Goal: Task Accomplishment & Management: Manage account settings

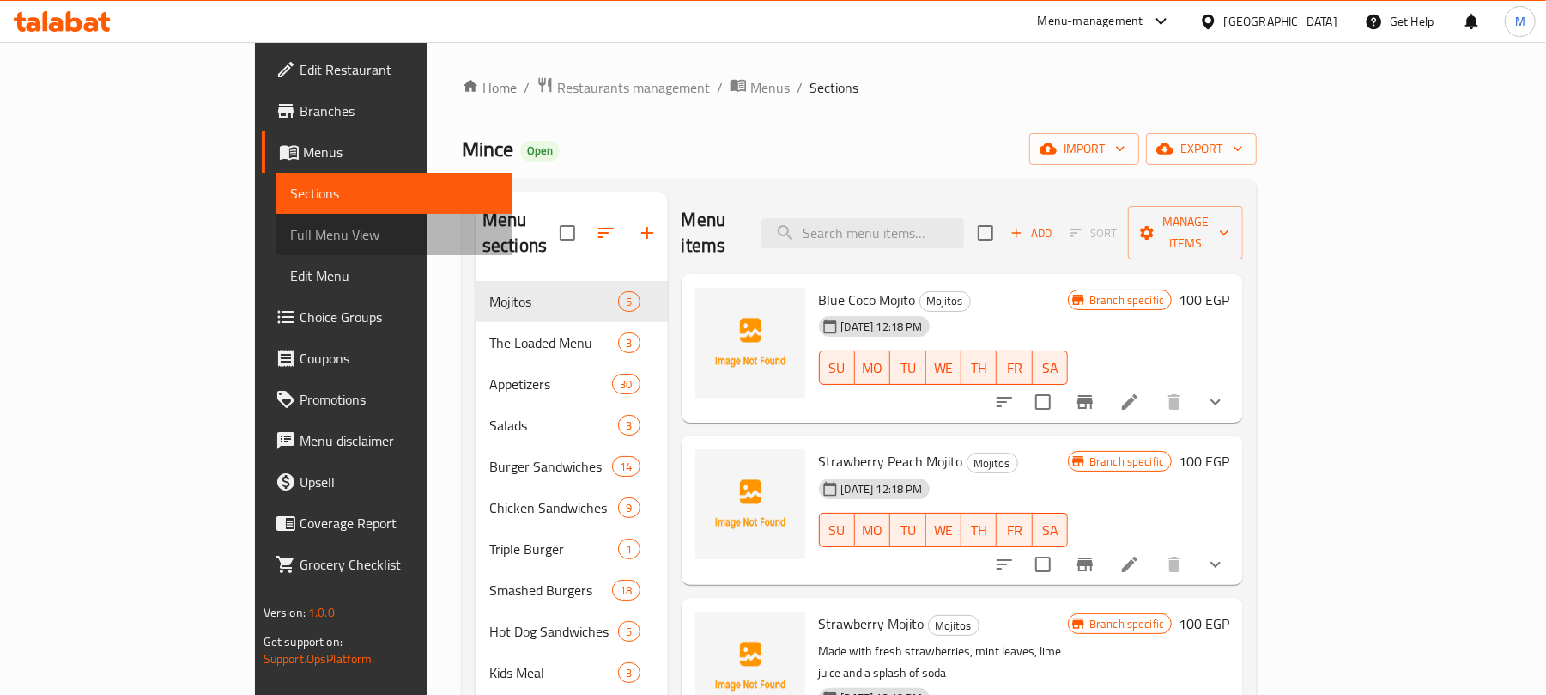
click at [290, 230] on span "Full Menu View" at bounding box center [395, 234] width 210 height 21
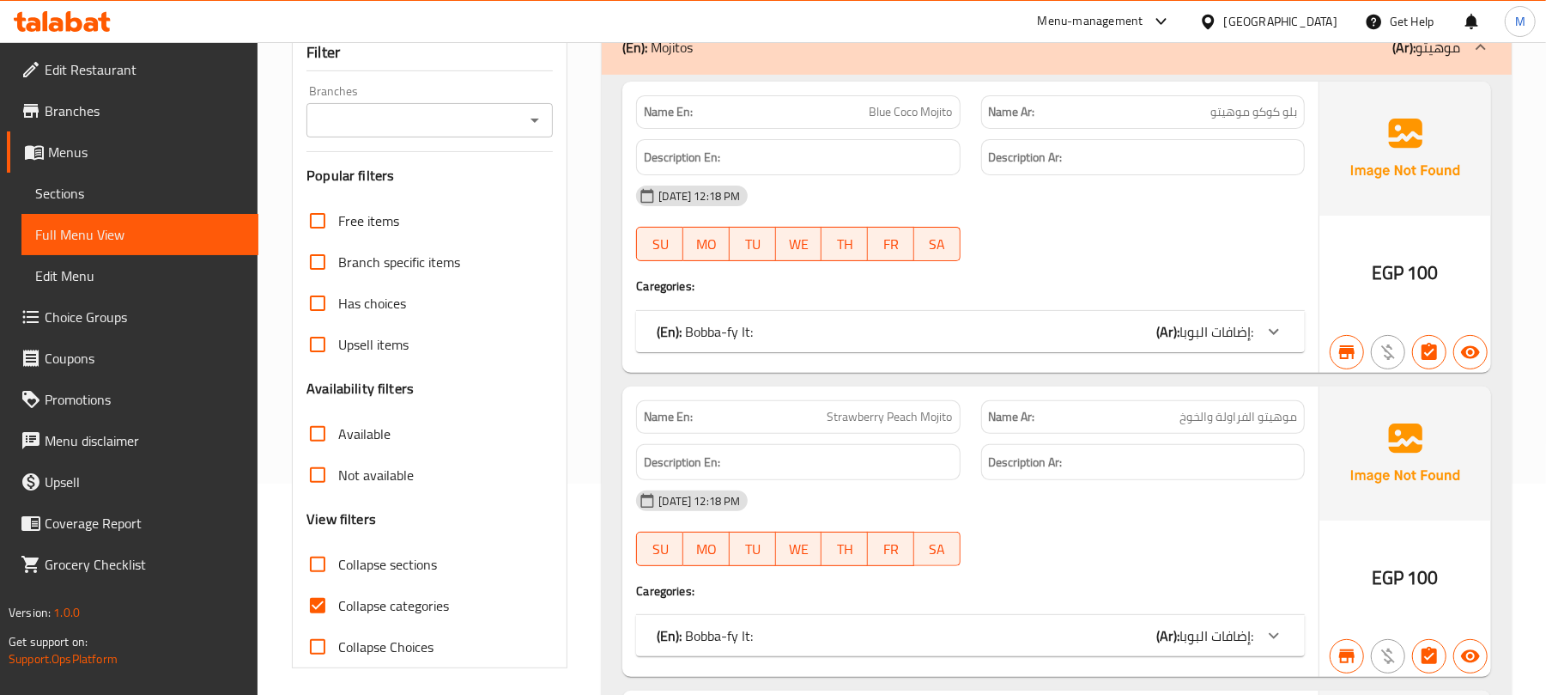
scroll to position [114, 0]
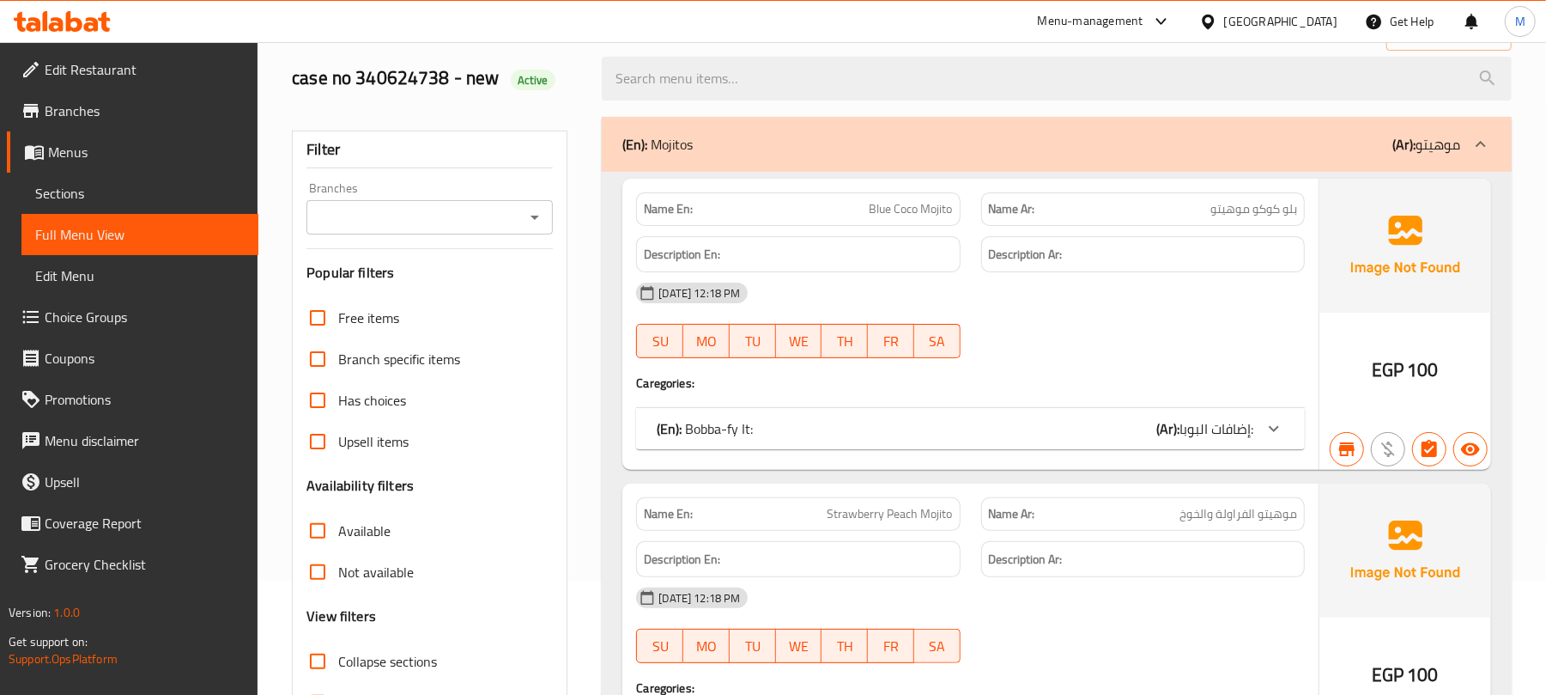
click at [536, 222] on icon "Open" at bounding box center [535, 217] width 21 height 21
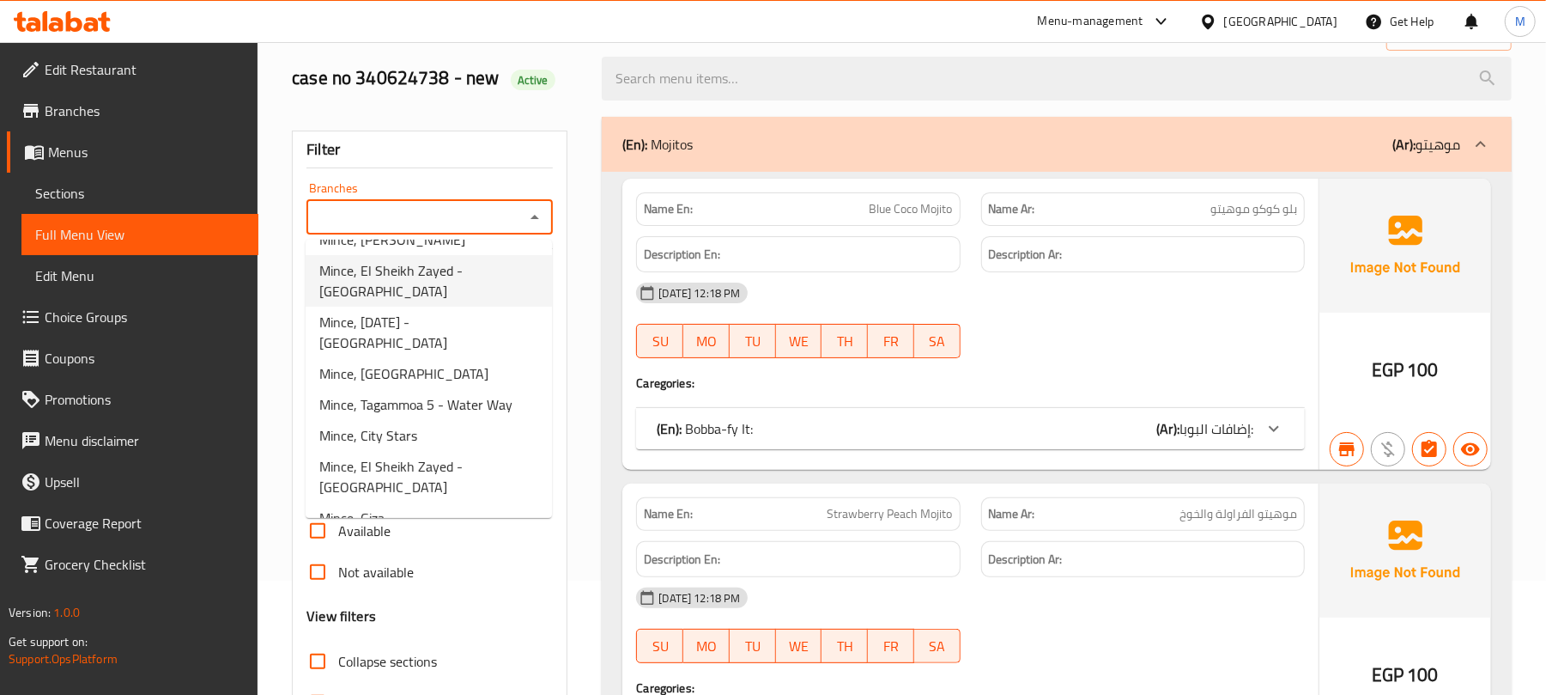
scroll to position [228, 0]
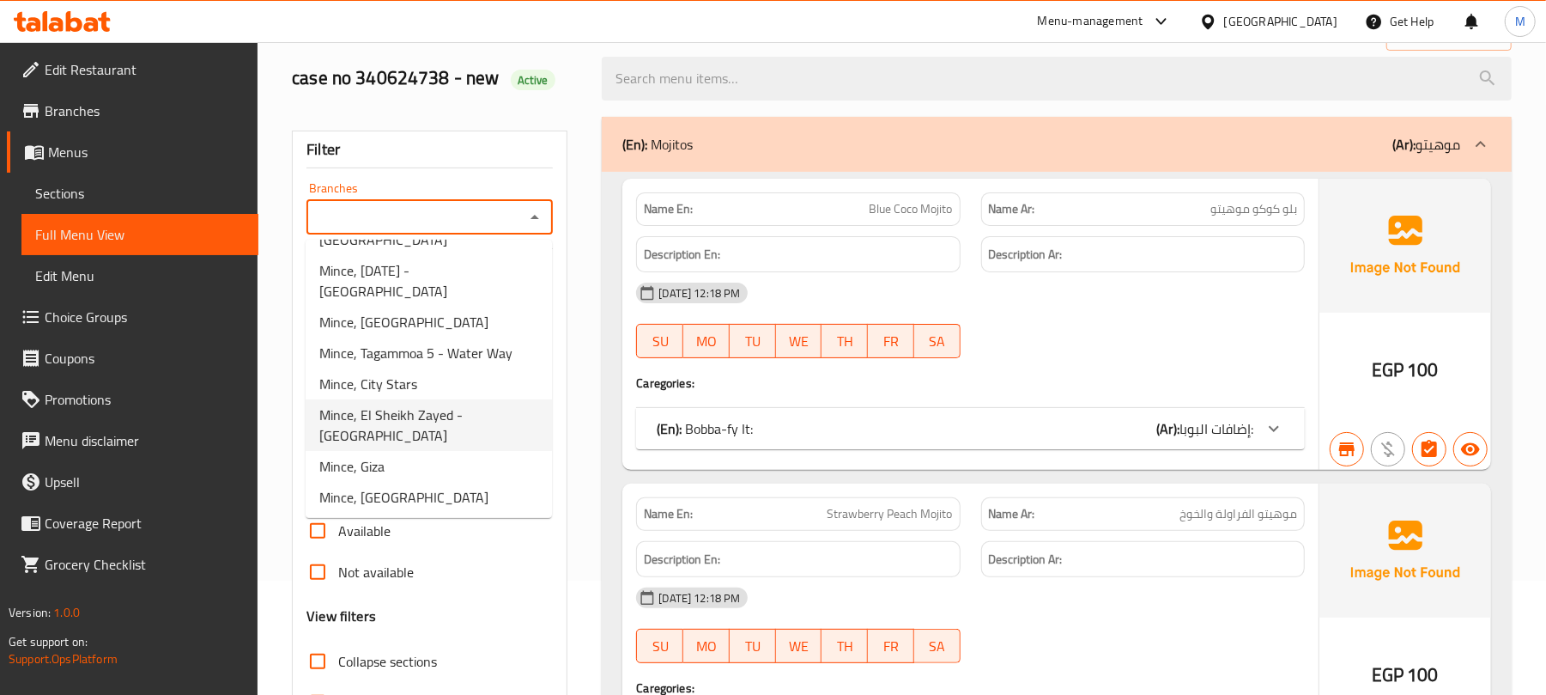
click at [447, 441] on span "Mince, El Sheikh Zayed - [GEOGRAPHIC_DATA]" at bounding box center [428, 424] width 219 height 41
type input "Mince, El Sheikh Zayed - [GEOGRAPHIC_DATA]"
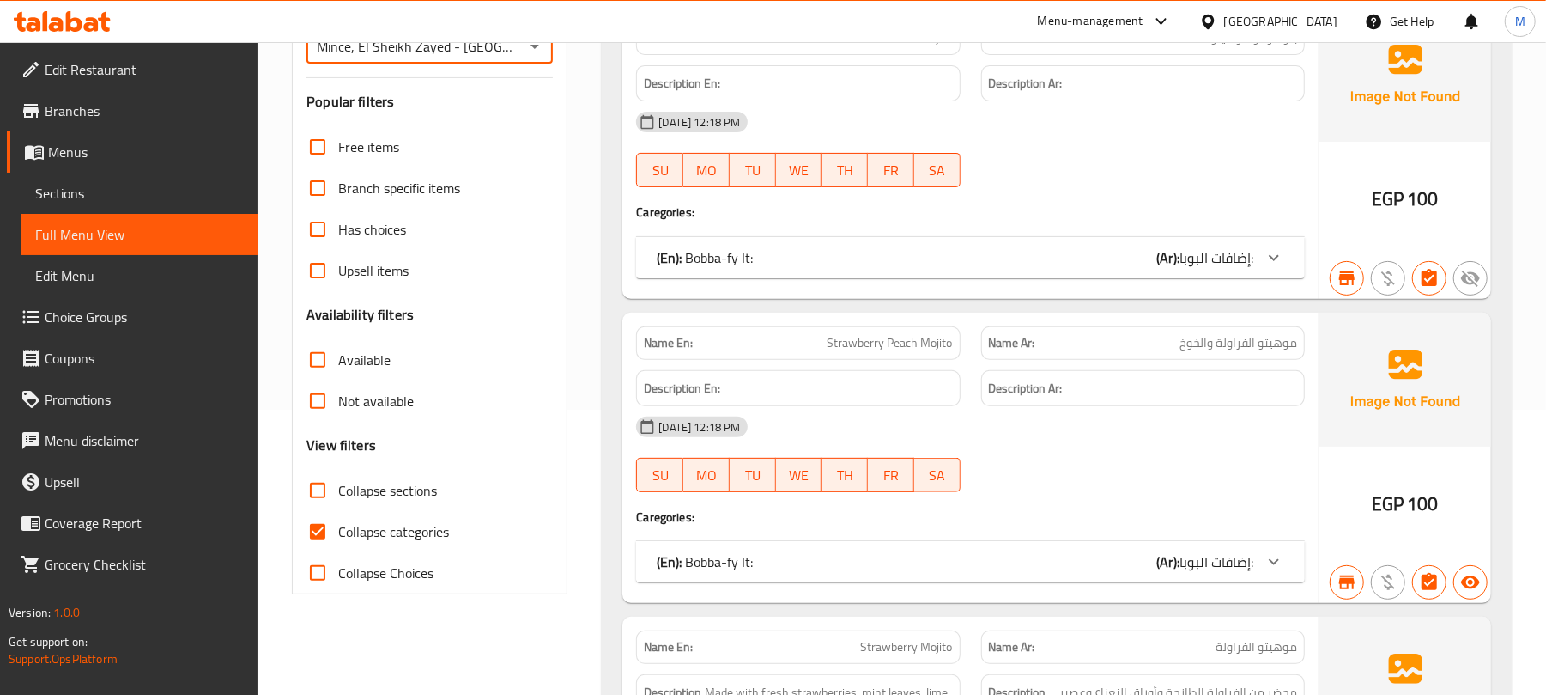
scroll to position [0, 0]
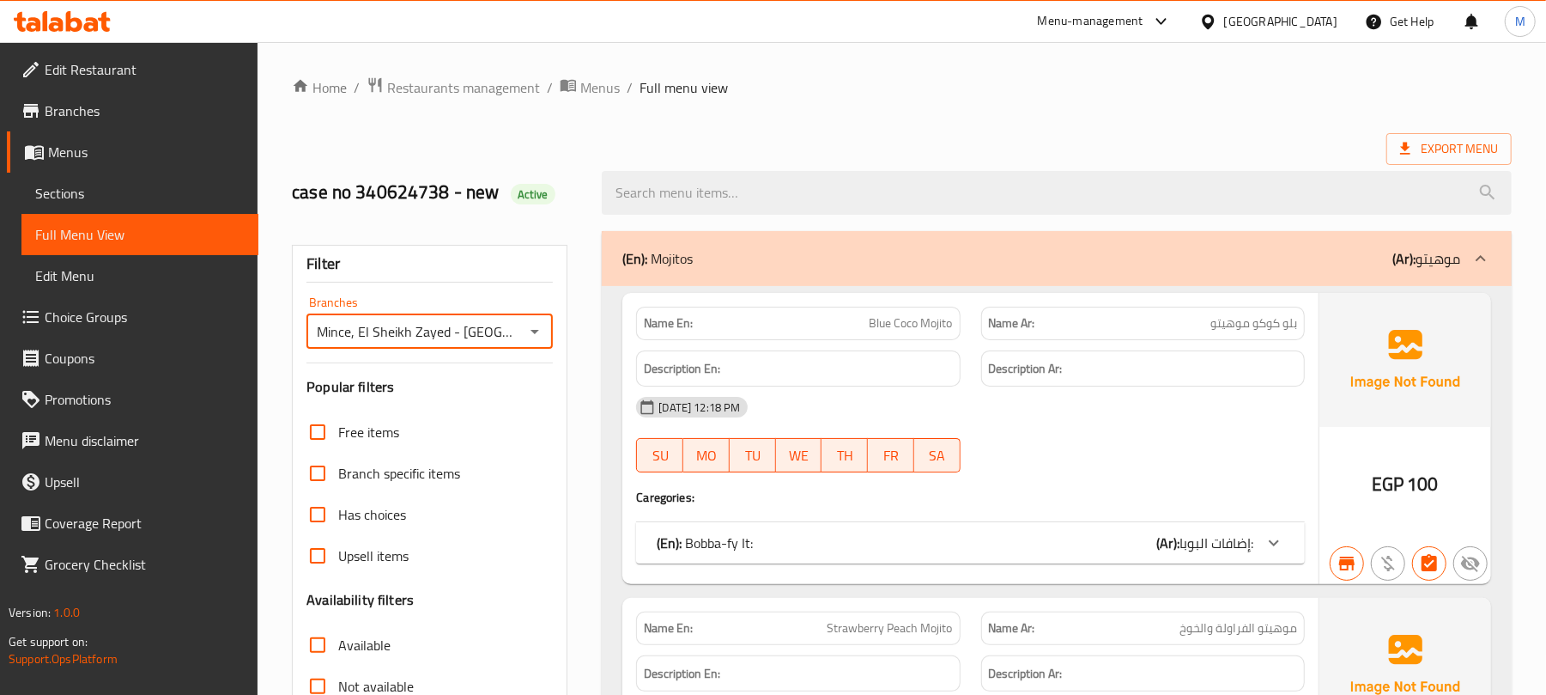
click at [1481, 258] on icon at bounding box center [1481, 258] width 10 height 6
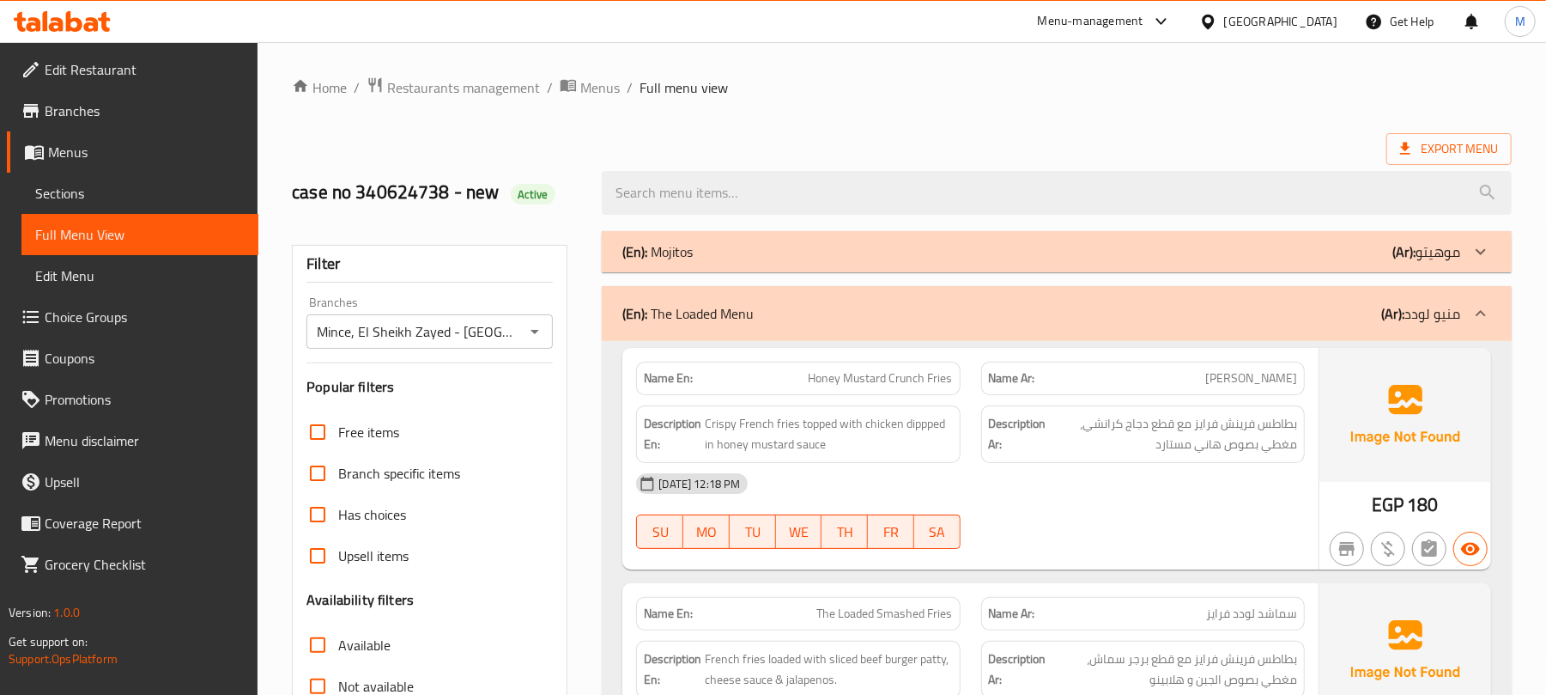
click at [1479, 309] on icon at bounding box center [1481, 313] width 21 height 21
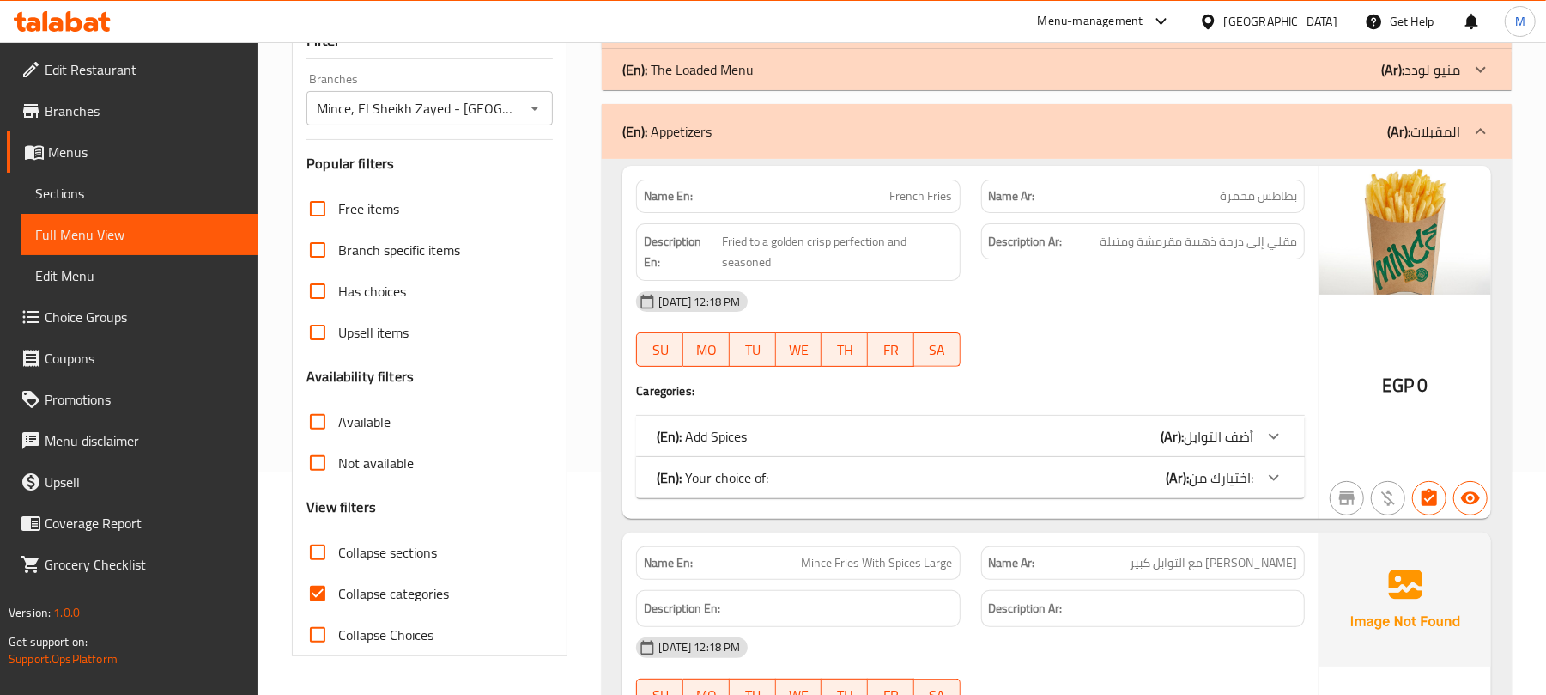
scroll to position [228, 0]
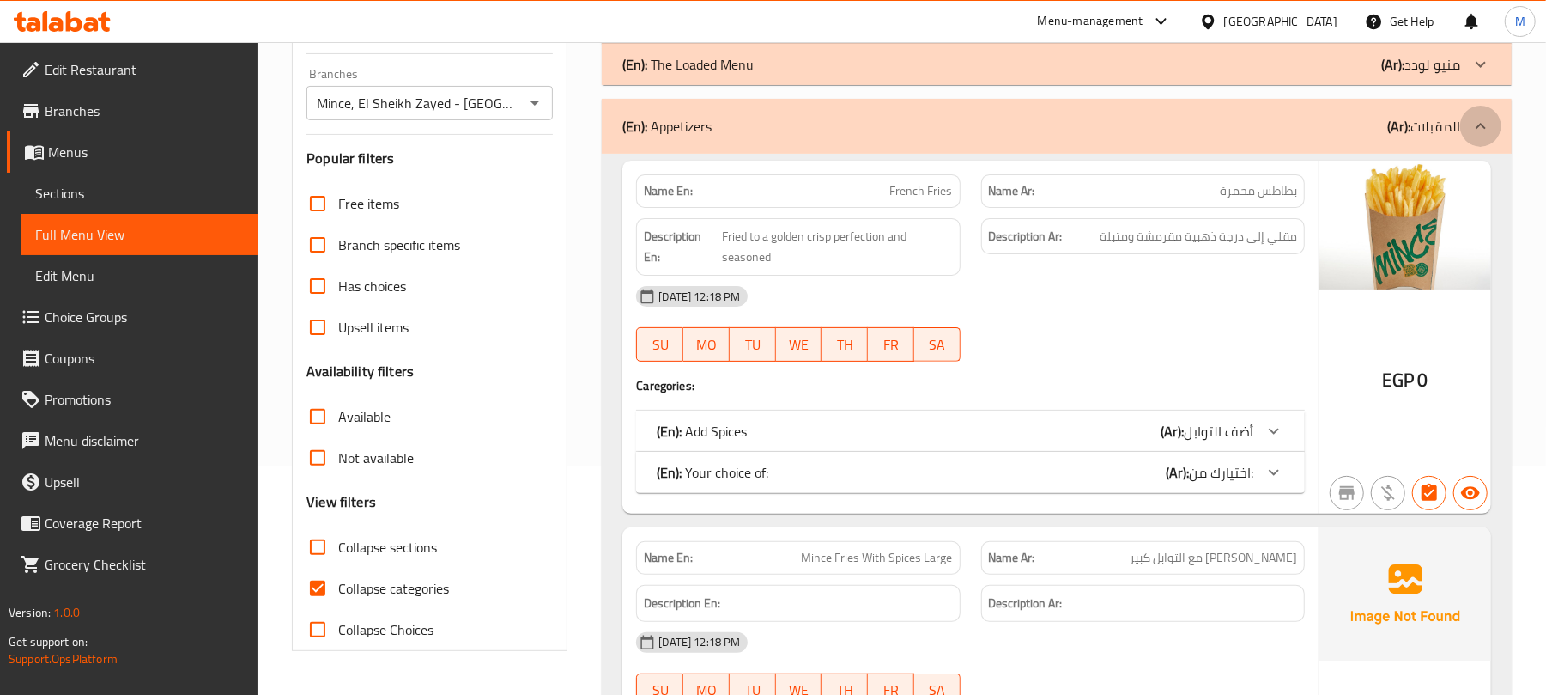
click at [1484, 128] on icon at bounding box center [1481, 126] width 10 height 6
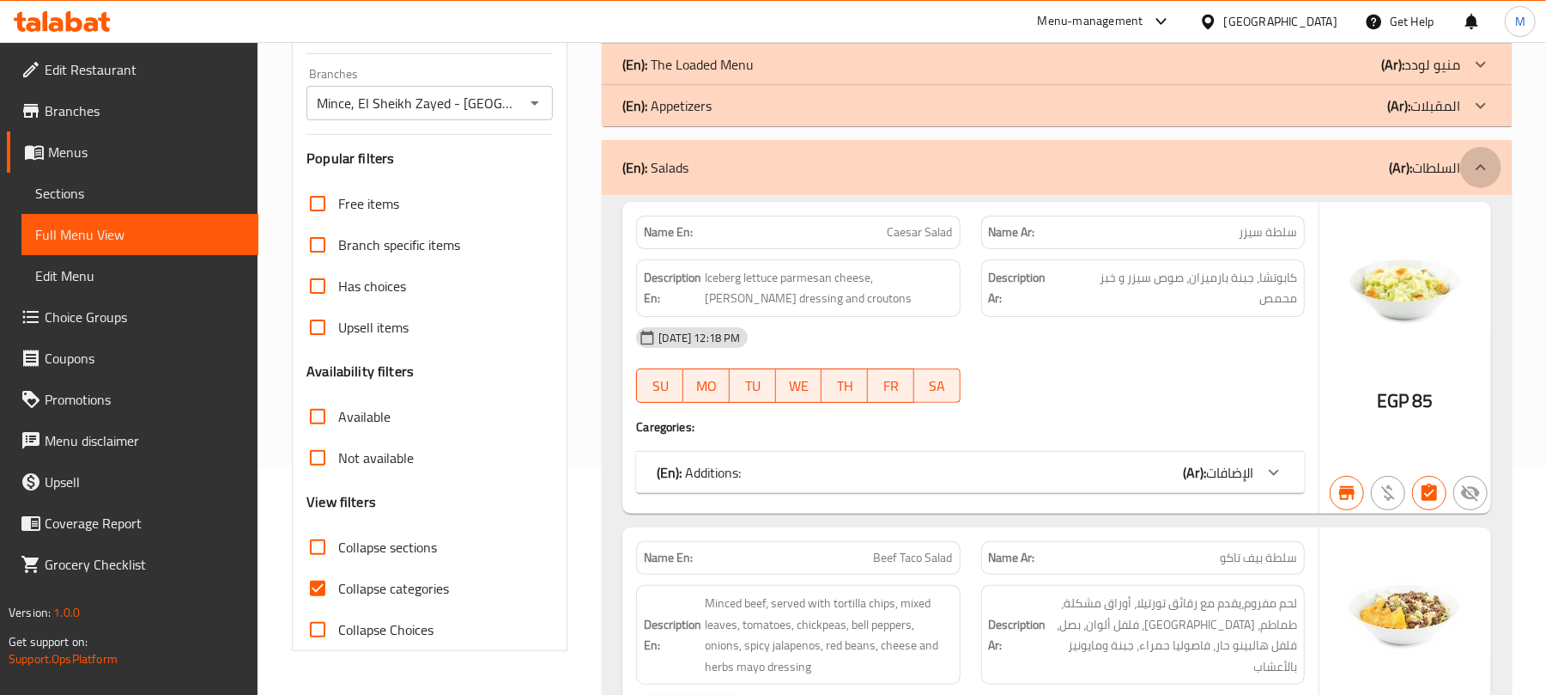
click at [1477, 163] on icon at bounding box center [1481, 167] width 21 height 21
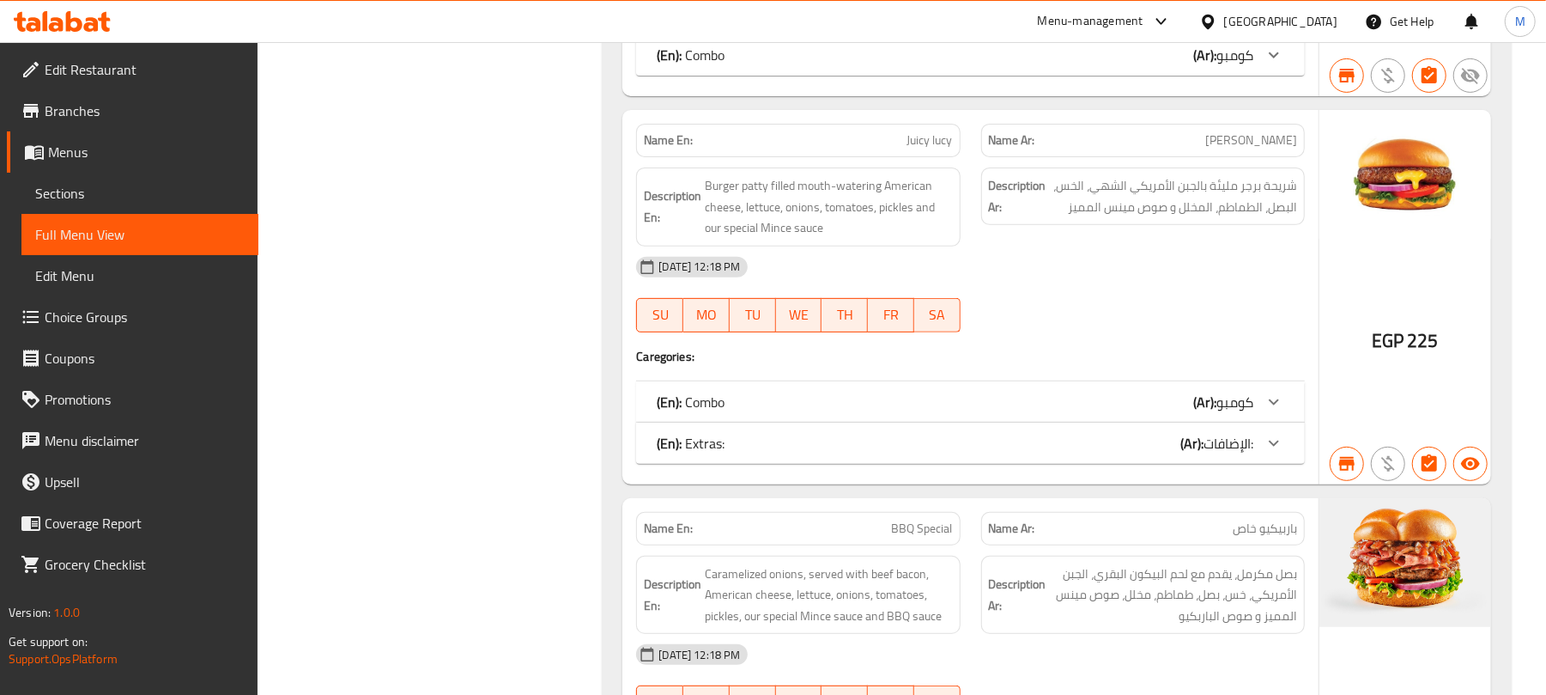
scroll to position [5037, 0]
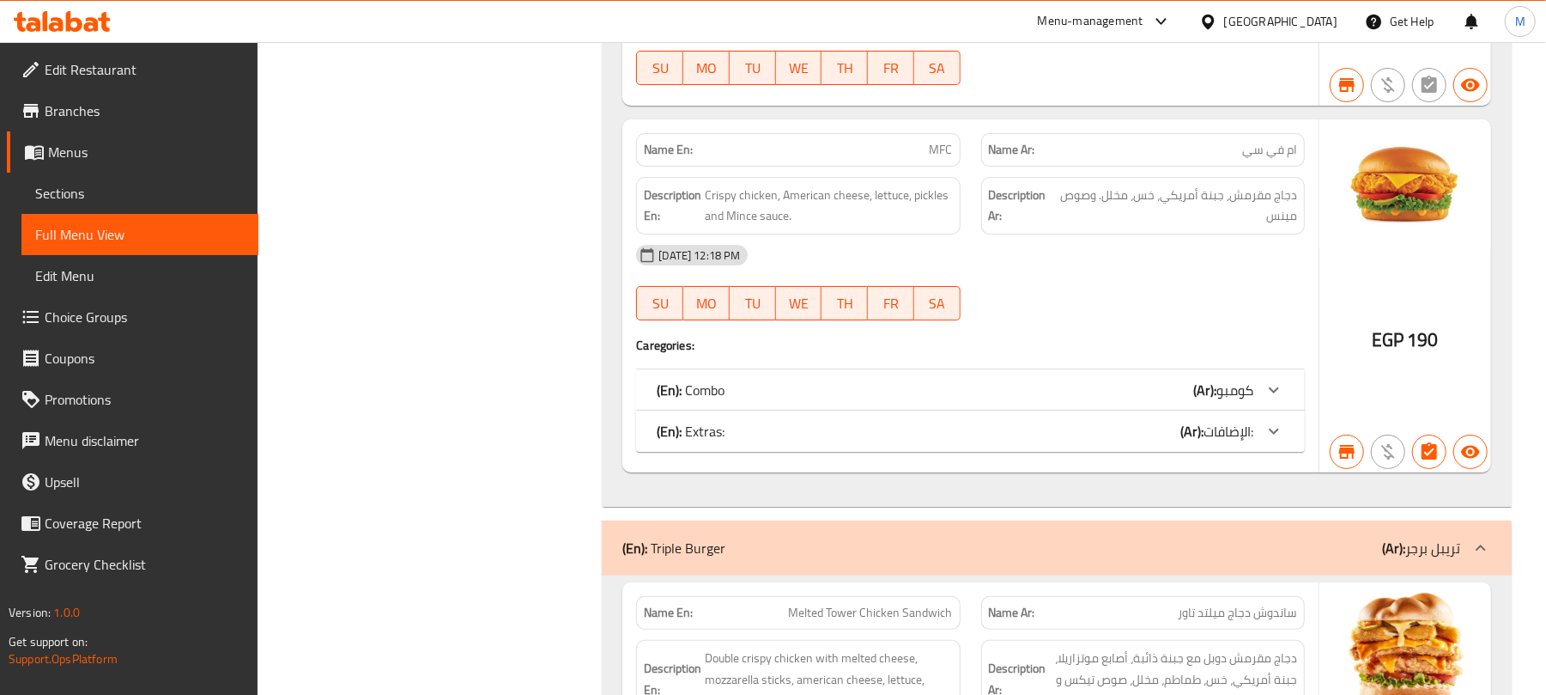
scroll to position [9388, 0]
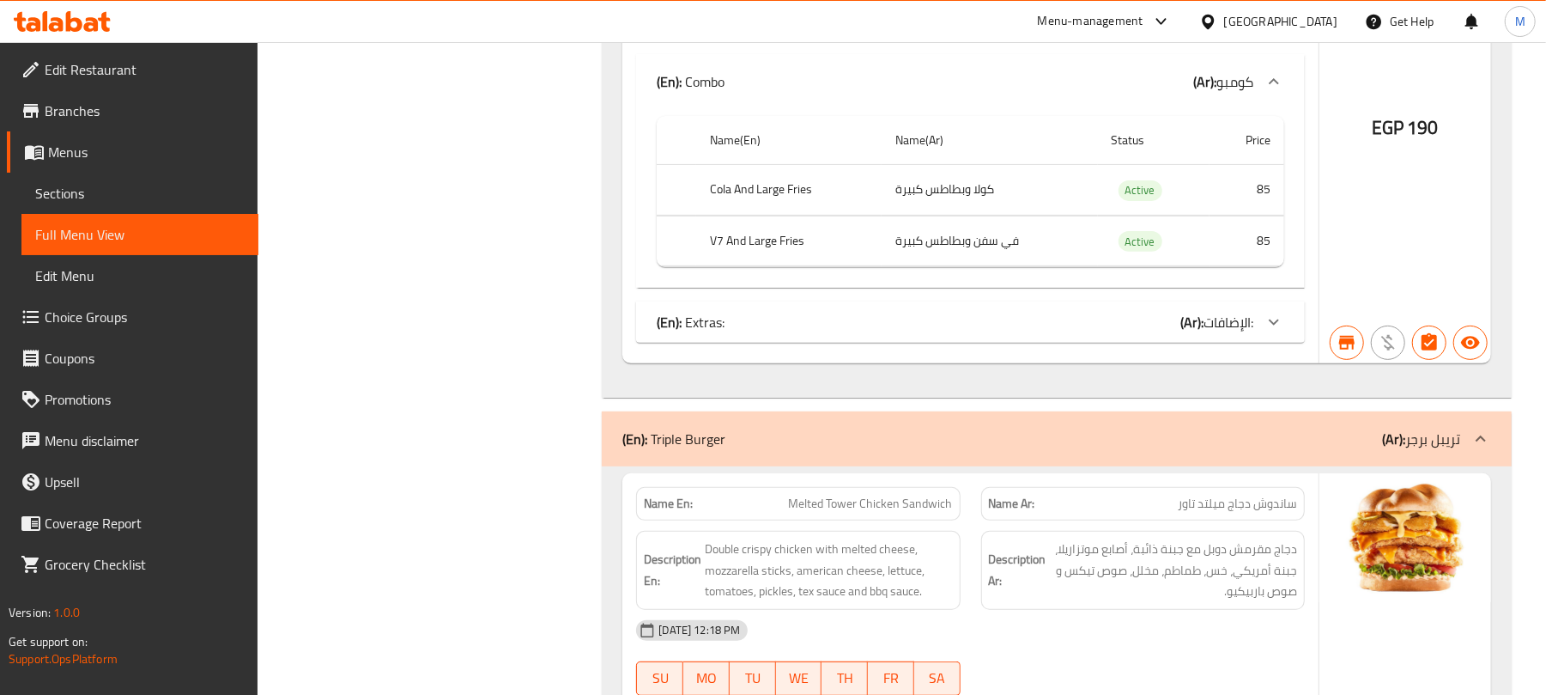
scroll to position [9617, 0]
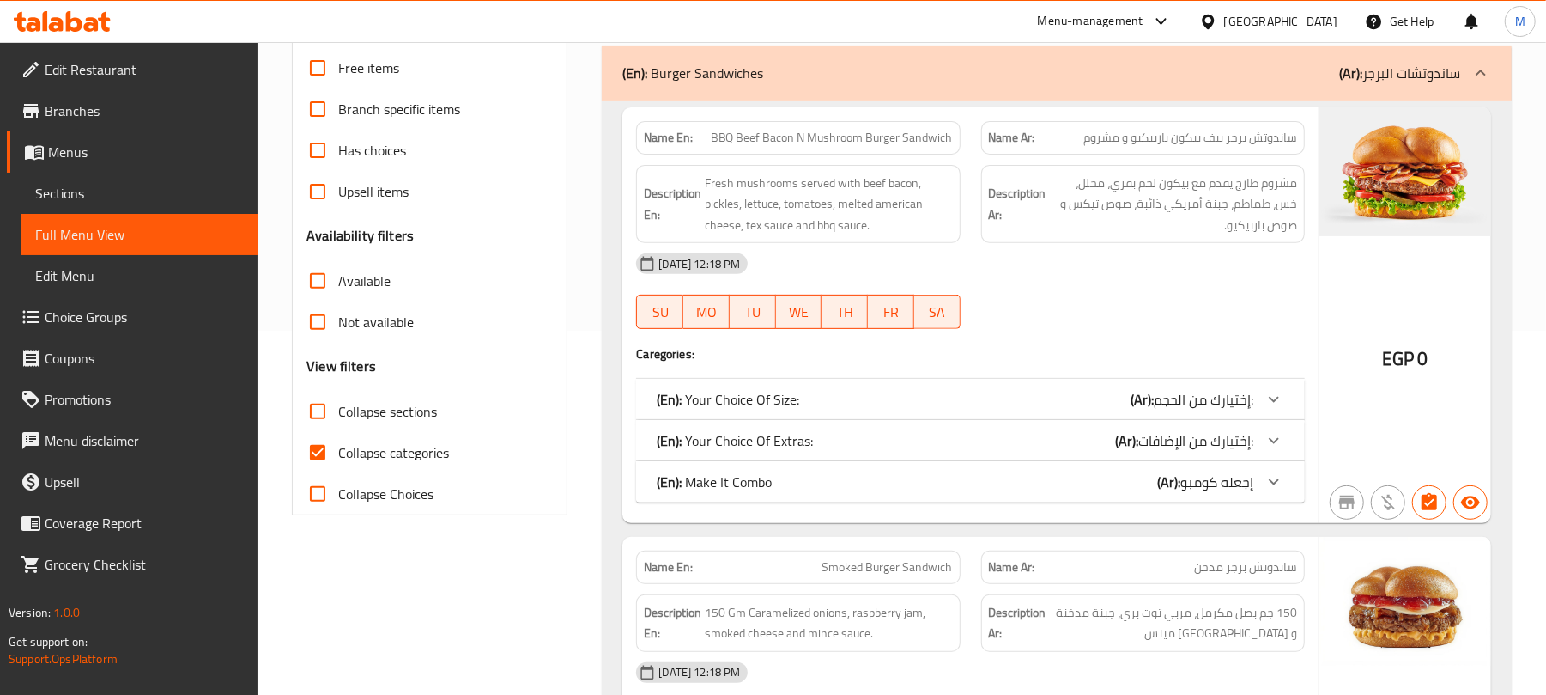
scroll to position [620, 0]
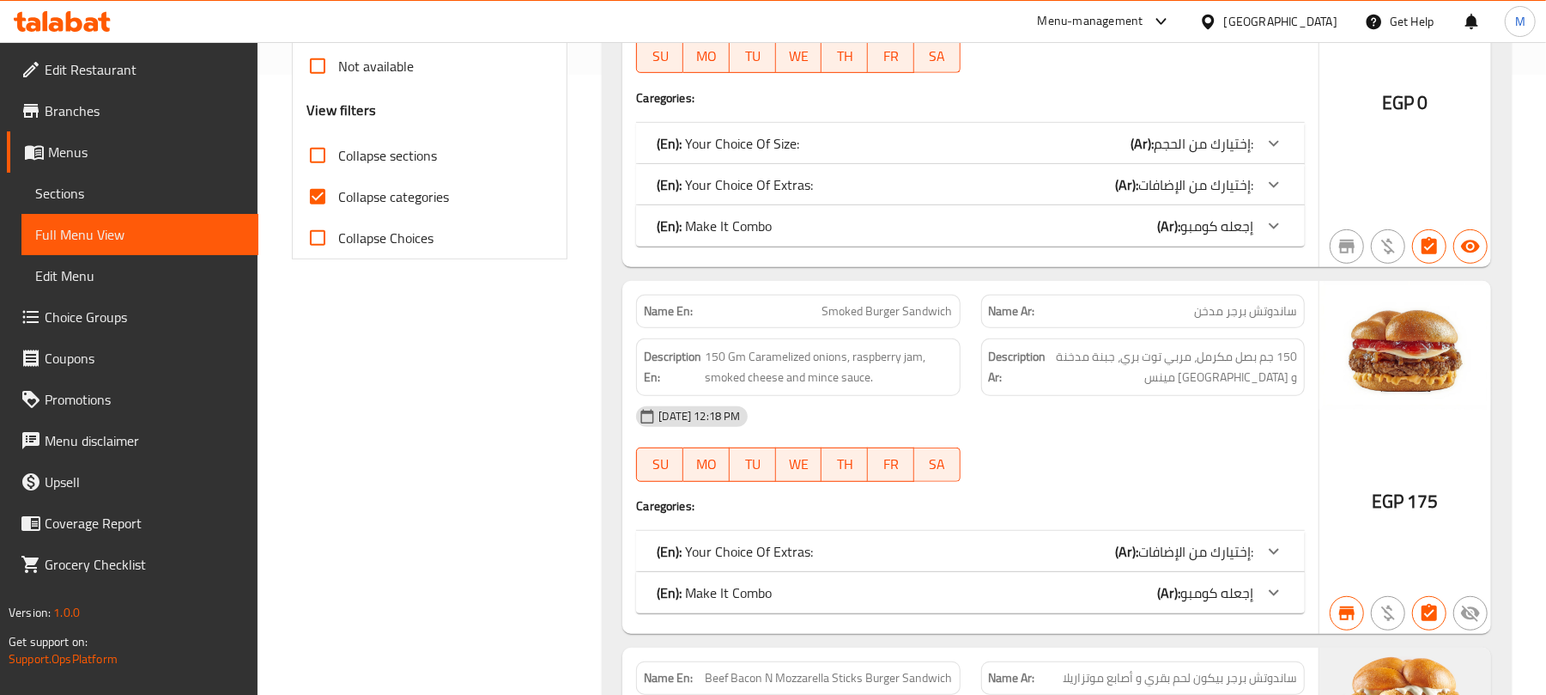
click at [313, 156] on input "Collapse sections" at bounding box center [317, 155] width 41 height 41
checkbox input "true"
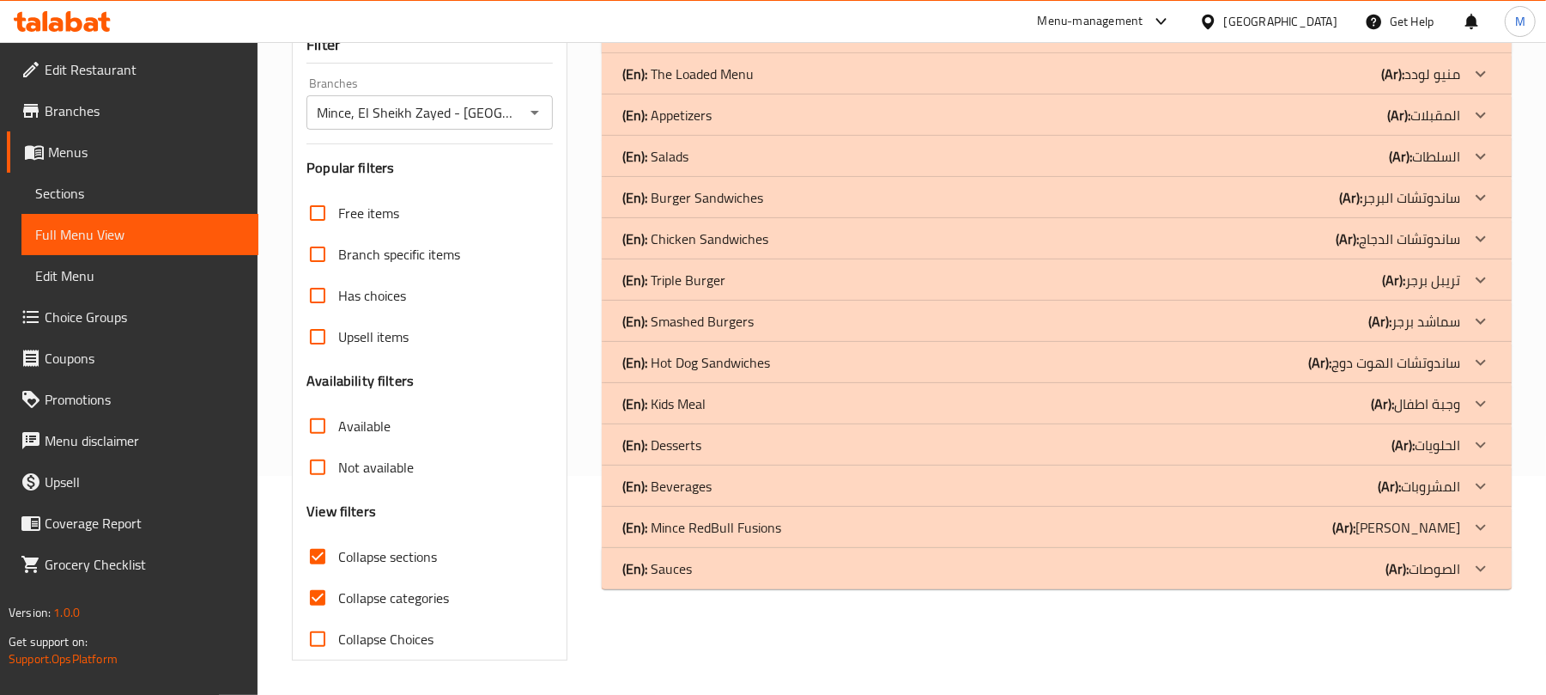
scroll to position [0, 0]
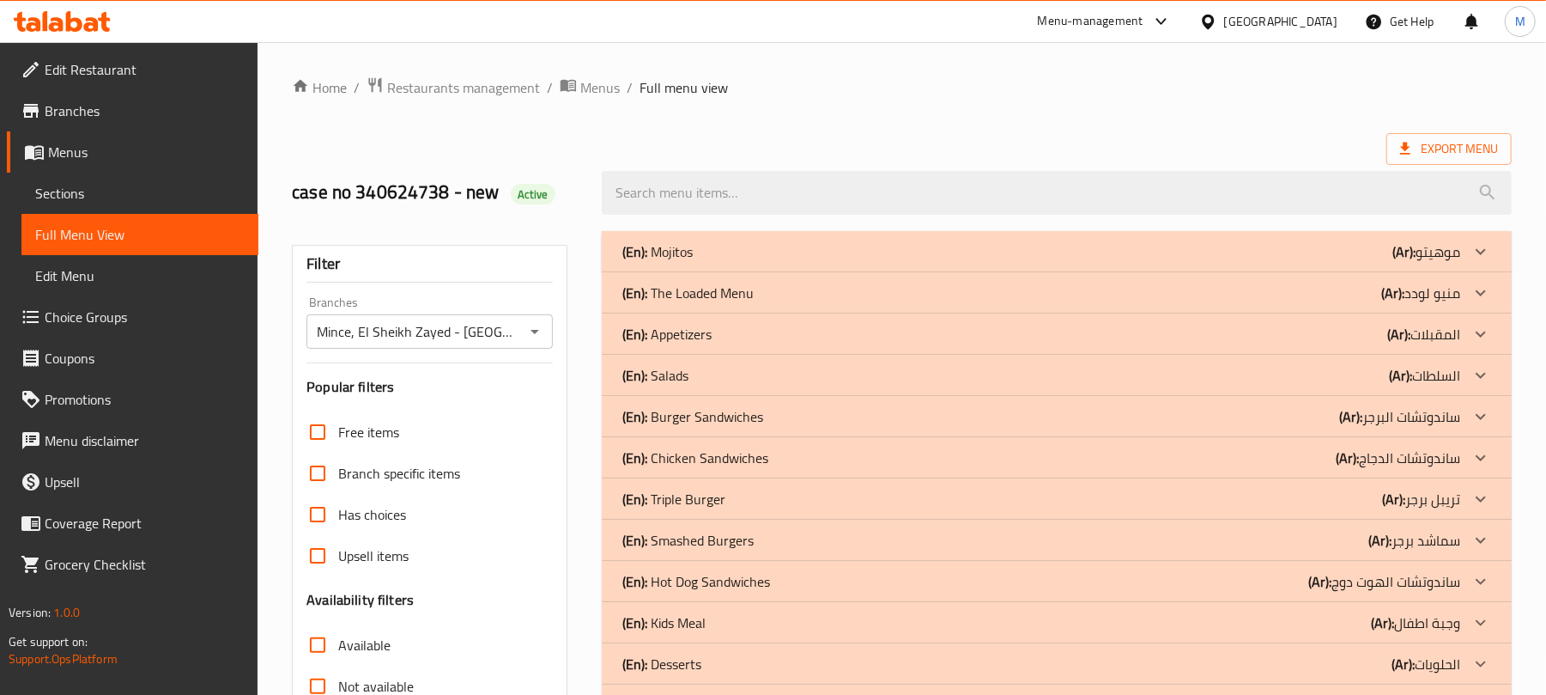
click at [781, 262] on div "(En): Appetizers (Ar): المقبلات" at bounding box center [1042, 251] width 838 height 21
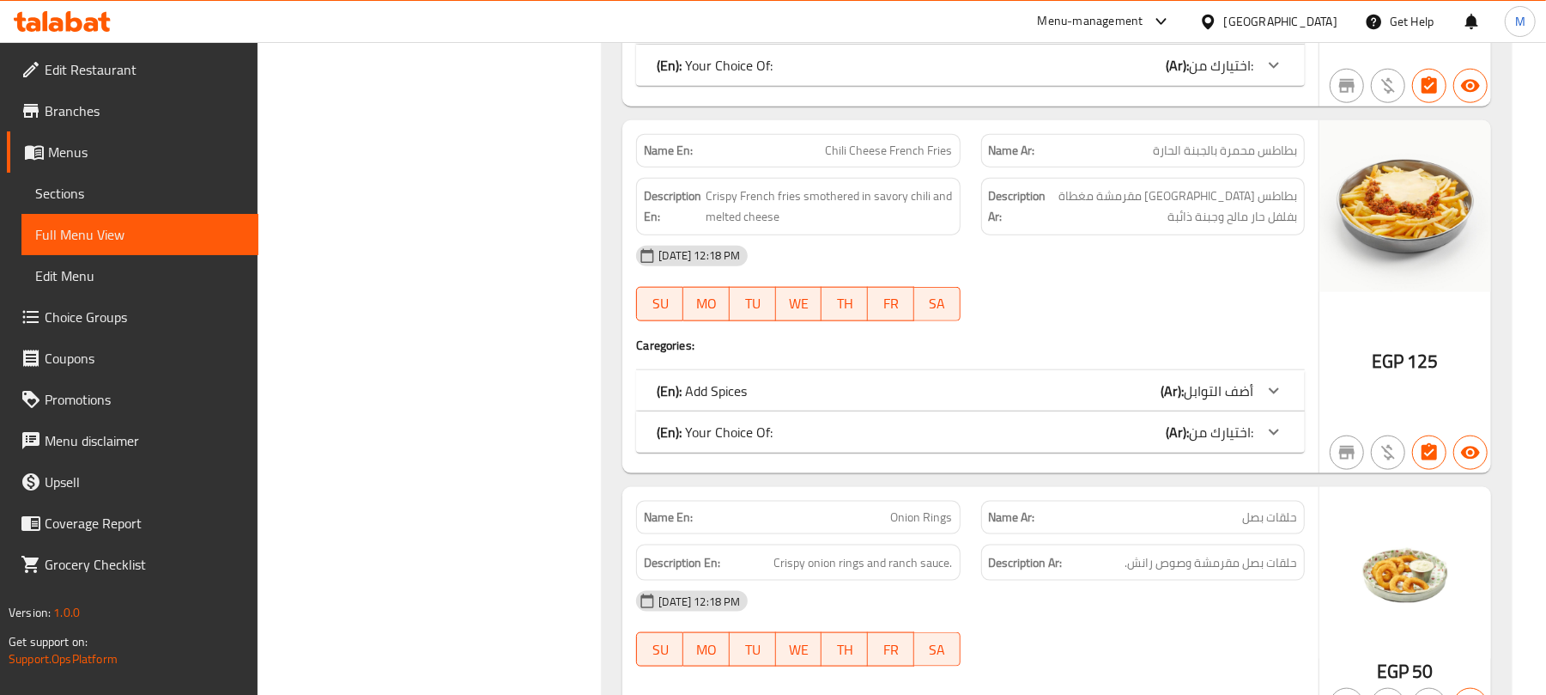
scroll to position [1364, 0]
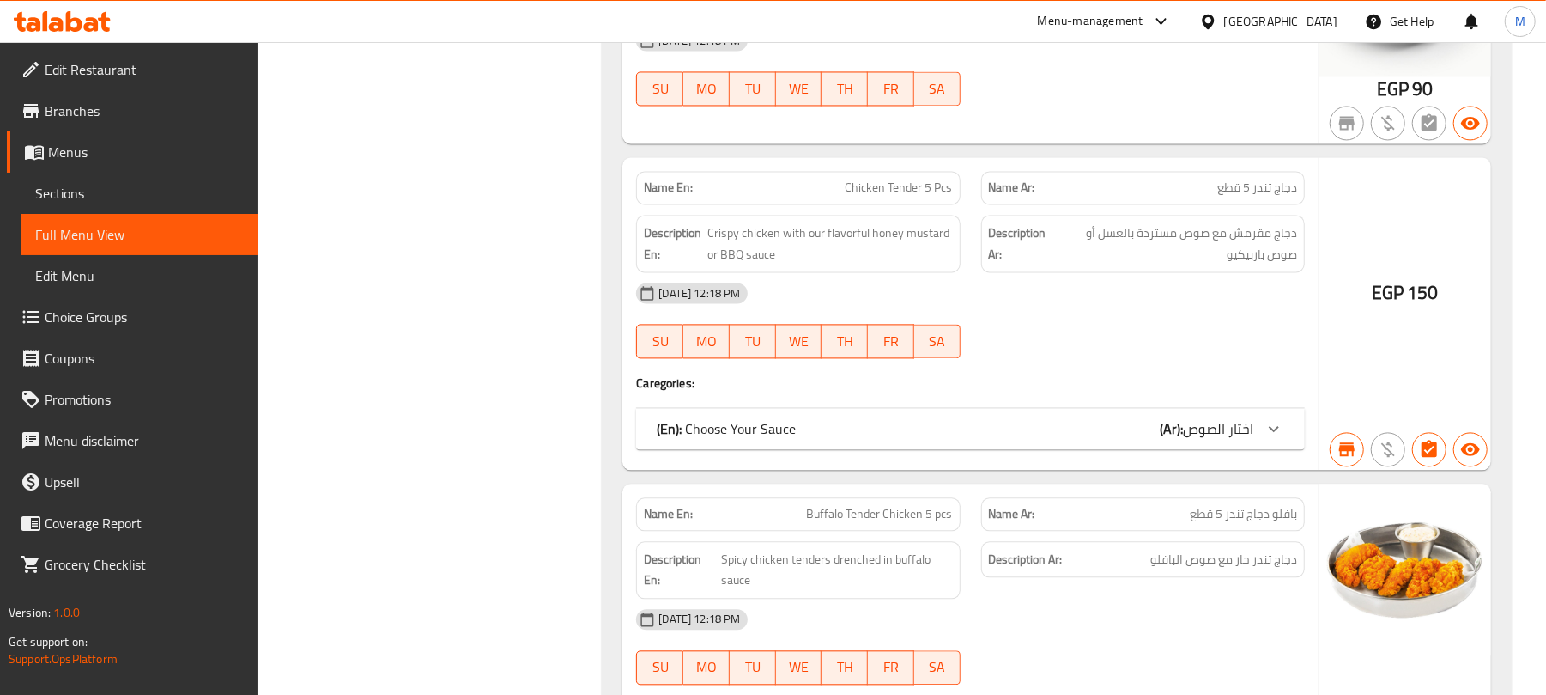
scroll to position [1020, 0]
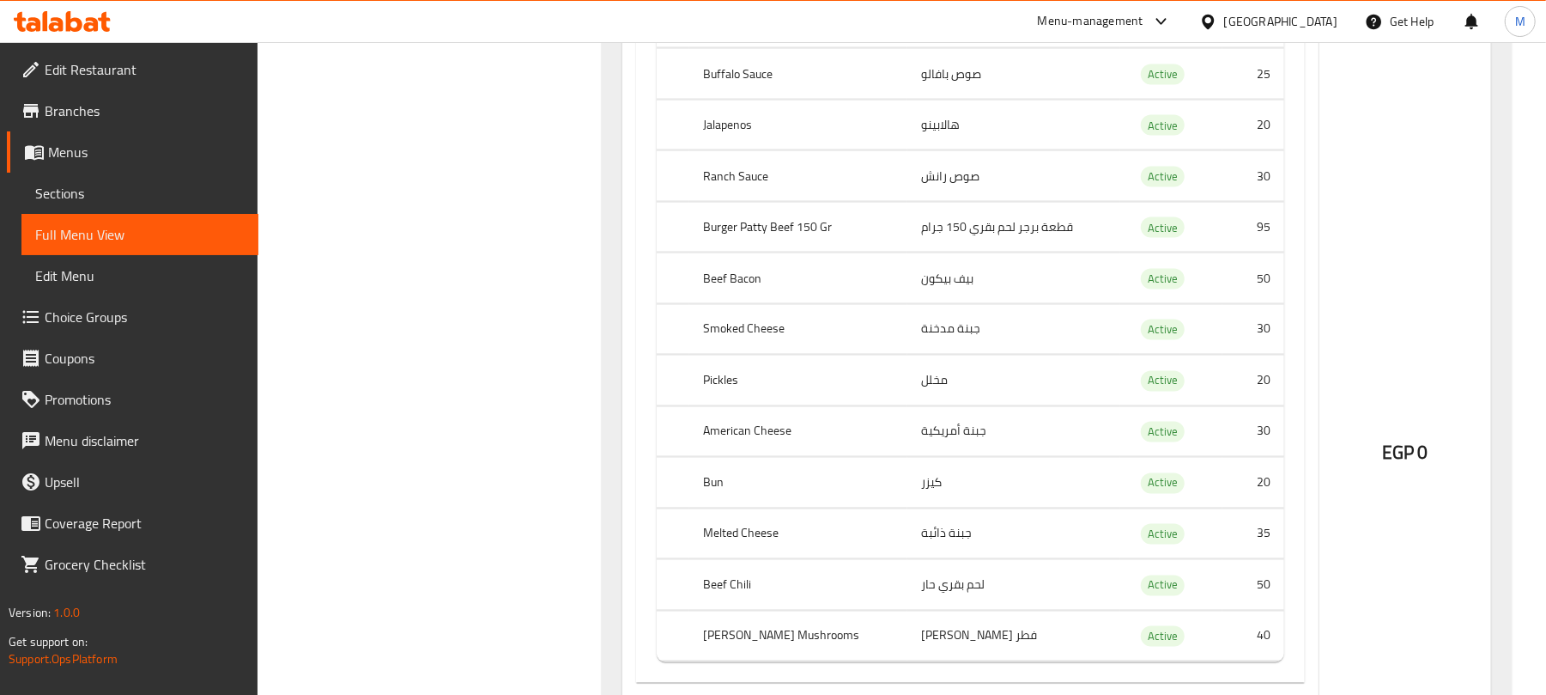
scroll to position [15708, 0]
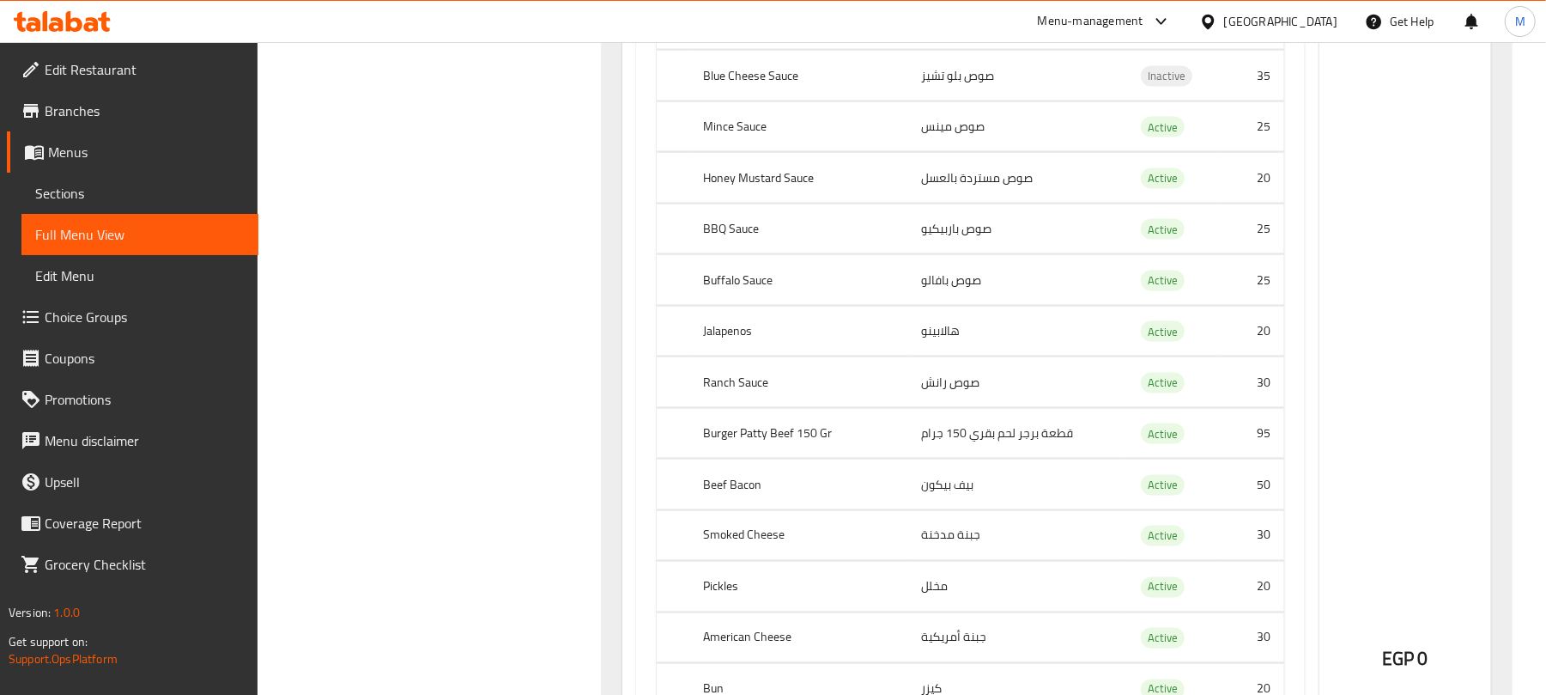
click at [744, 356] on th "Jalapenos" at bounding box center [799, 331] width 218 height 51
click at [743, 356] on th "Jalapenos" at bounding box center [799, 331] width 218 height 51
click at [788, 356] on th "Jalapenos" at bounding box center [799, 331] width 218 height 51
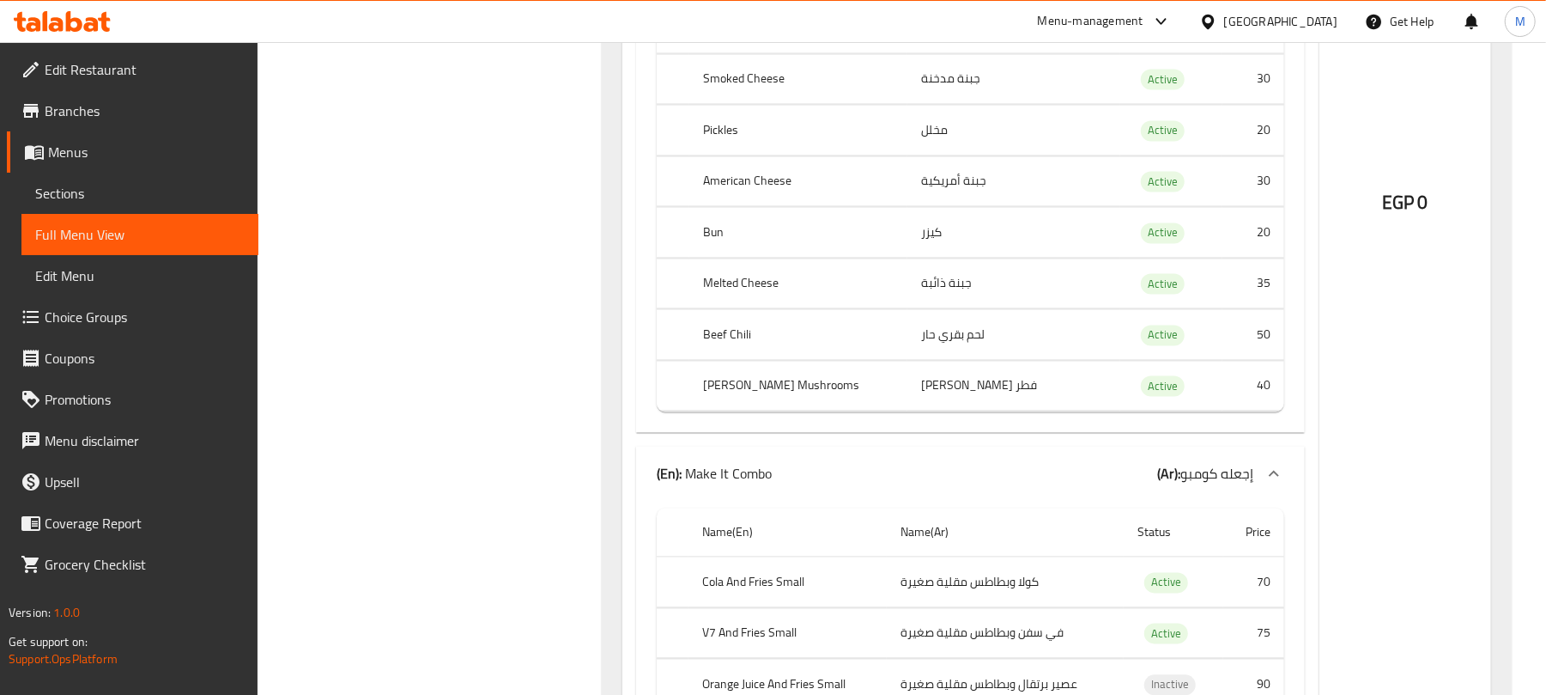
scroll to position [16165, 0]
click at [1015, 155] on td "مخلل" at bounding box center [1014, 129] width 213 height 51
click at [1056, 205] on td "جبنة أمريكية" at bounding box center [1014, 180] width 213 height 51
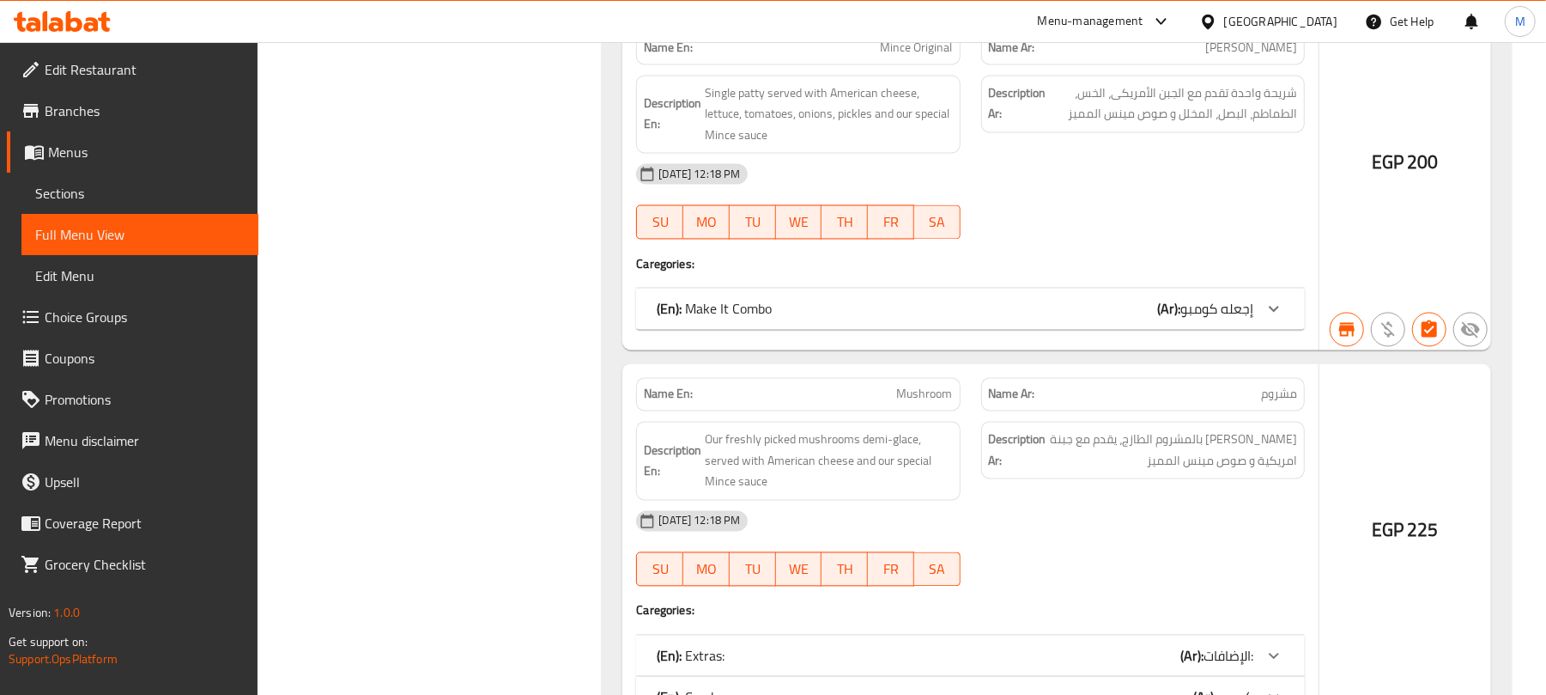
scroll to position [20907, 0]
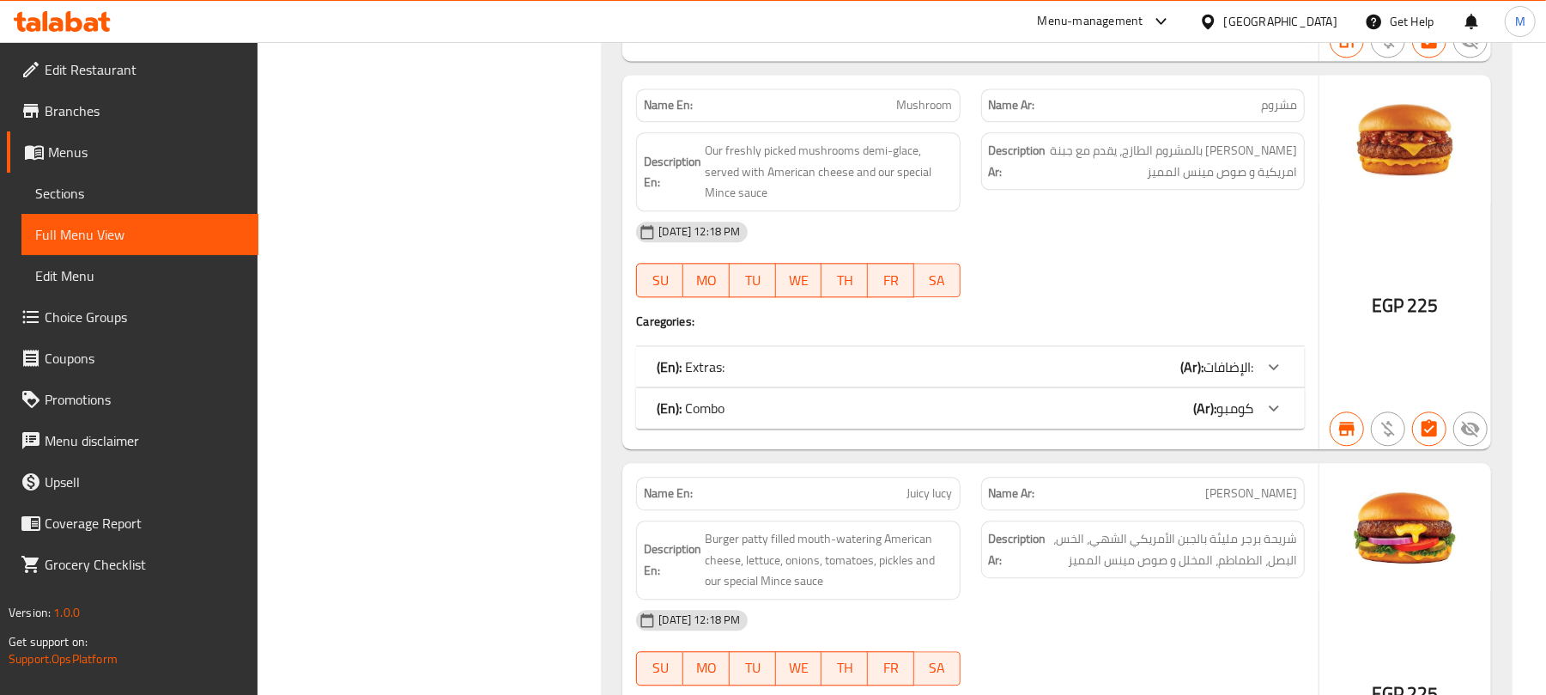
scroll to position [21594, 0]
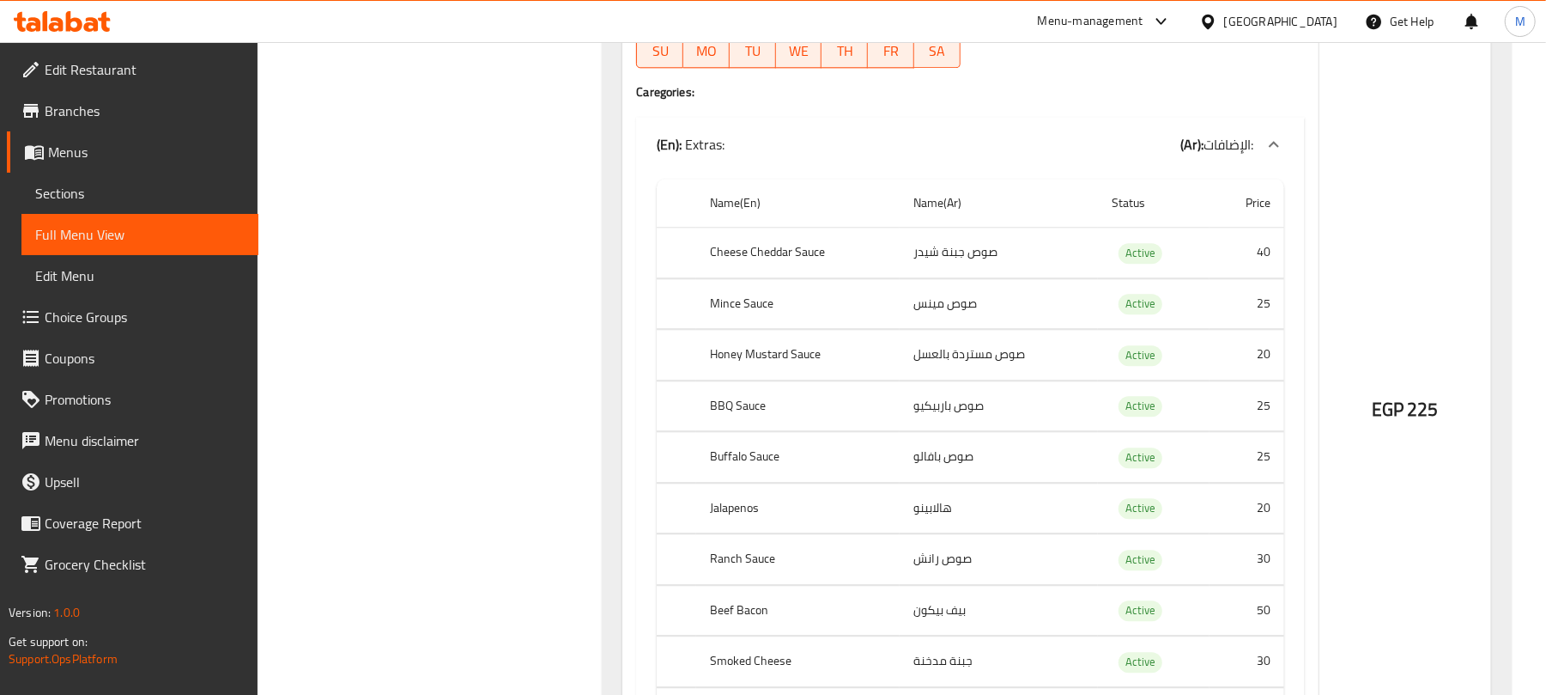
scroll to position [21822, 0]
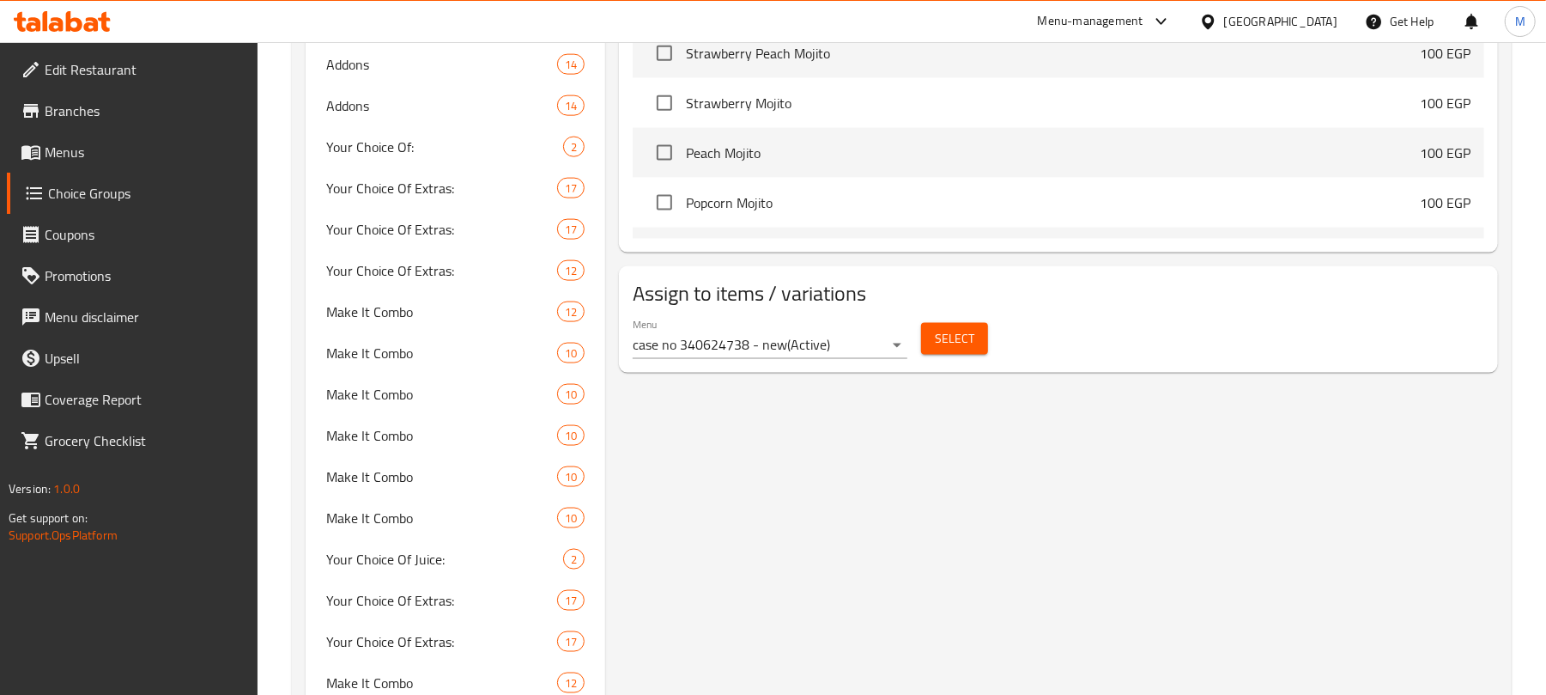
scroll to position [1846, 0]
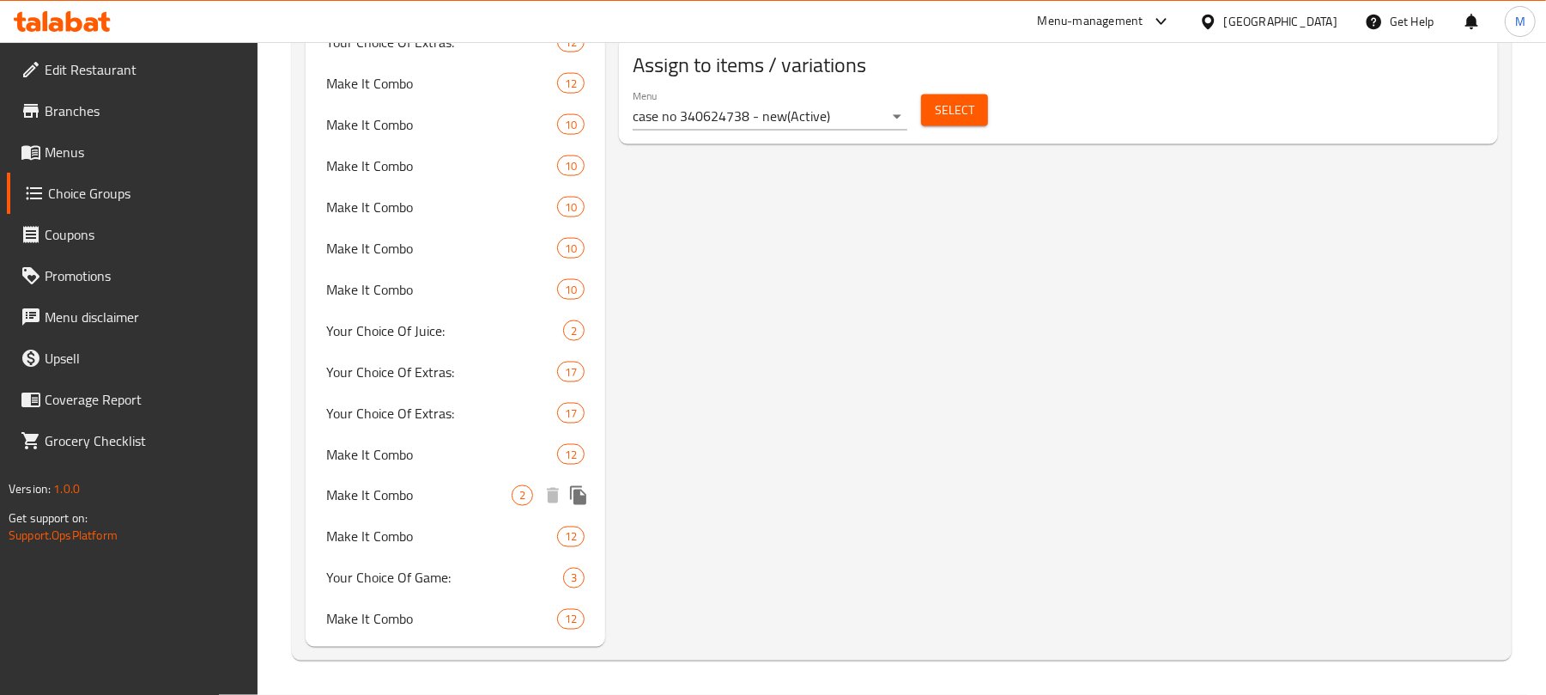
click at [426, 493] on span "Make It Combo" at bounding box center [418, 495] width 185 height 21
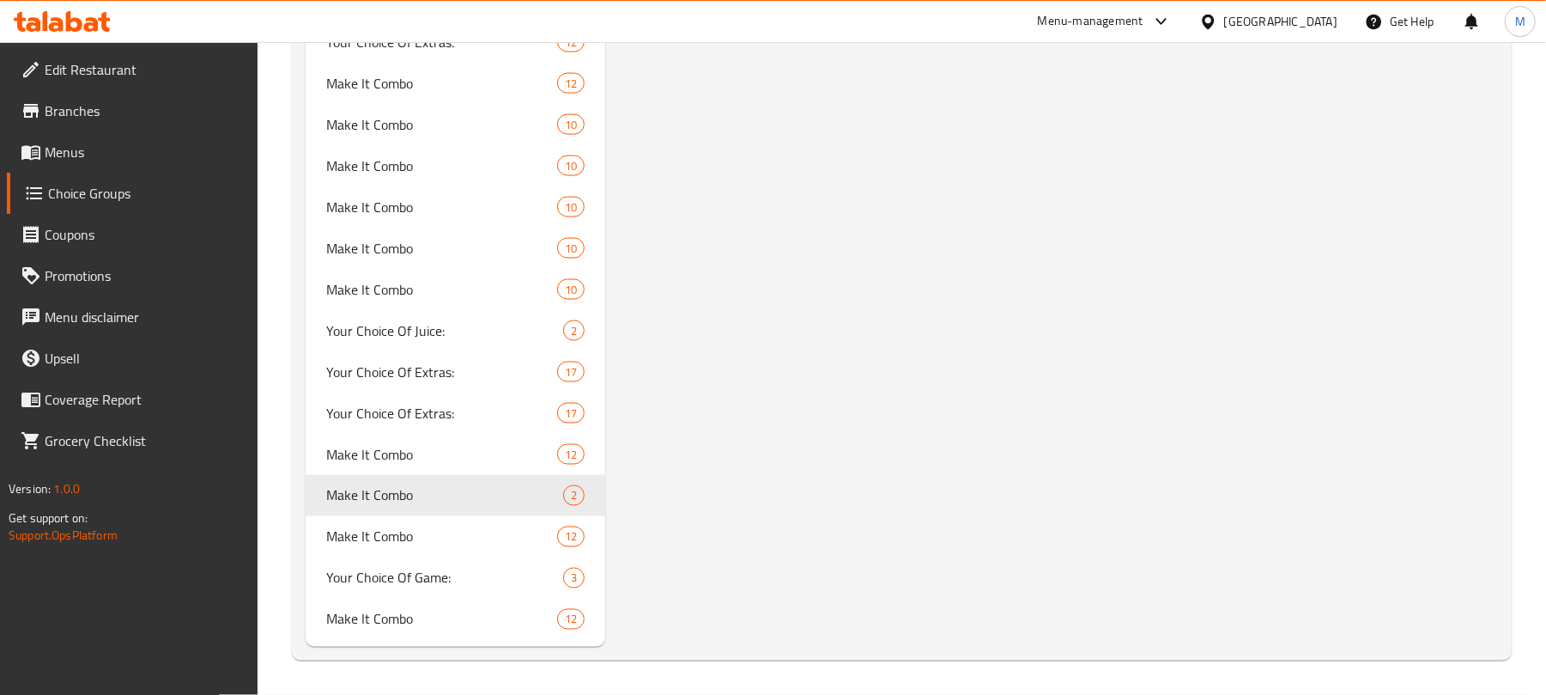
type input "Make It Combo"
type input "إجعله كومبو"
type input "1"
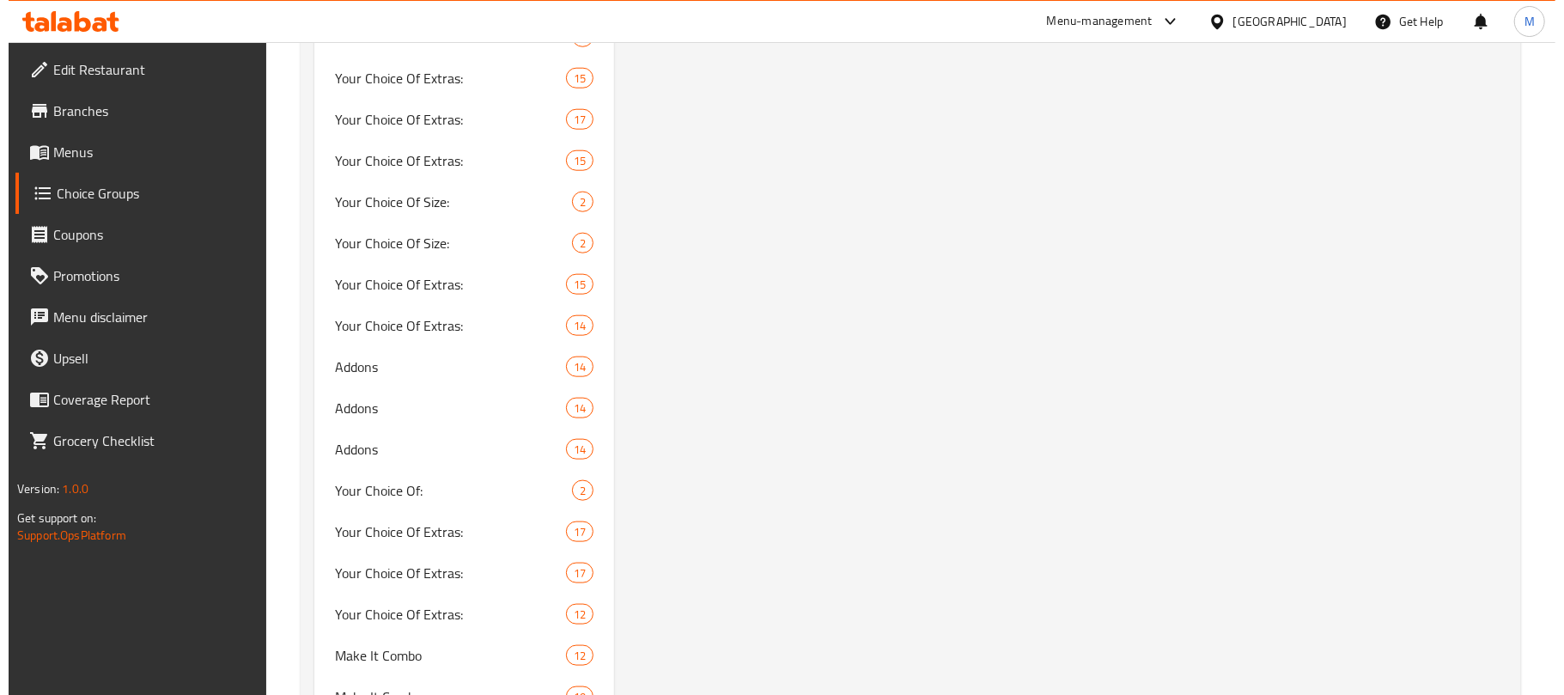
scroll to position [816, 0]
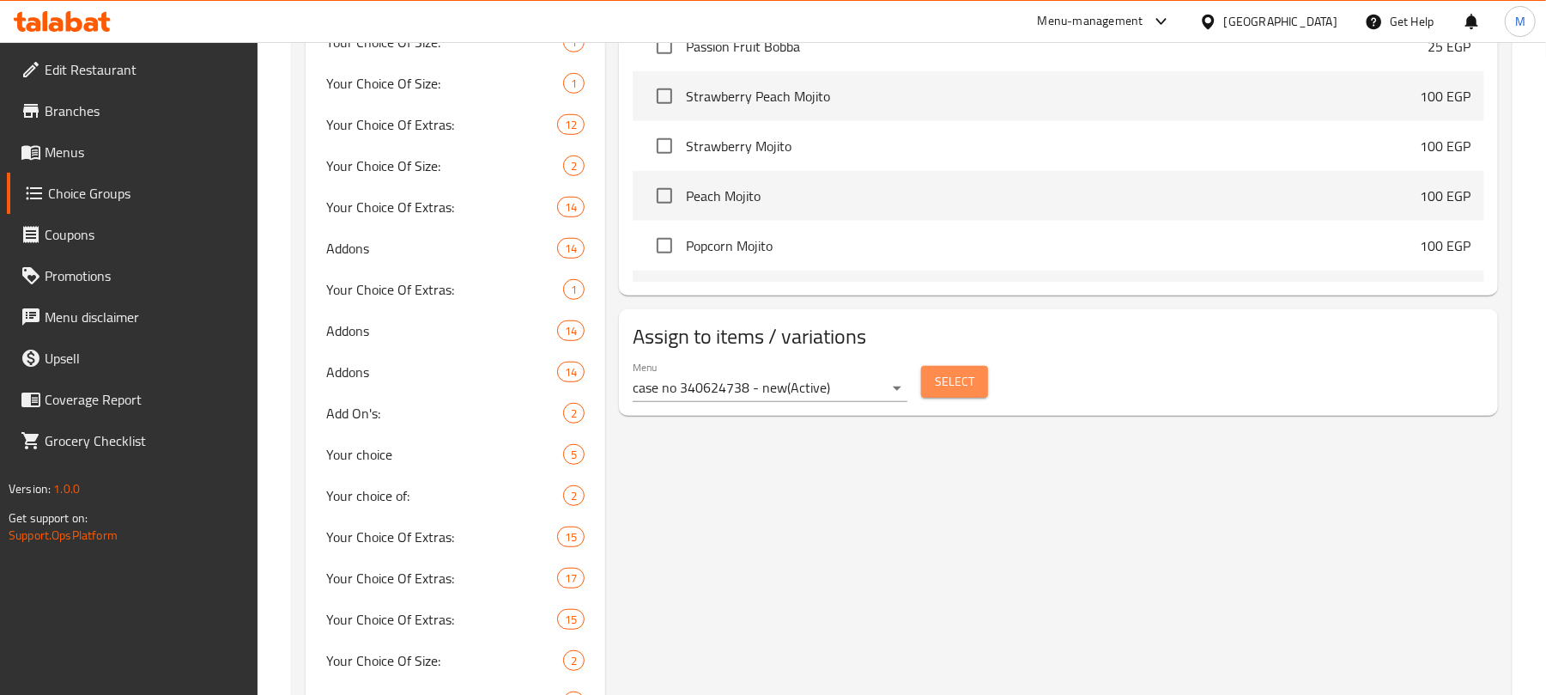
click at [958, 392] on span "Select" at bounding box center [954, 381] width 39 height 21
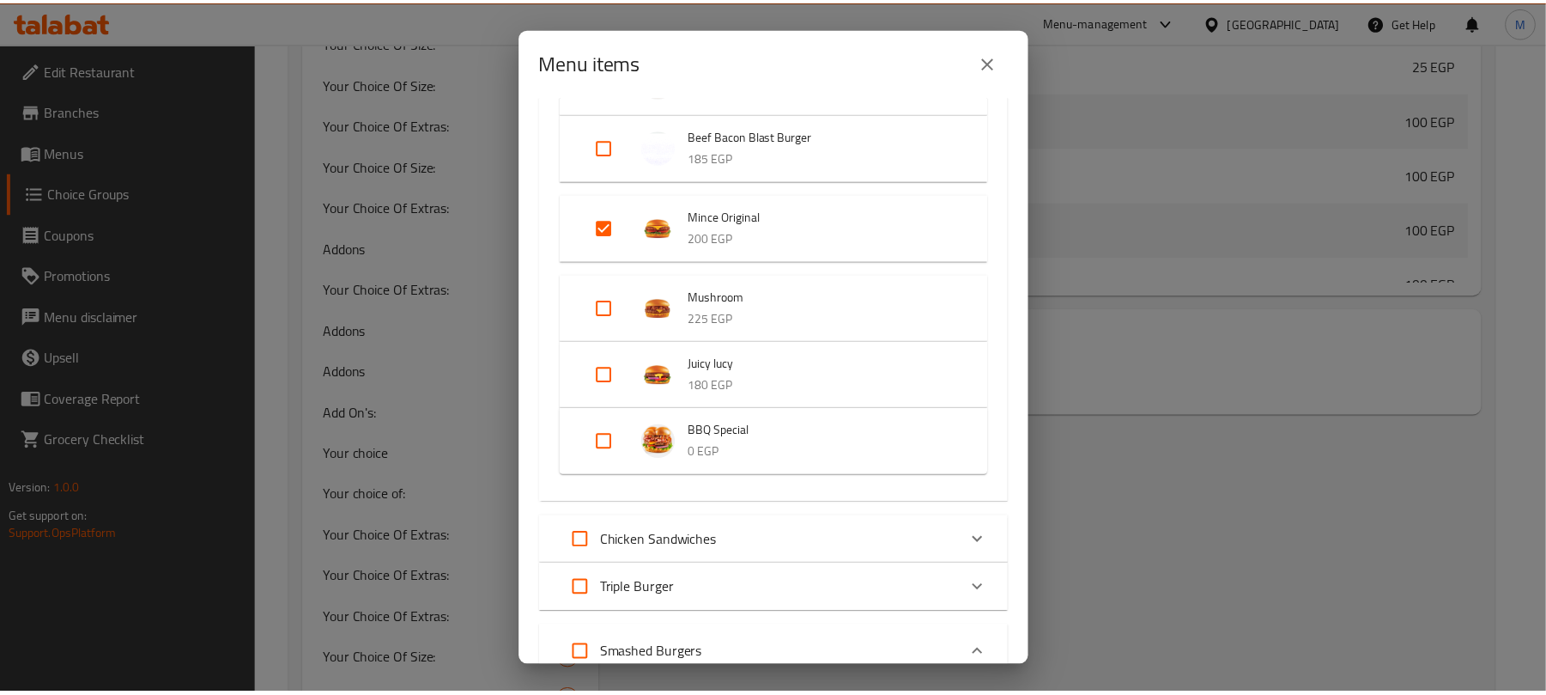
scroll to position [915, 0]
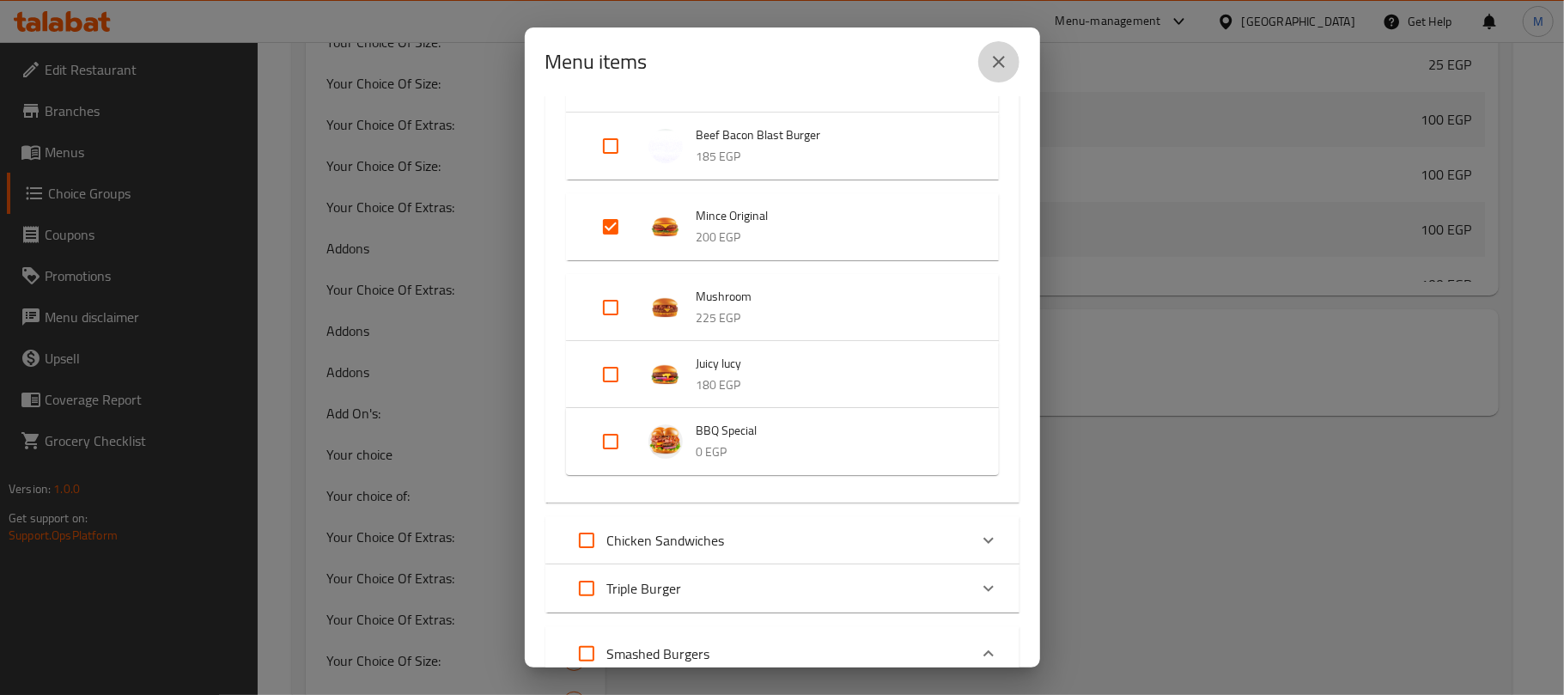
click at [1000, 70] on icon "close" at bounding box center [998, 62] width 21 height 21
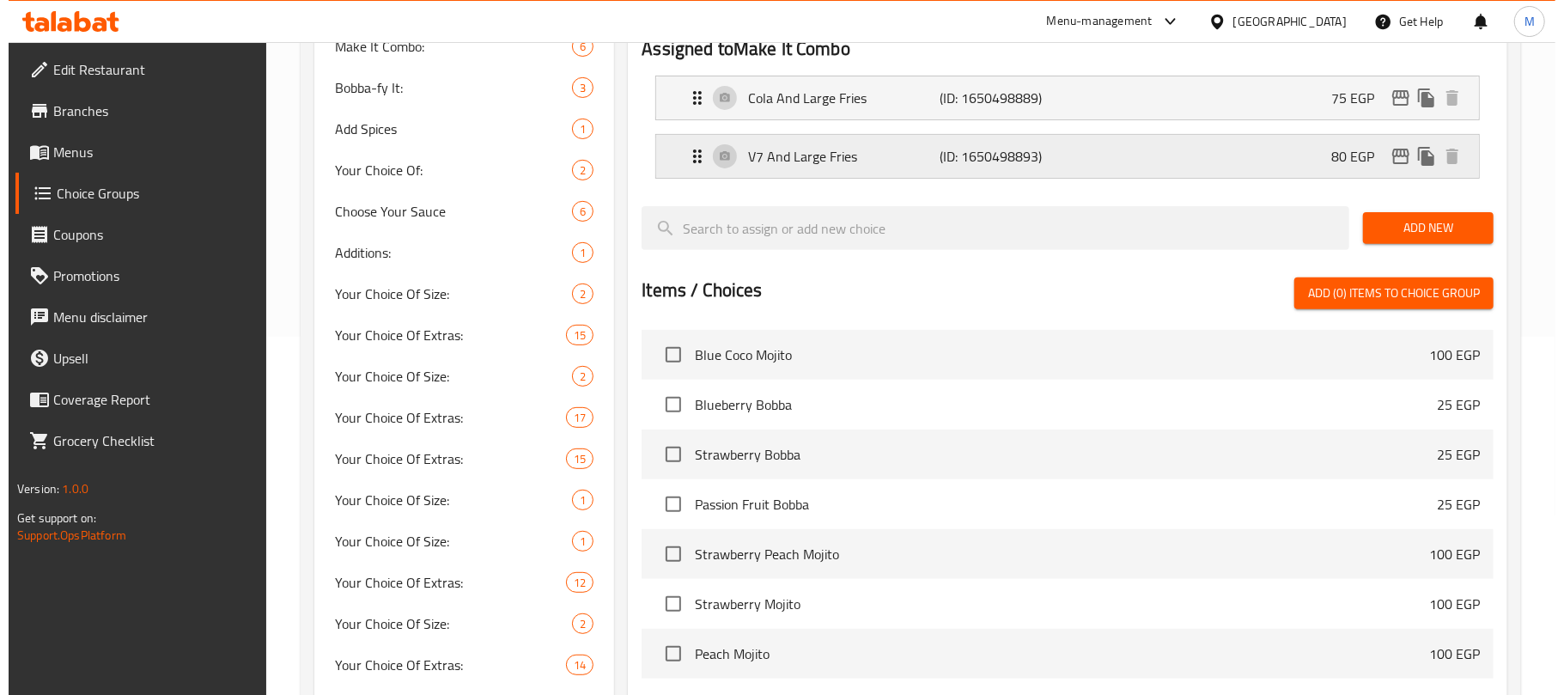
scroll to position [129, 0]
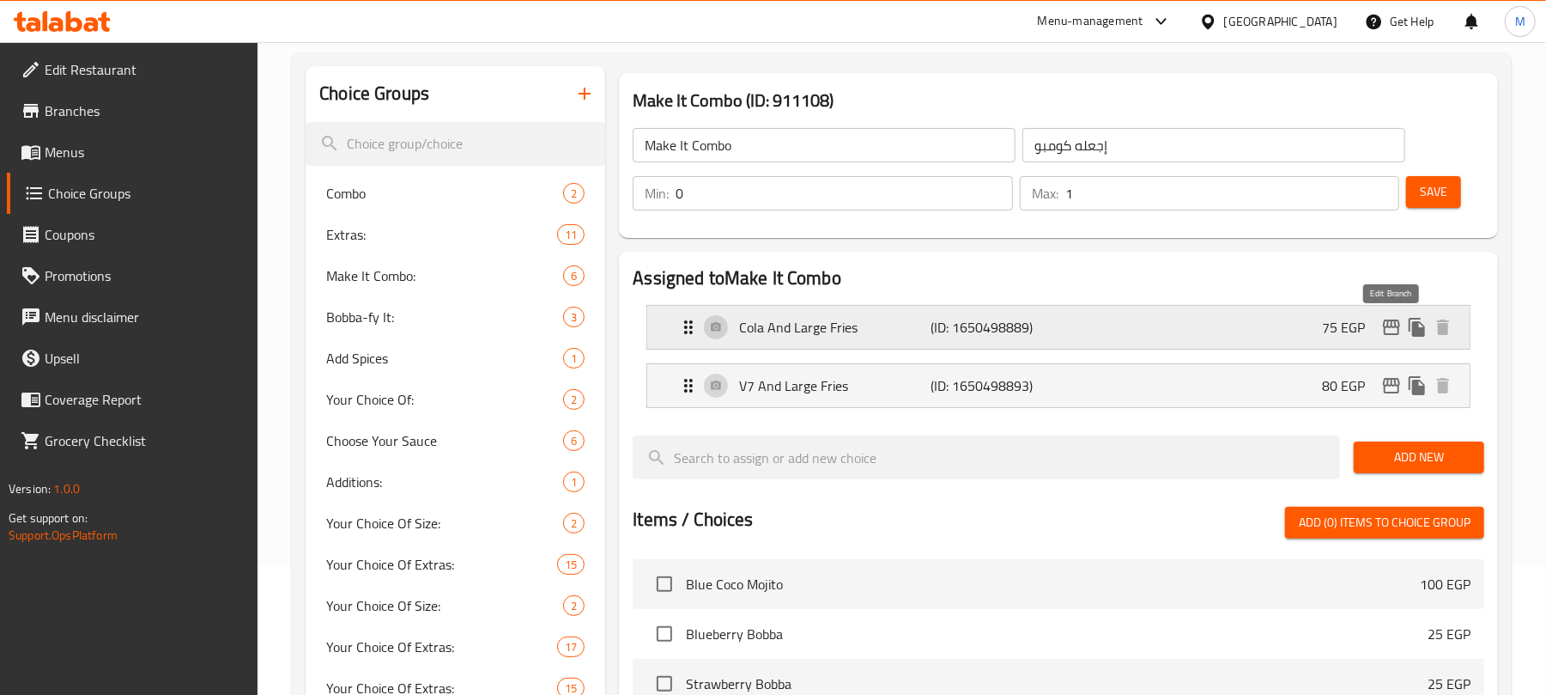
click at [1391, 326] on icon "edit" at bounding box center [1391, 326] width 17 height 15
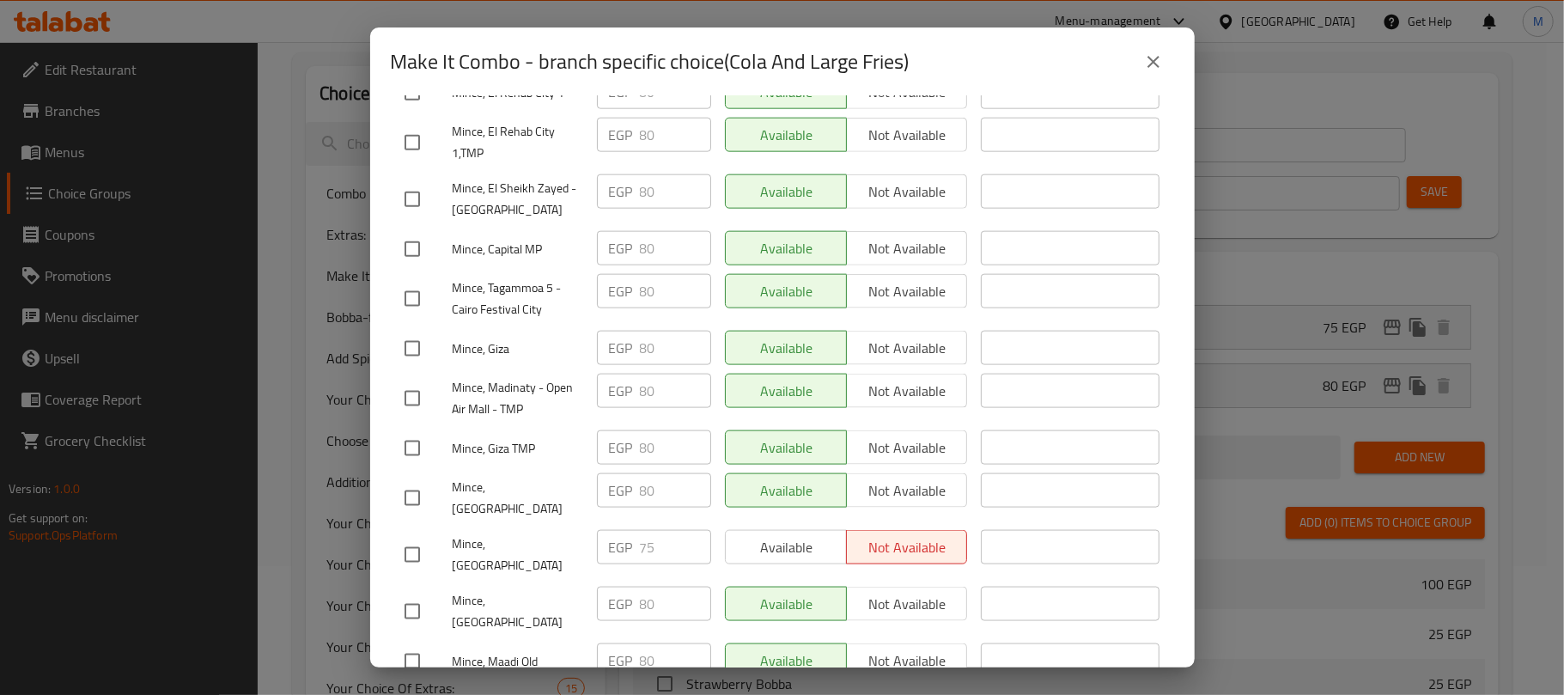
scroll to position [1451, 0]
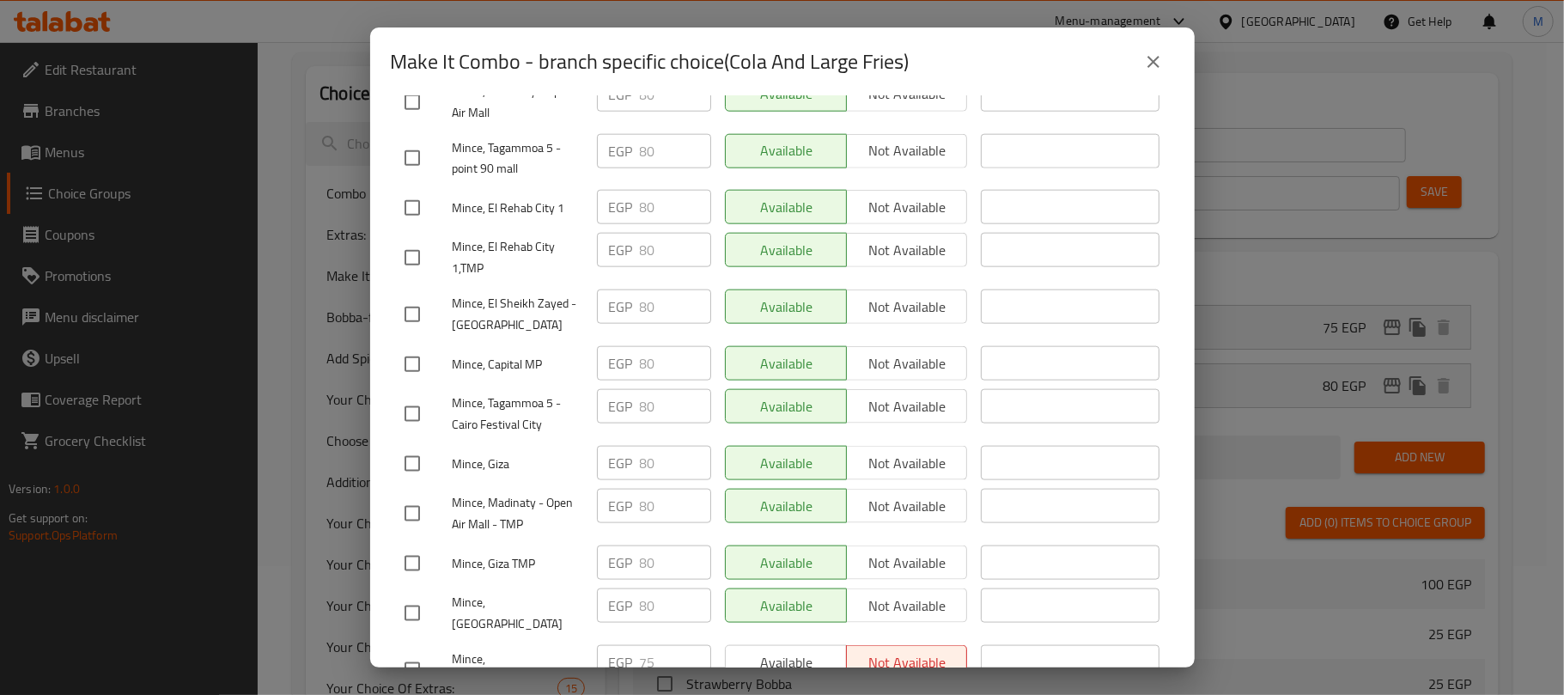
click at [416, 495] on input "checkbox" at bounding box center [412, 513] width 36 height 36
checkbox input "true"
click at [416, 346] on input "checkbox" at bounding box center [412, 364] width 36 height 36
checkbox input "true"
click at [410, 296] on input "checkbox" at bounding box center [412, 314] width 36 height 36
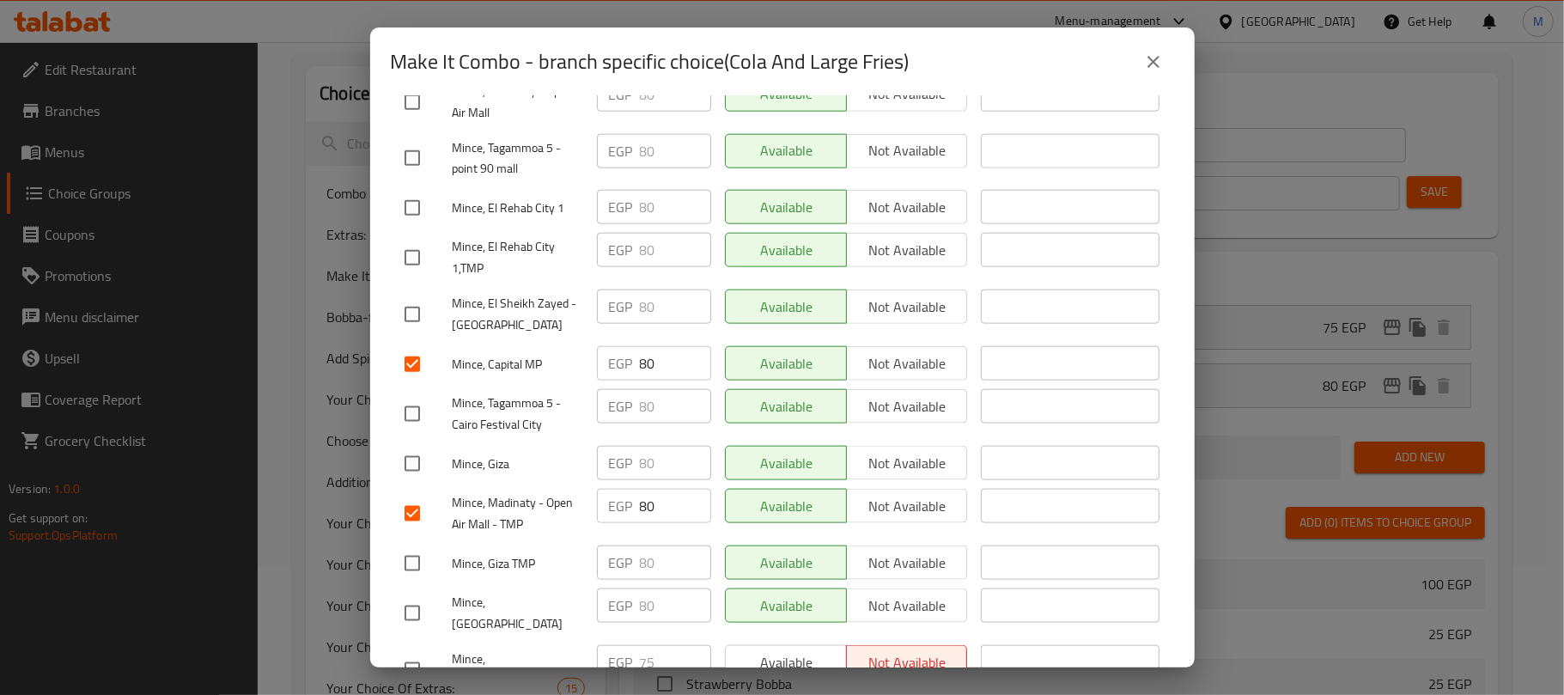
checkbox input "true"
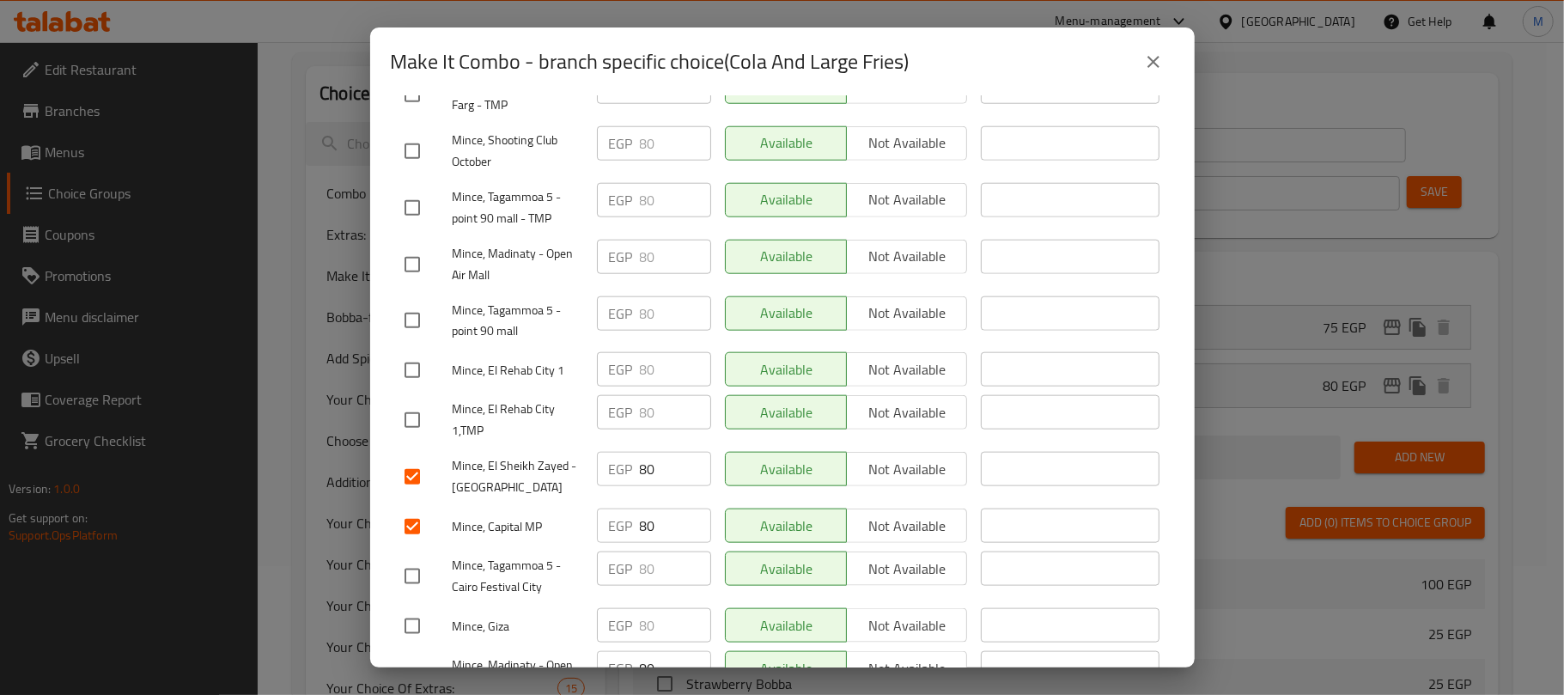
scroll to position [1223, 0]
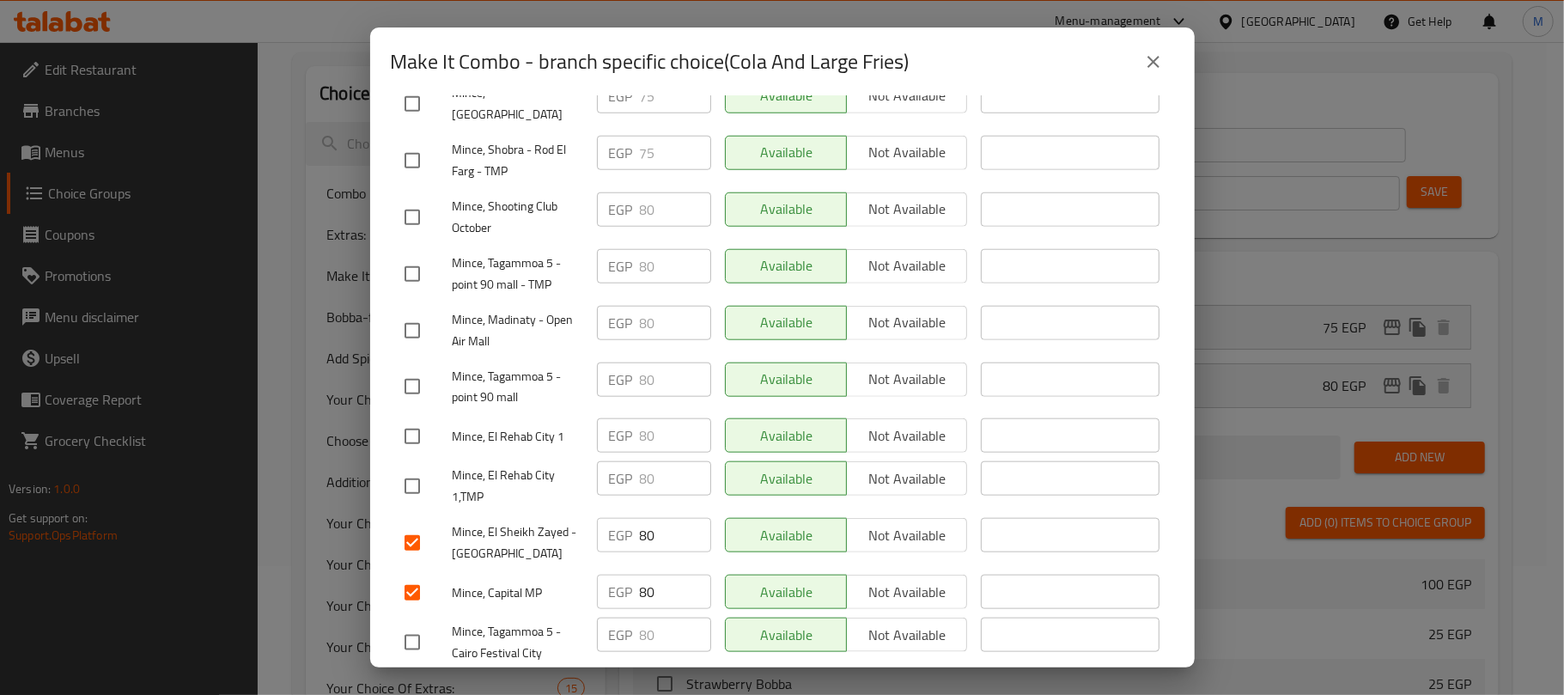
click at [419, 313] on input "checkbox" at bounding box center [412, 331] width 36 height 36
checkbox input "true"
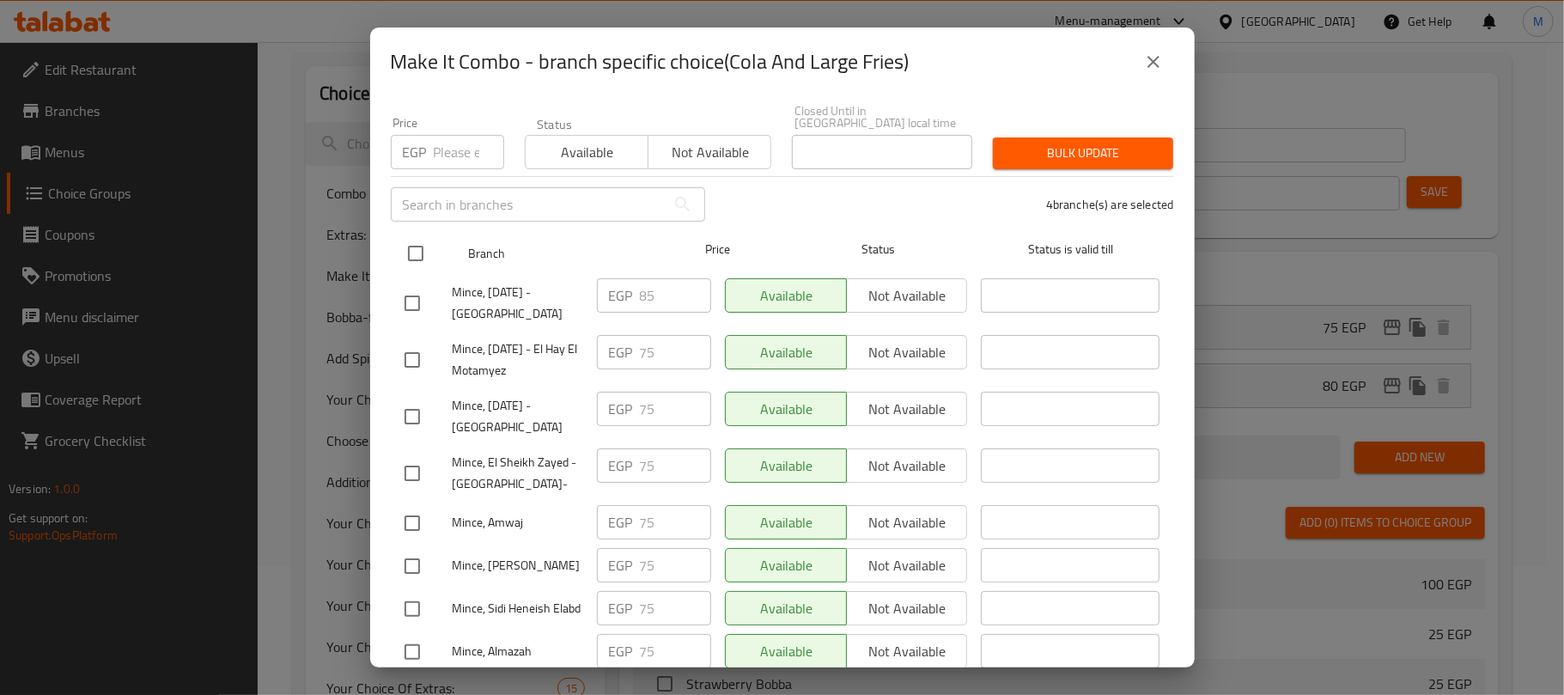
scroll to position [0, 0]
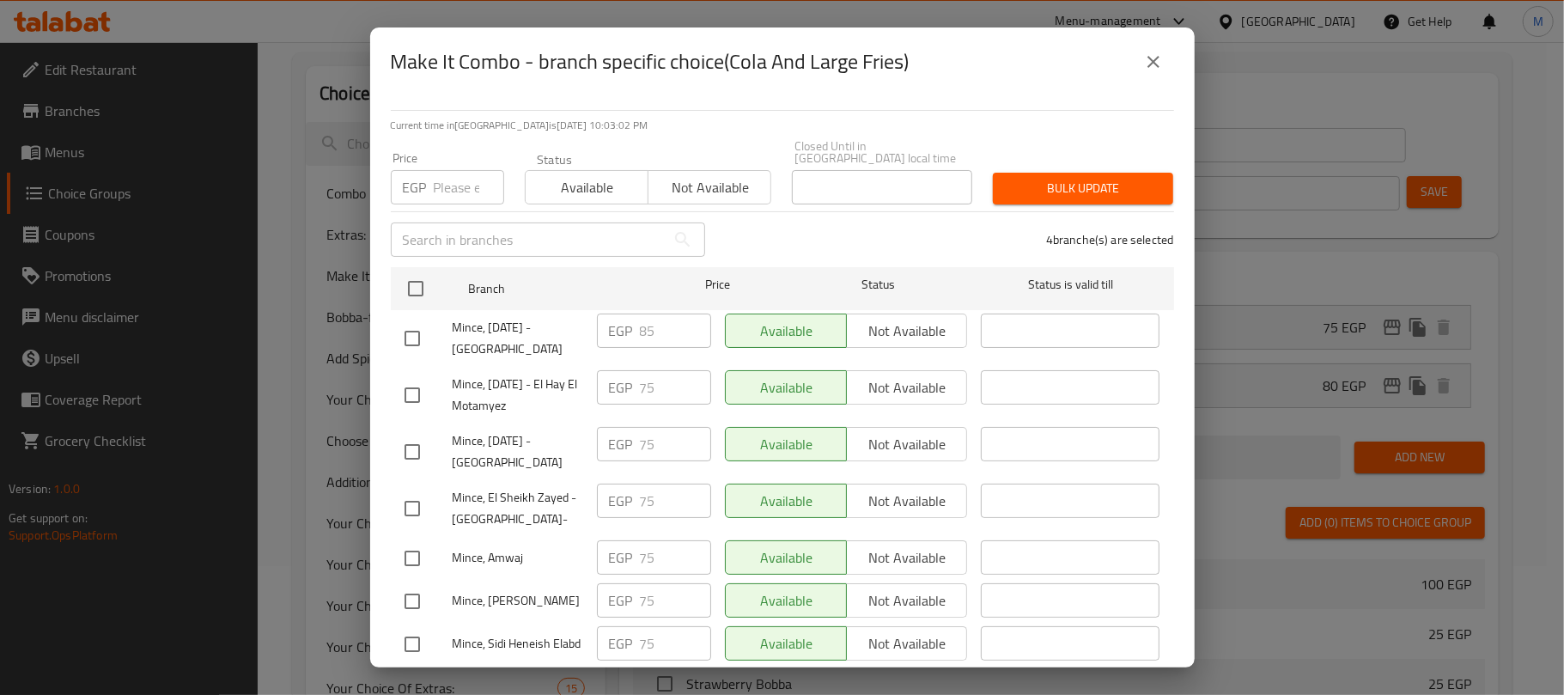
click at [465, 172] on input "number" at bounding box center [469, 187] width 70 height 34
paste input "85.00"
type input "85.00"
click at [1076, 178] on span "Bulk update" at bounding box center [1082, 188] width 153 height 21
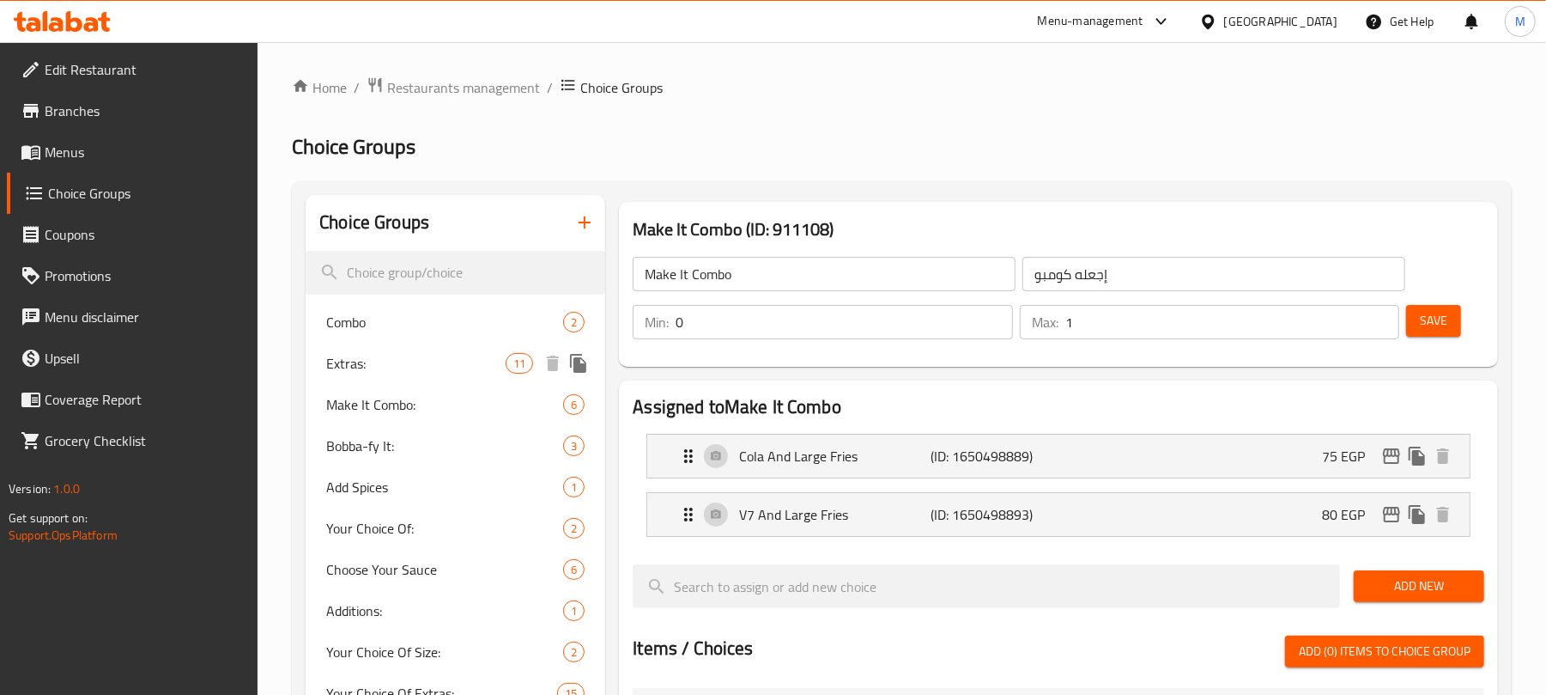
click at [421, 365] on span "Extras:" at bounding box center [415, 363] width 179 height 21
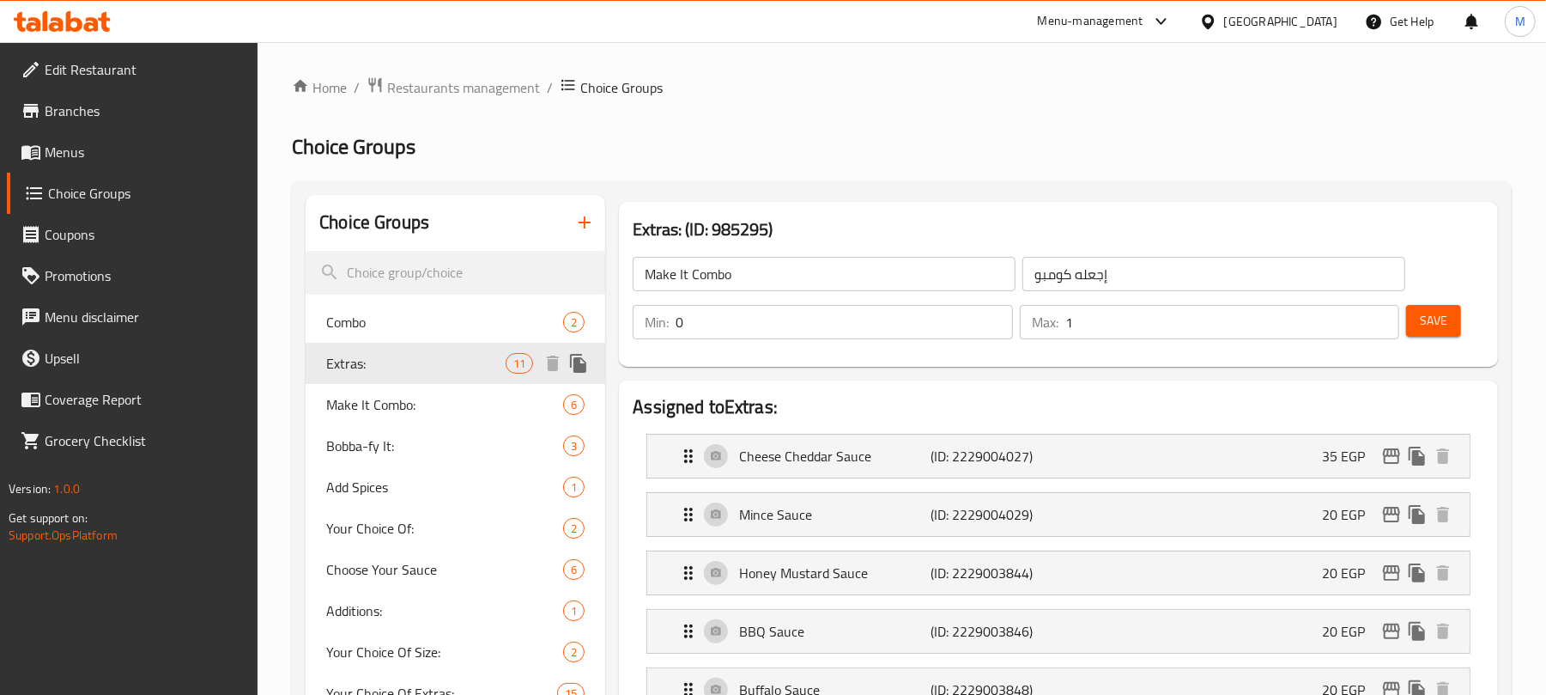
type input "Extras:"
type input "الإضافات:"
type input "11"
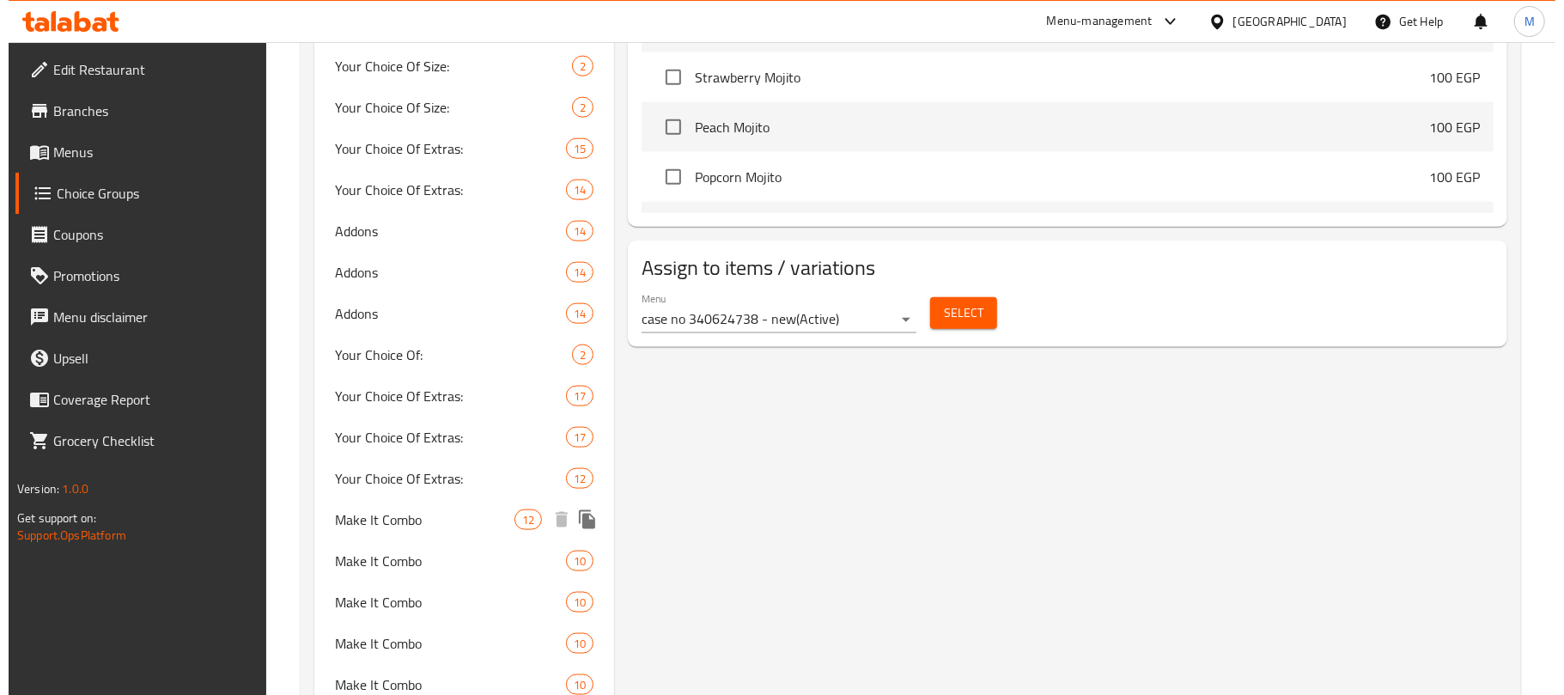
scroll to position [1488, 0]
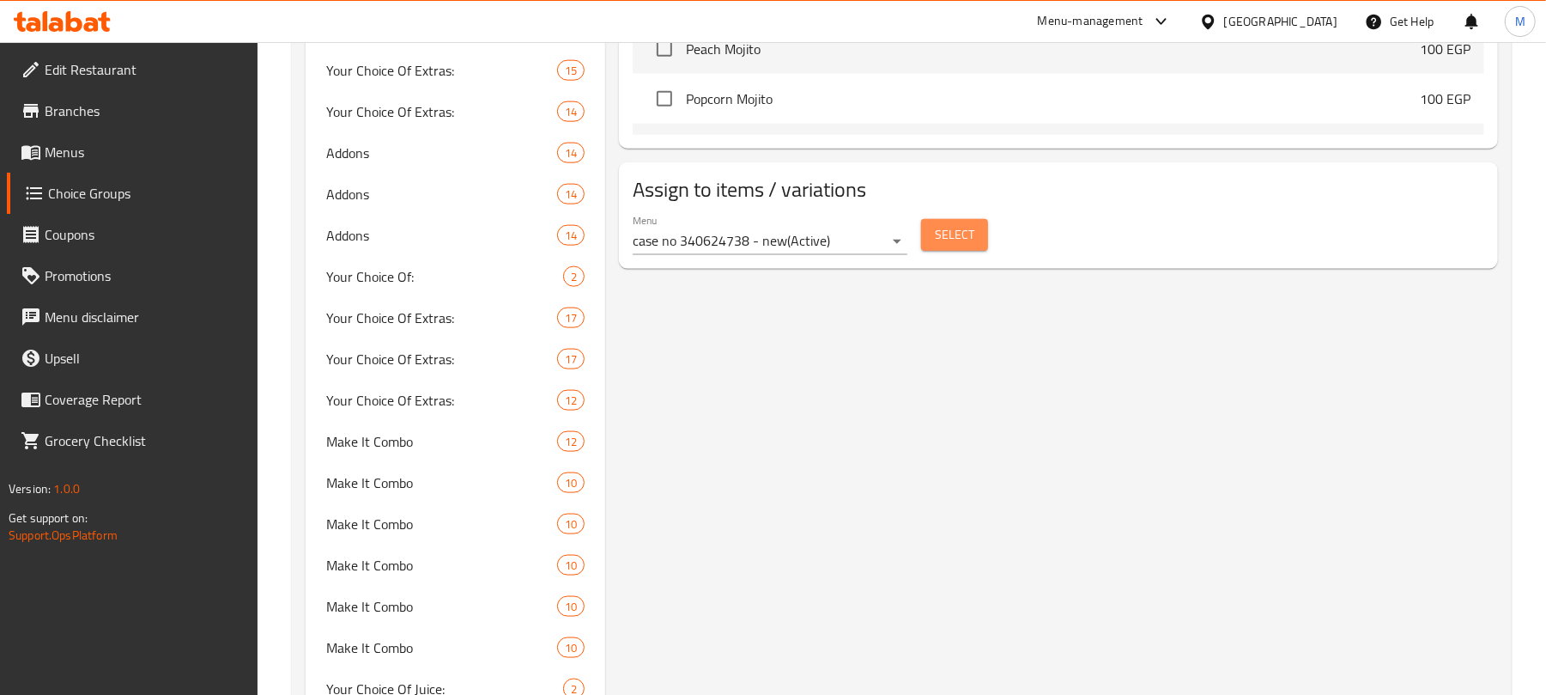
click at [946, 240] on span "Select" at bounding box center [954, 234] width 39 height 21
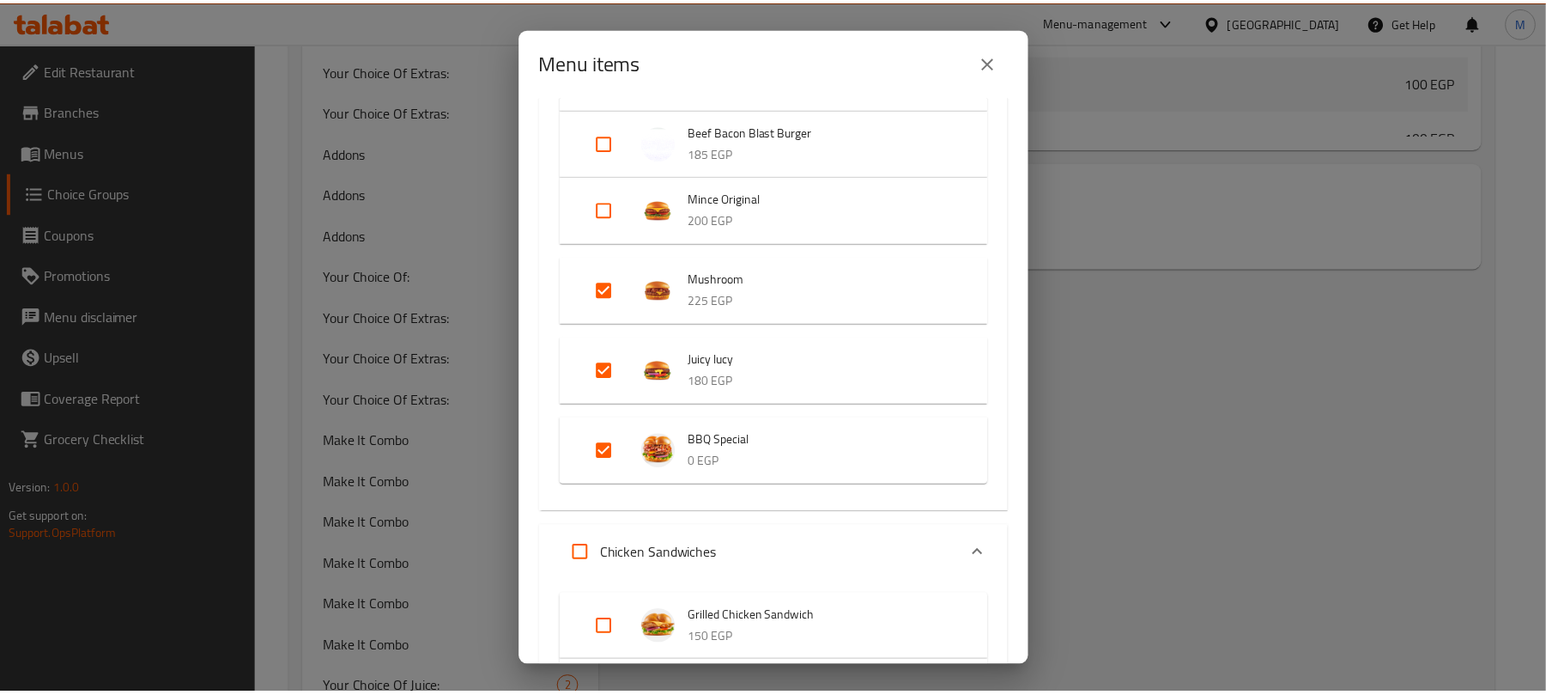
scroll to position [915, 0]
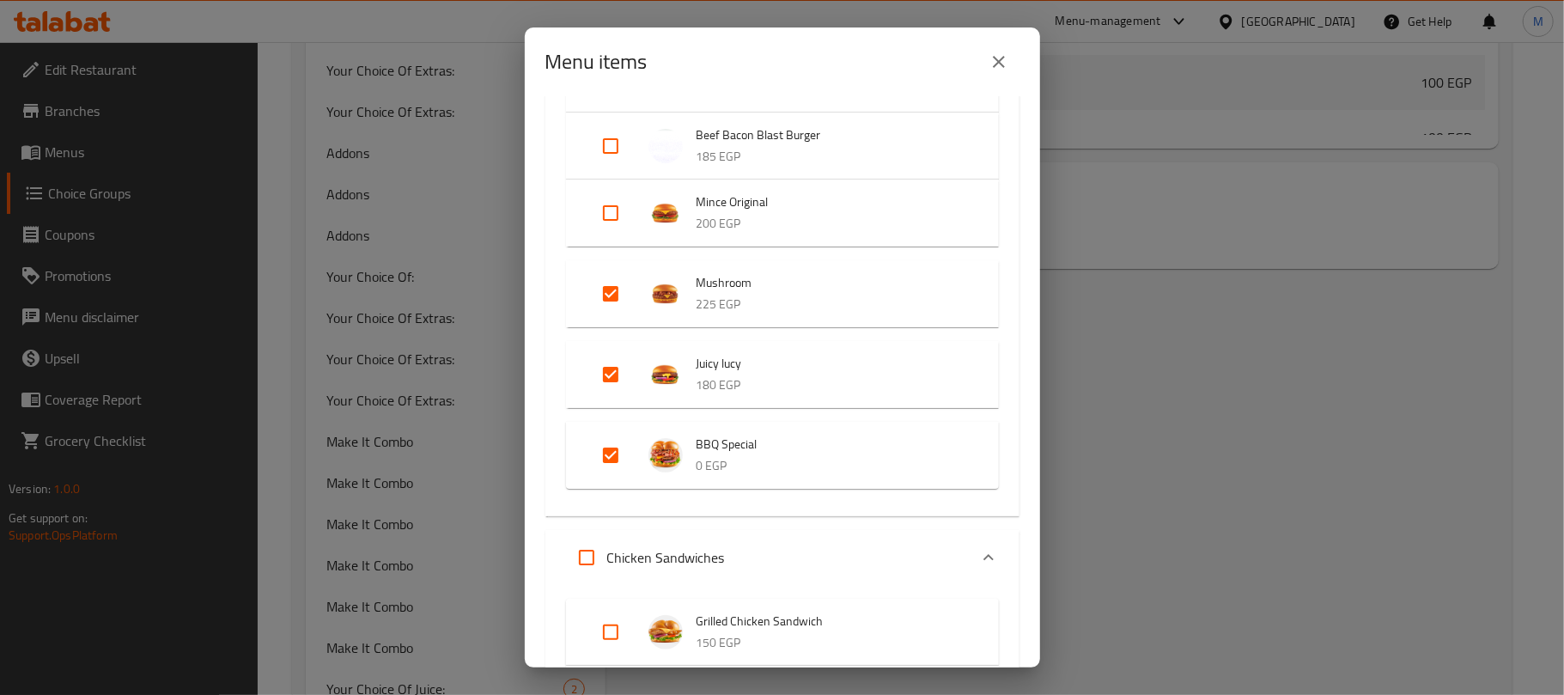
click at [1000, 60] on icon "close" at bounding box center [999, 62] width 12 height 12
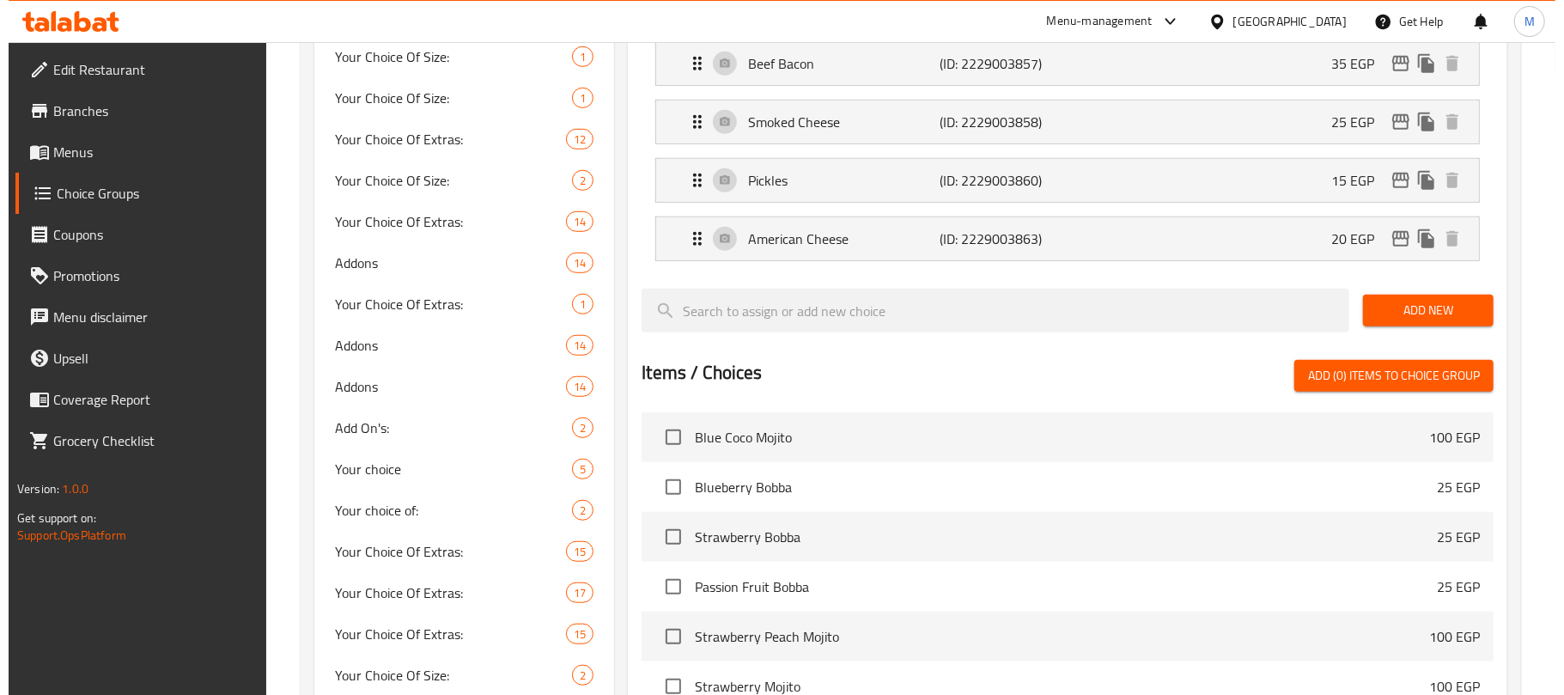
scroll to position [228, 0]
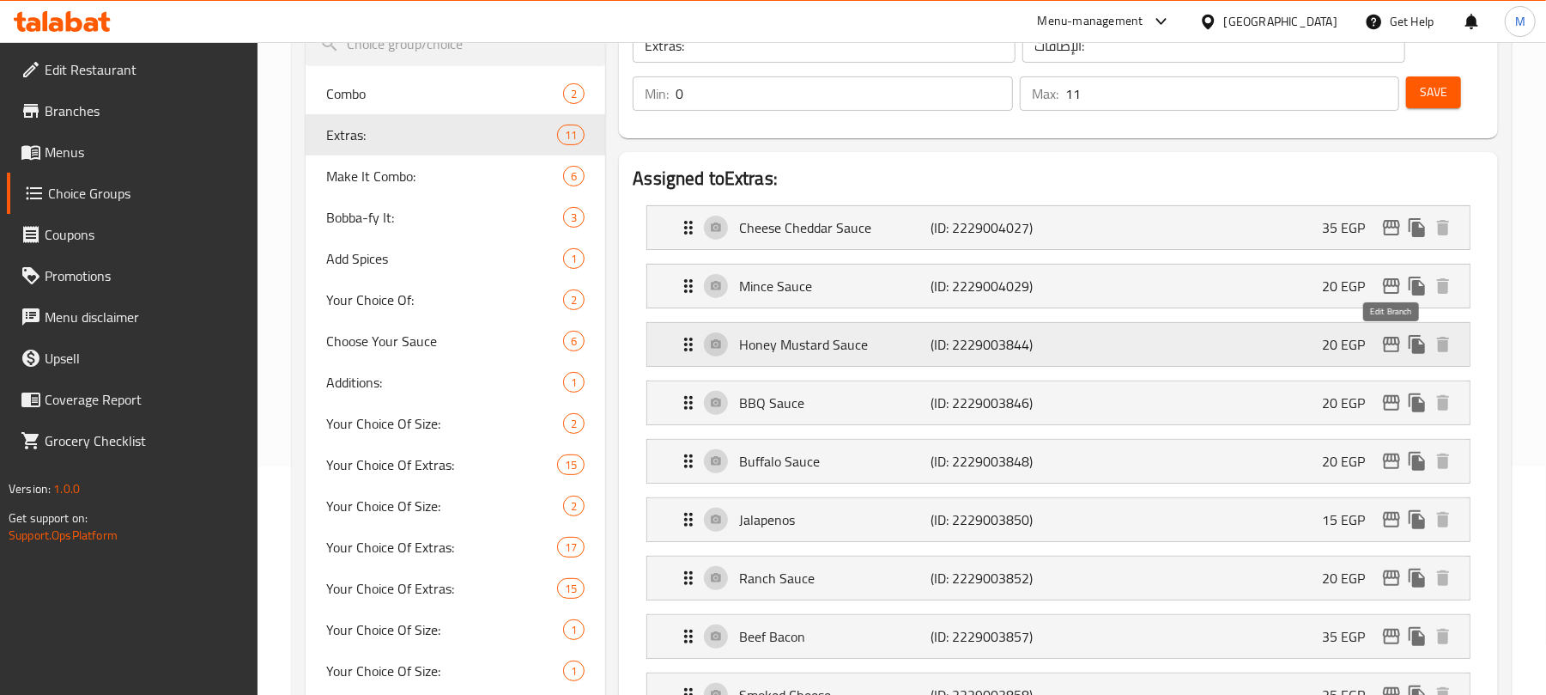
click at [1384, 347] on icon "edit" at bounding box center [1391, 344] width 17 height 15
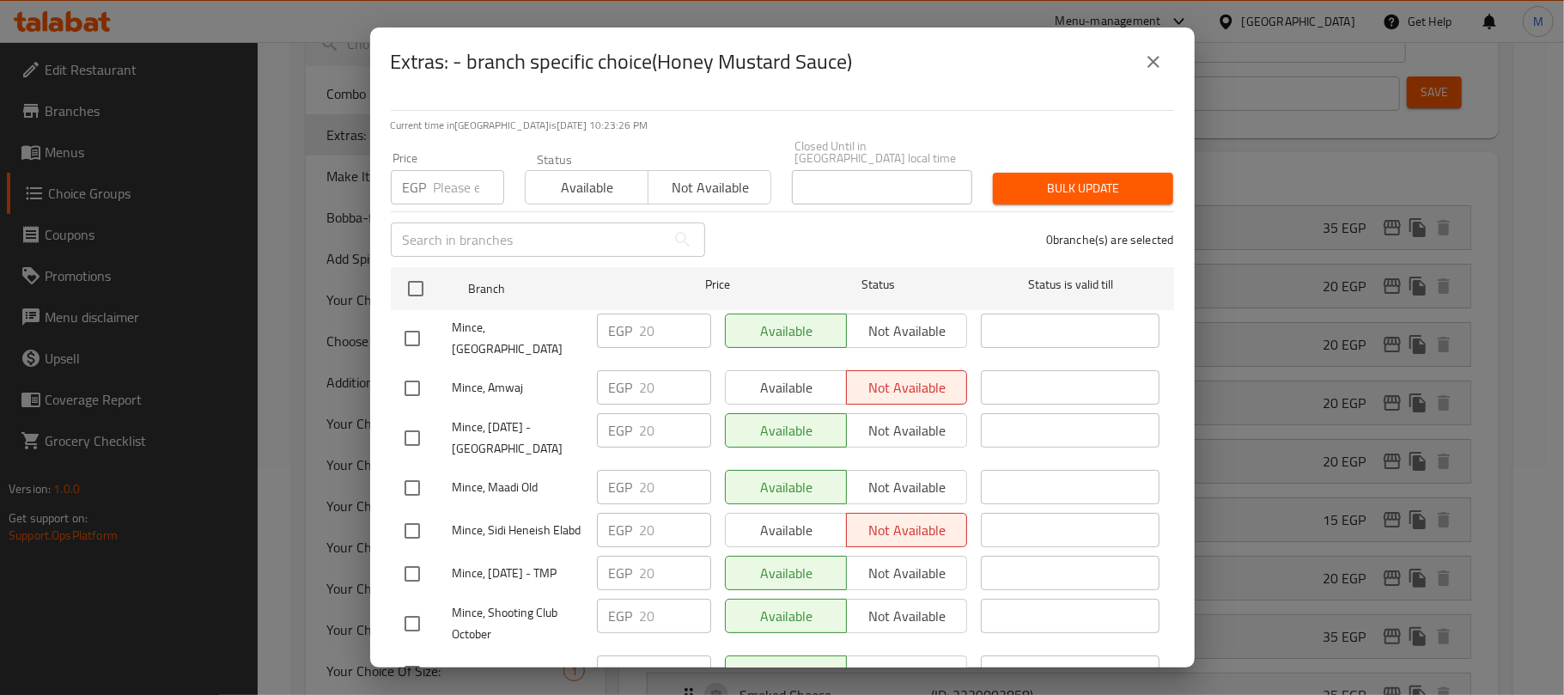
click at [400, 420] on input "checkbox" at bounding box center [412, 438] width 36 height 36
checkbox input "true"
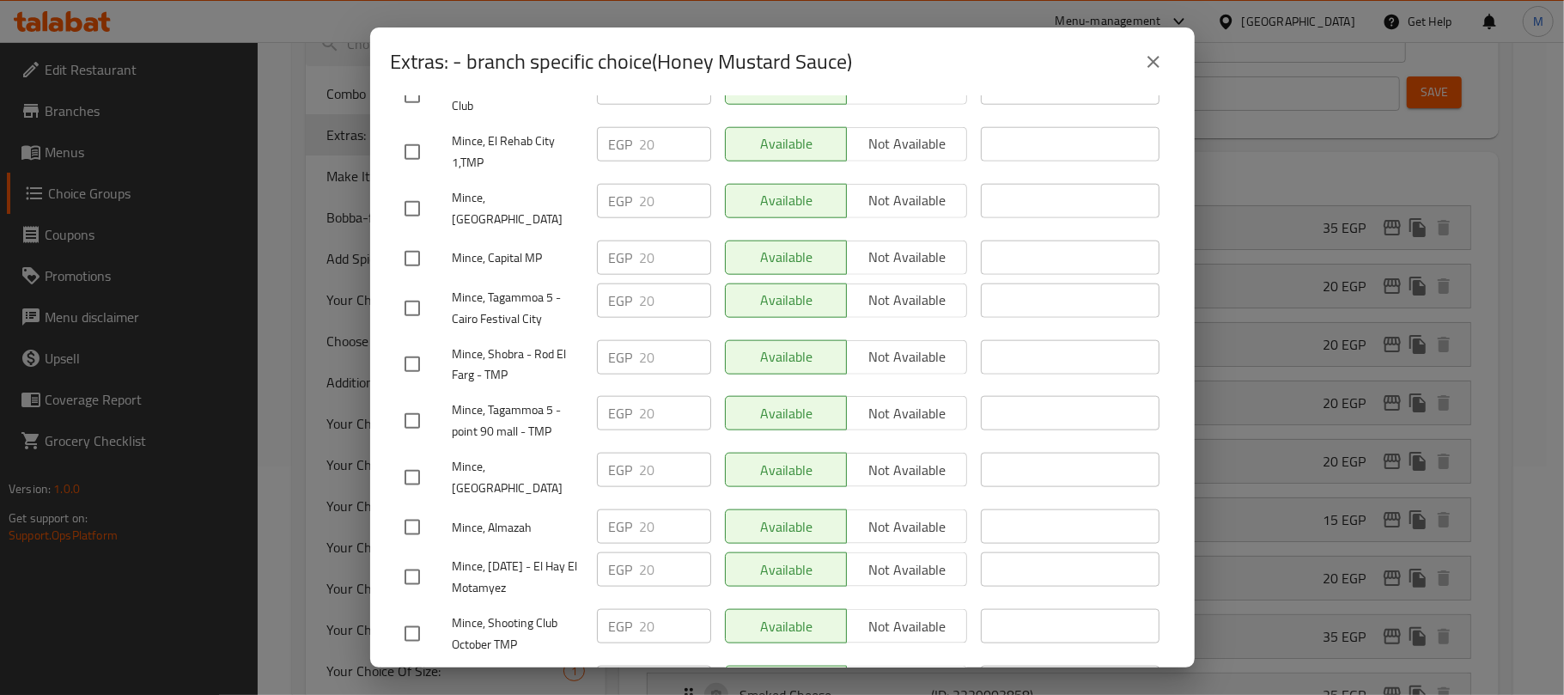
scroll to position [1488, 0]
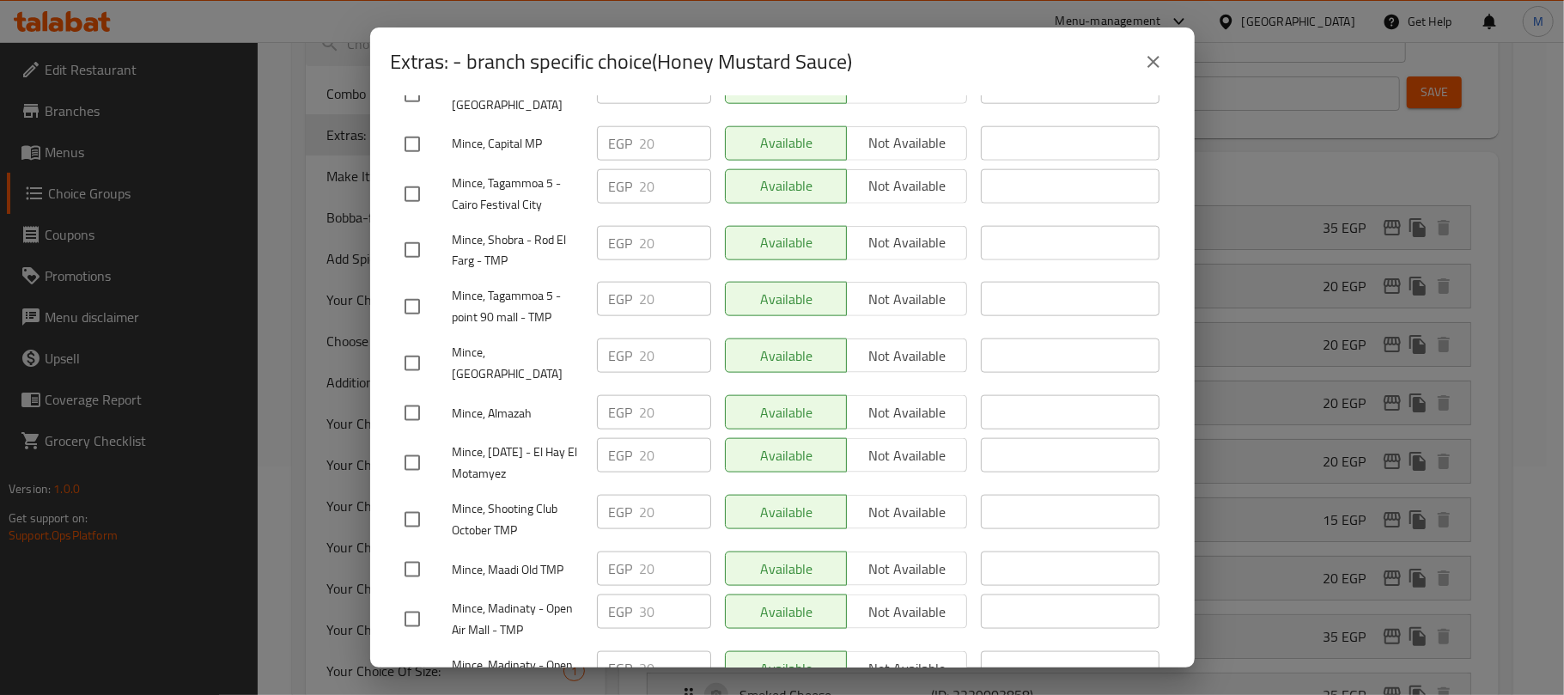
click at [414, 601] on input "checkbox" at bounding box center [412, 619] width 36 height 36
checkbox input "true"
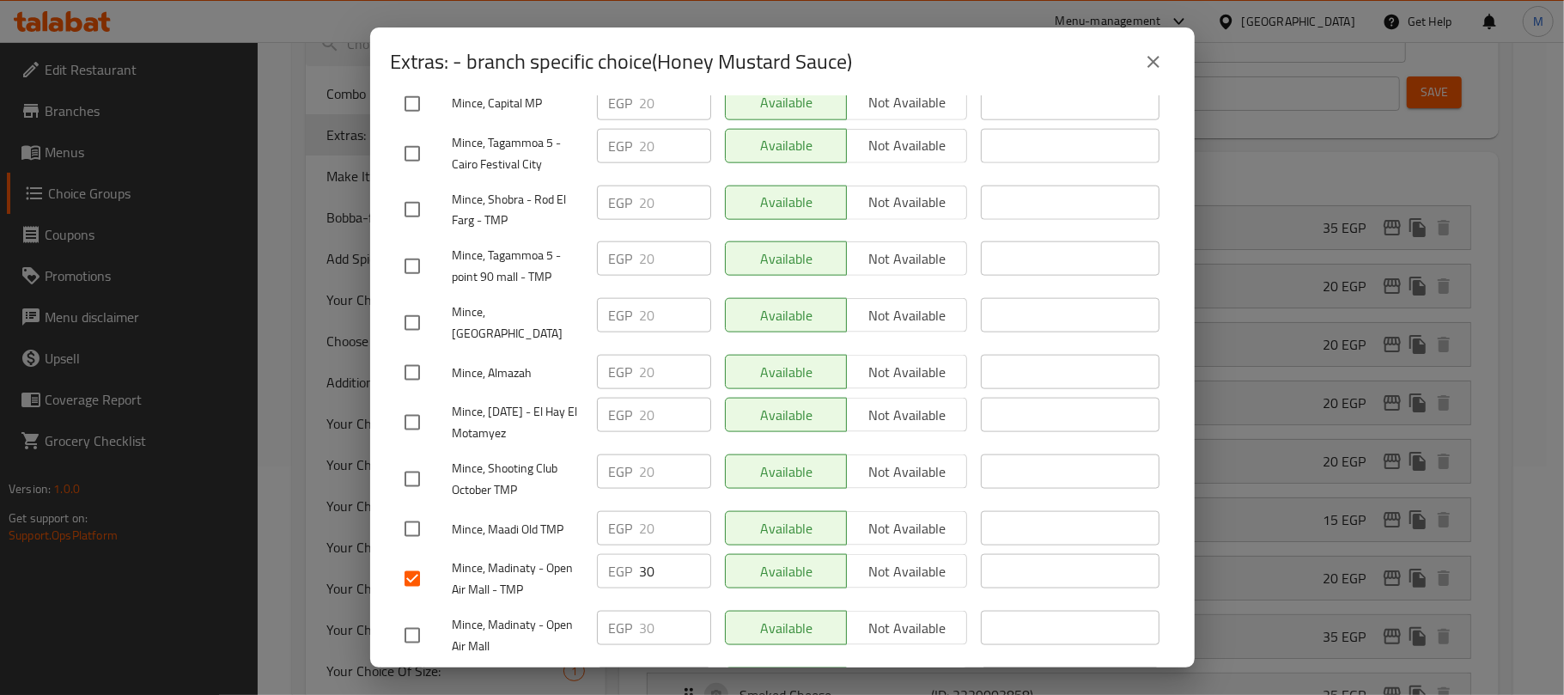
scroll to position [1566, 0]
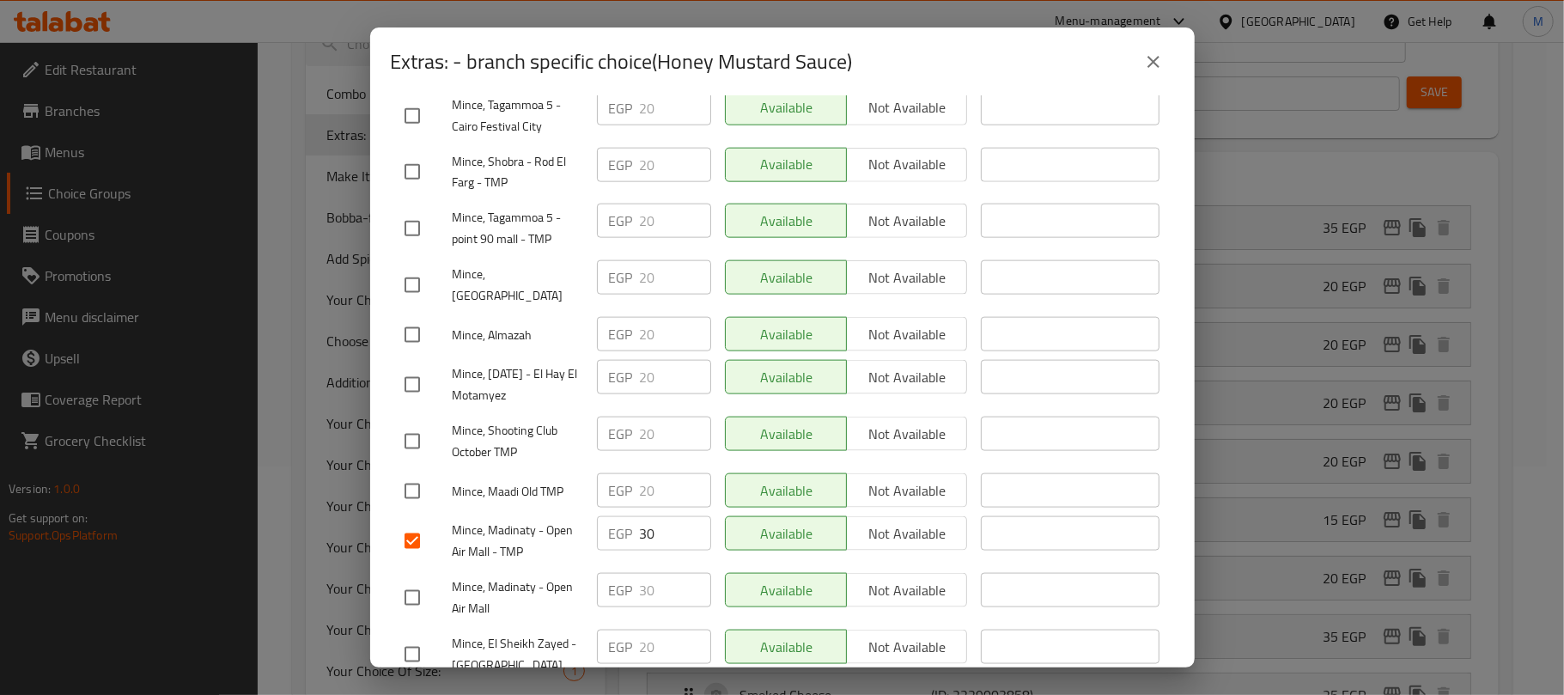
click at [417, 580] on input "checkbox" at bounding box center [412, 598] width 36 height 36
checkbox input "true"
click at [410, 636] on input "checkbox" at bounding box center [412, 654] width 36 height 36
checkbox input "true"
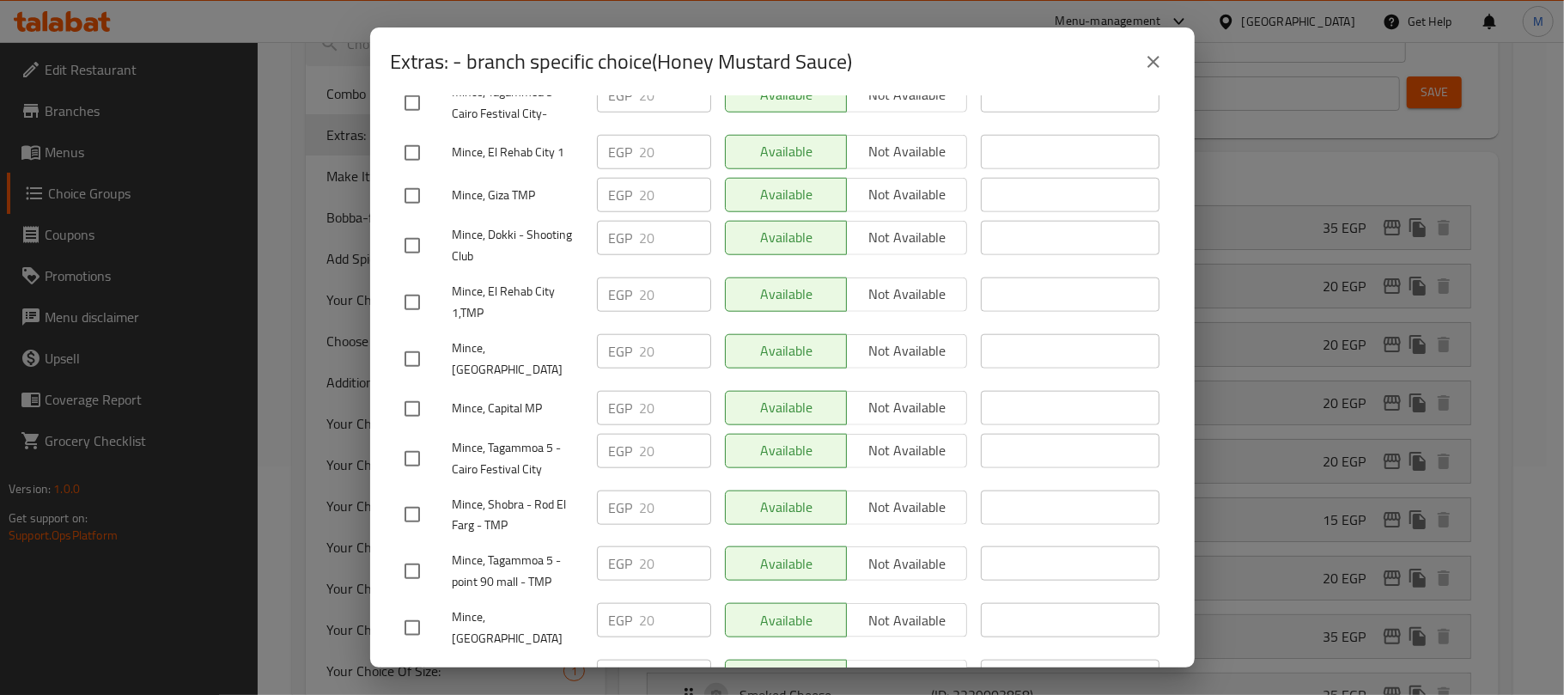
scroll to position [1223, 0]
click at [417, 392] on input "checkbox" at bounding box center [412, 410] width 36 height 36
checkbox input "true"
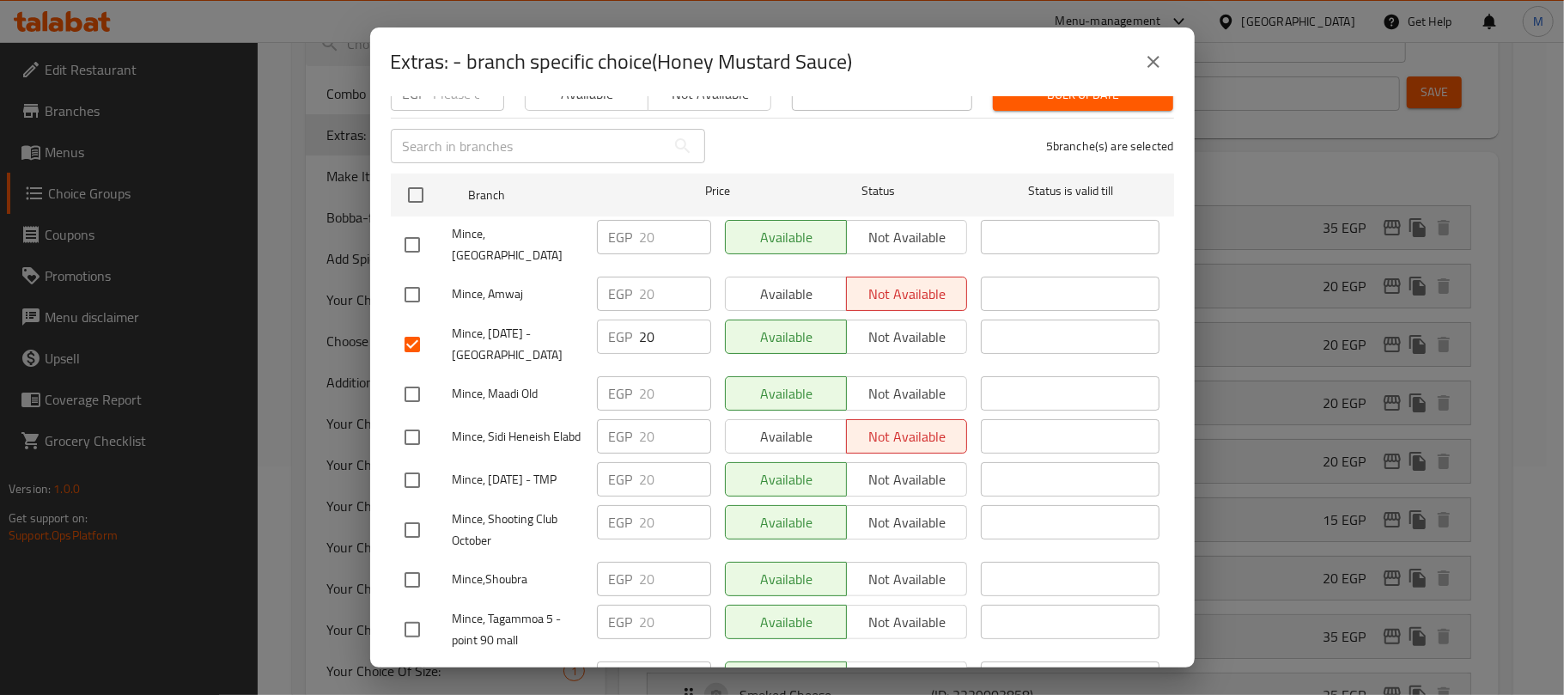
scroll to position [0, 0]
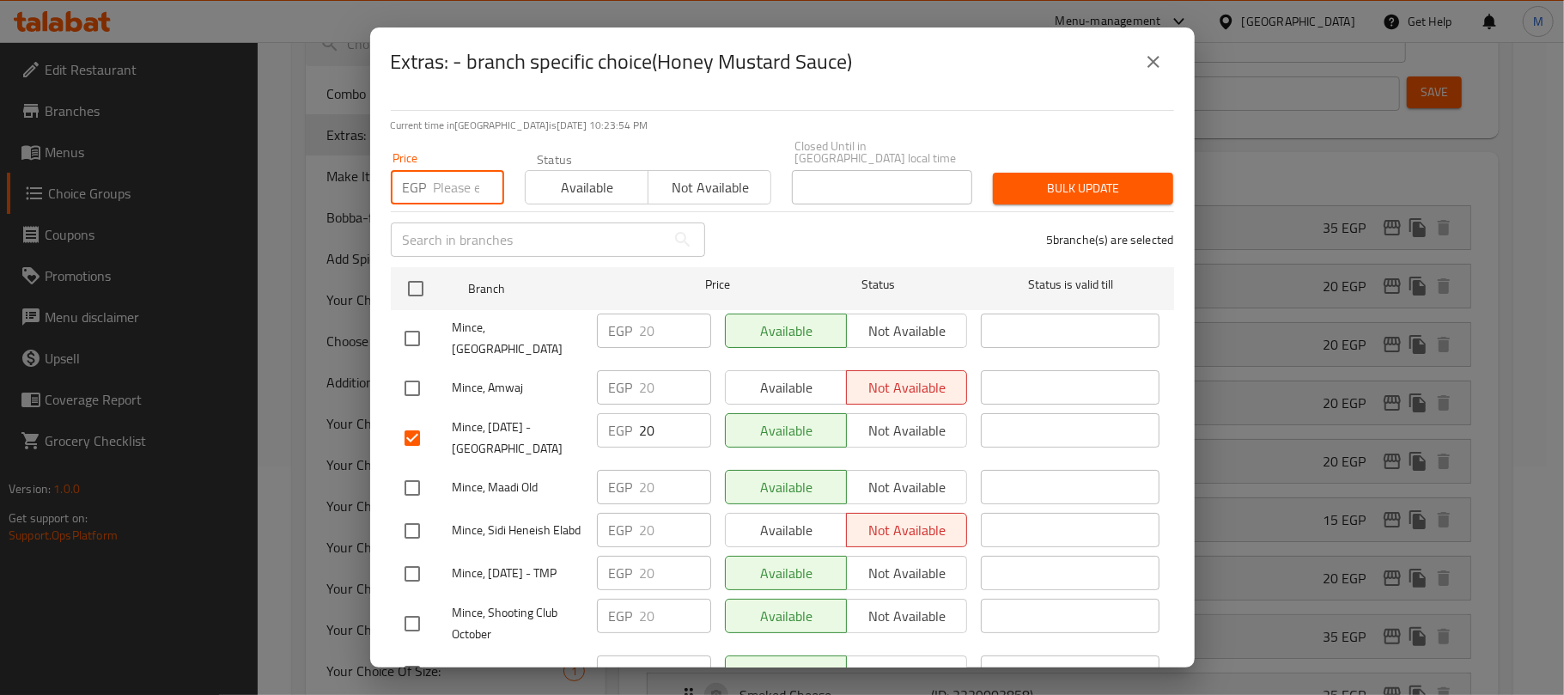
click at [453, 182] on input "number" at bounding box center [469, 187] width 70 height 34
type input "25"
click at [1055, 178] on span "Bulk update" at bounding box center [1082, 188] width 153 height 21
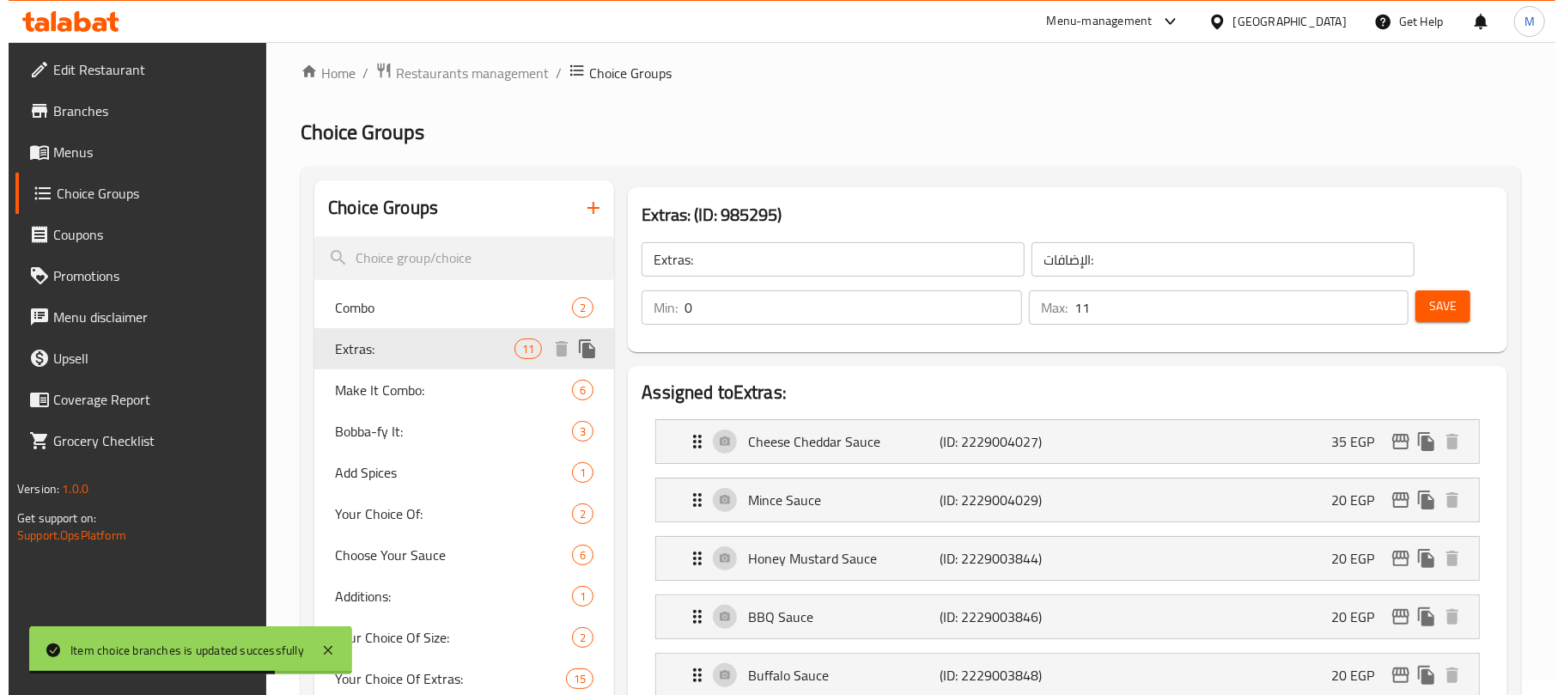
scroll to position [237, 0]
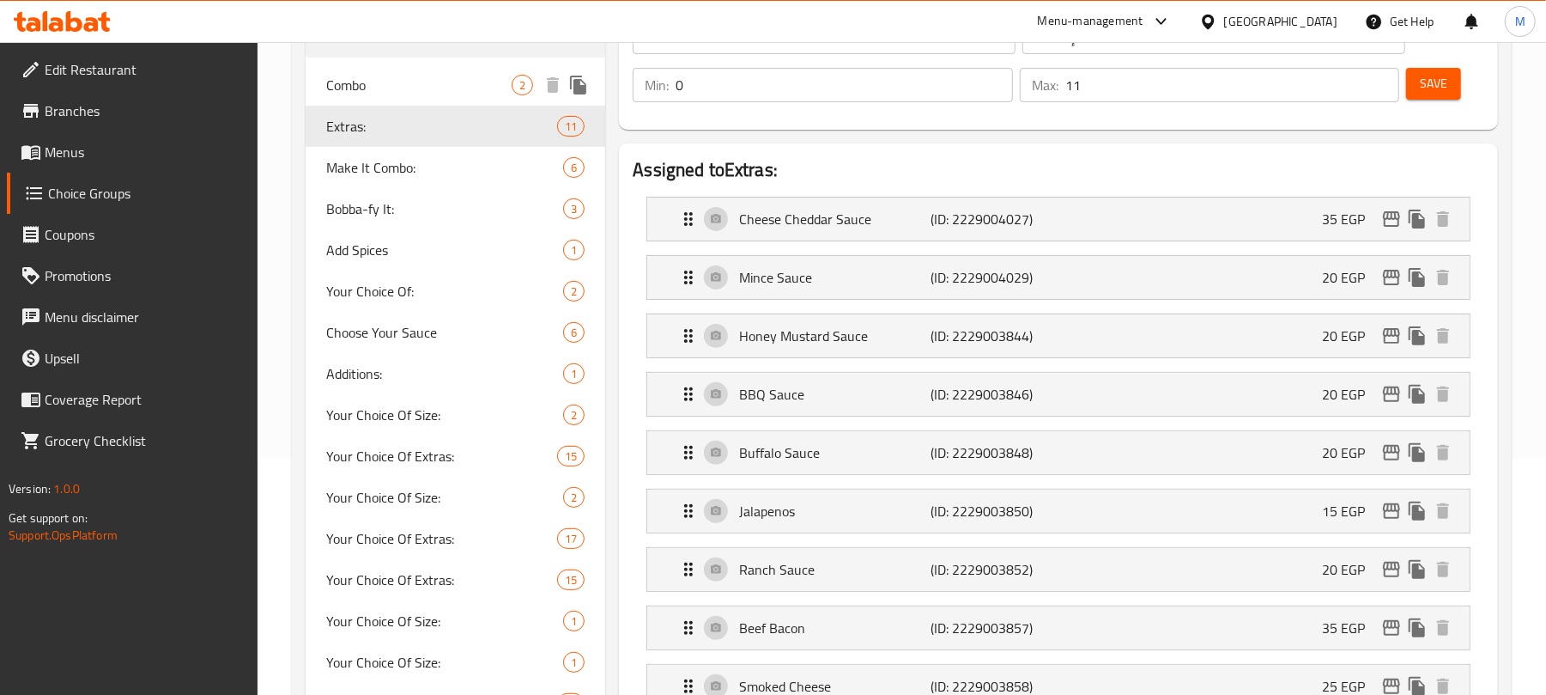
click at [406, 91] on span "Combo" at bounding box center [418, 85] width 185 height 21
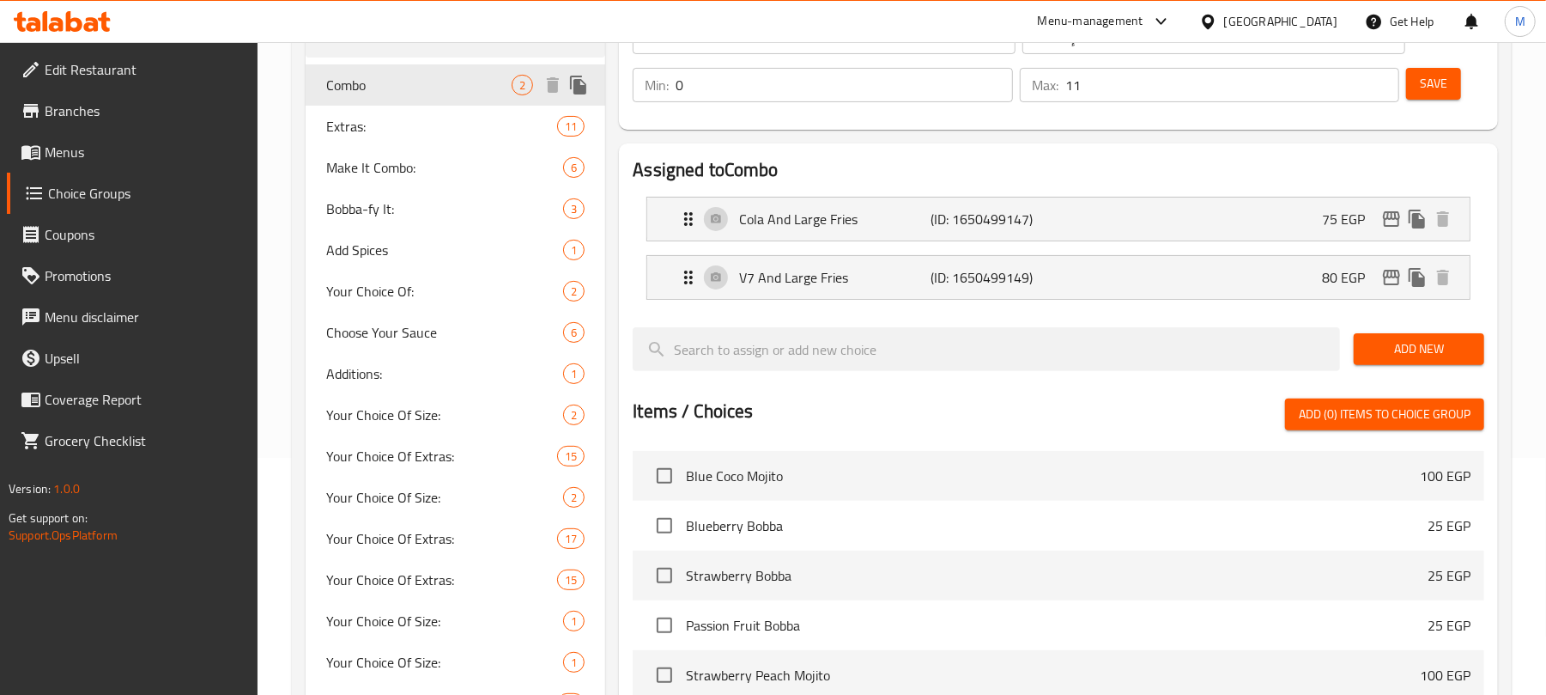
type input "Combo"
type input "كومبو"
type input "1"
click at [1394, 216] on icon "edit" at bounding box center [1392, 219] width 21 height 21
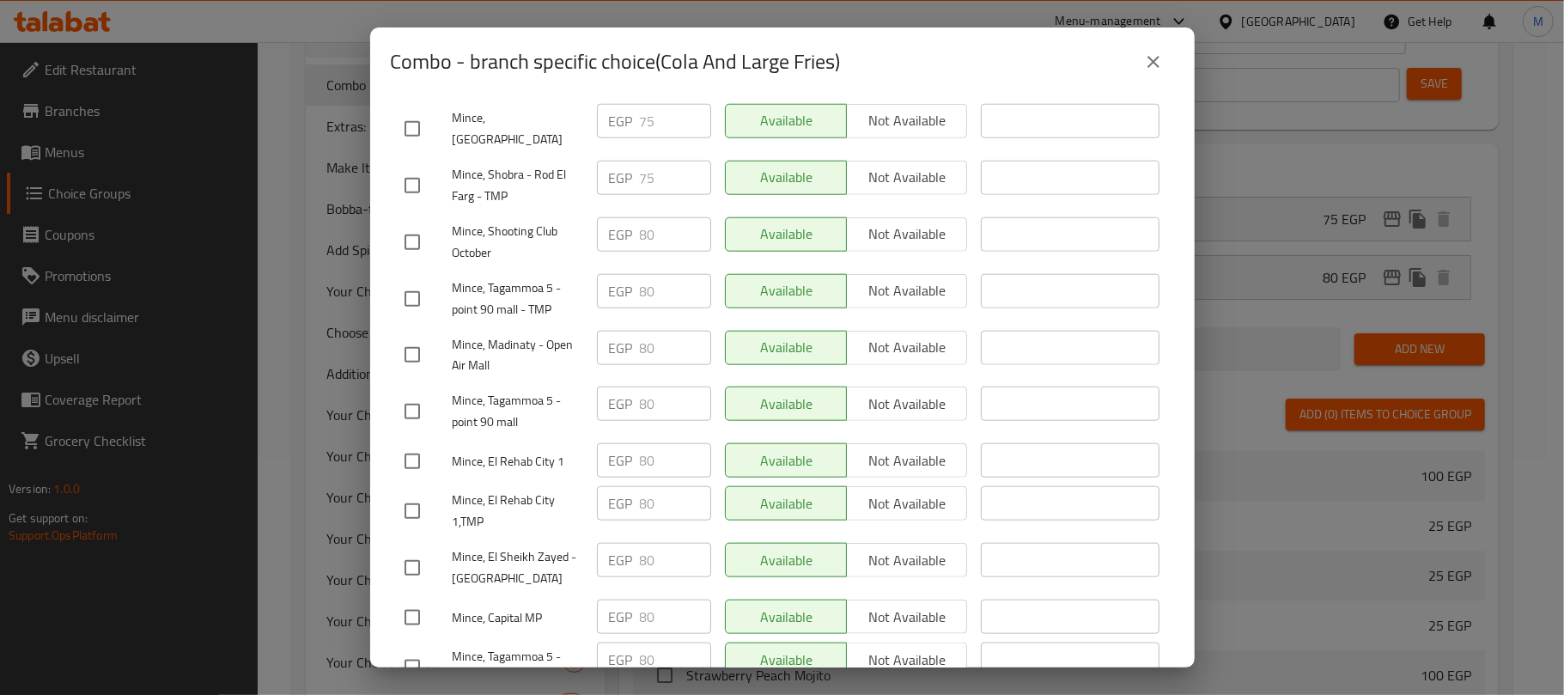
scroll to position [1259, 0]
click at [422, 332] on input "checkbox" at bounding box center [412, 350] width 36 height 36
checkbox input "true"
click at [405, 545] on input "checkbox" at bounding box center [412, 563] width 36 height 36
checkbox input "true"
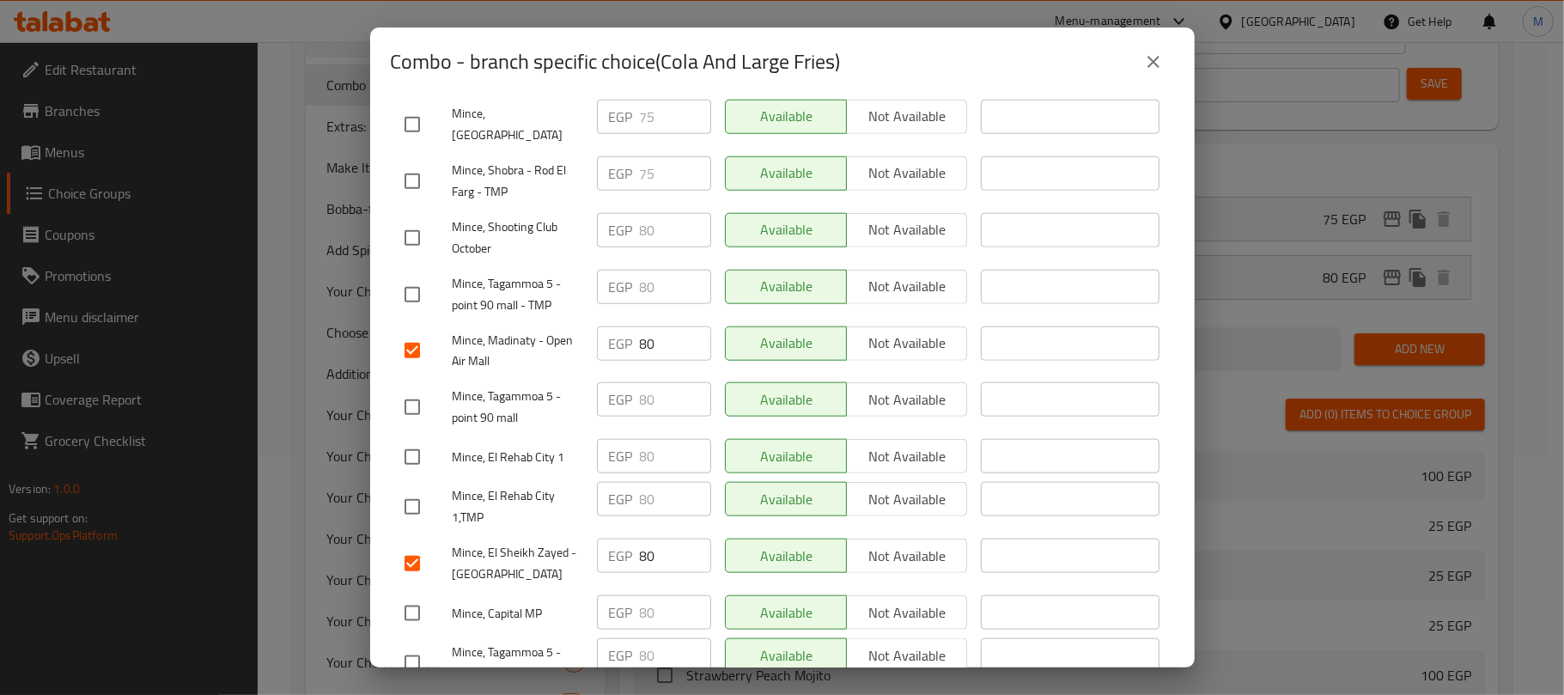
scroll to position [1374, 0]
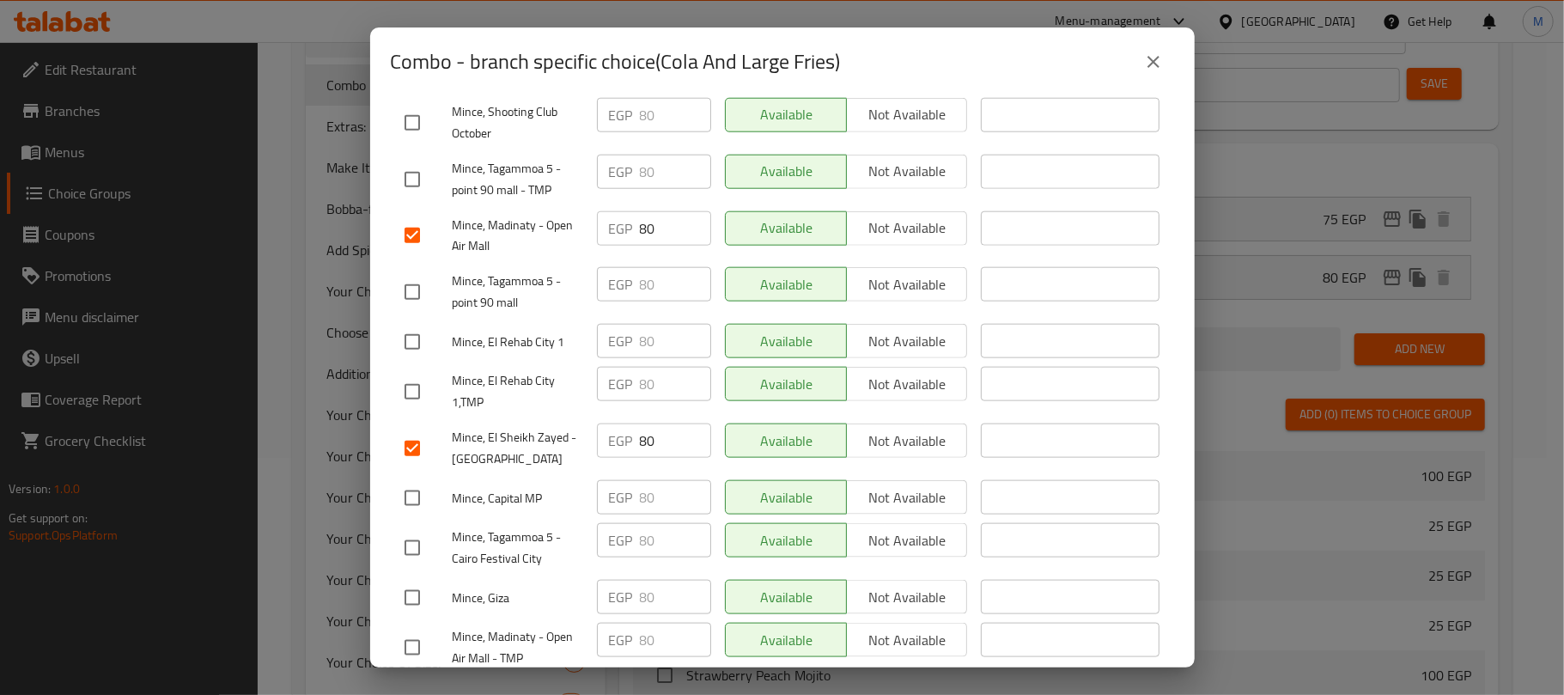
click at [413, 480] on input "checkbox" at bounding box center [412, 498] width 36 height 36
checkbox input "true"
click at [416, 629] on input "checkbox" at bounding box center [412, 647] width 36 height 36
checkbox input "true"
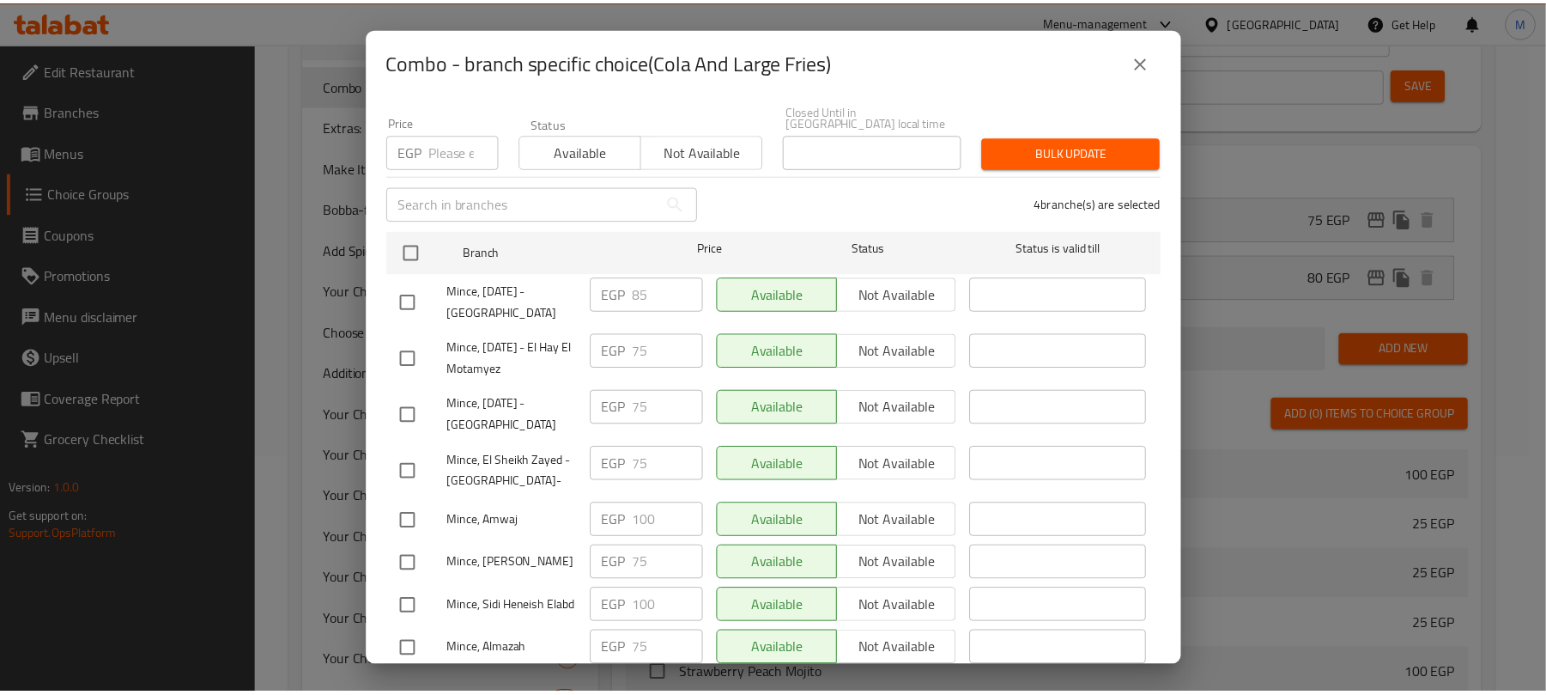
scroll to position [0, 0]
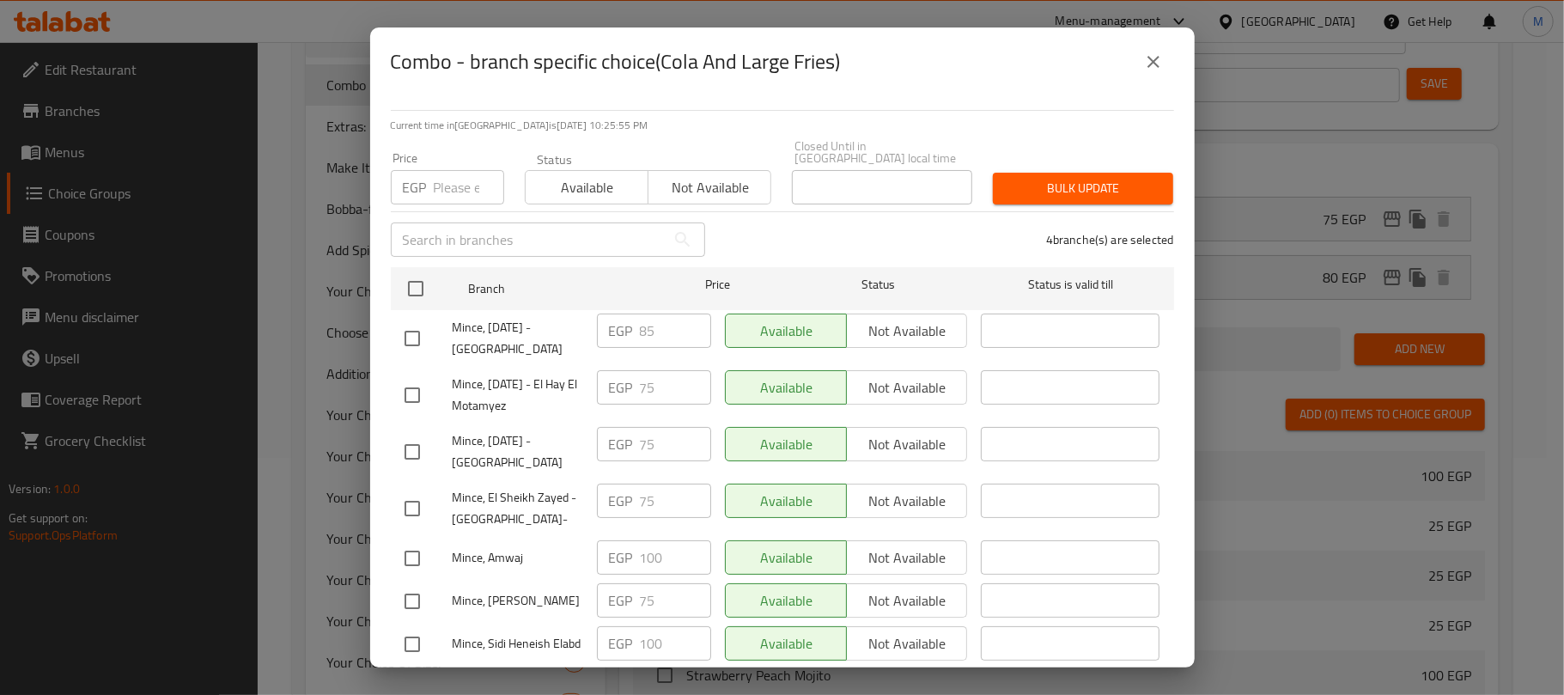
click at [459, 186] on input "number" at bounding box center [469, 187] width 70 height 34
type input "85"
click at [1084, 180] on span "Bulk update" at bounding box center [1082, 188] width 153 height 21
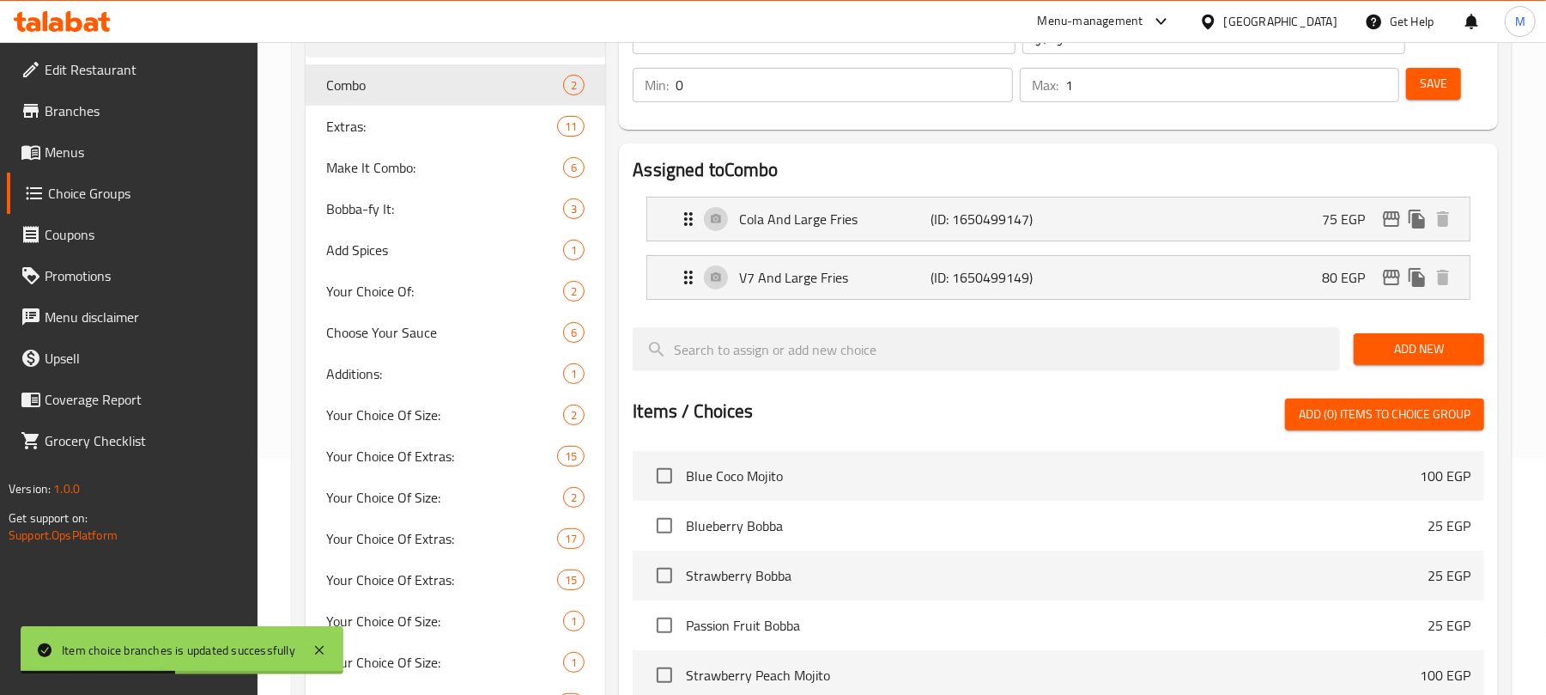
scroll to position [122, 0]
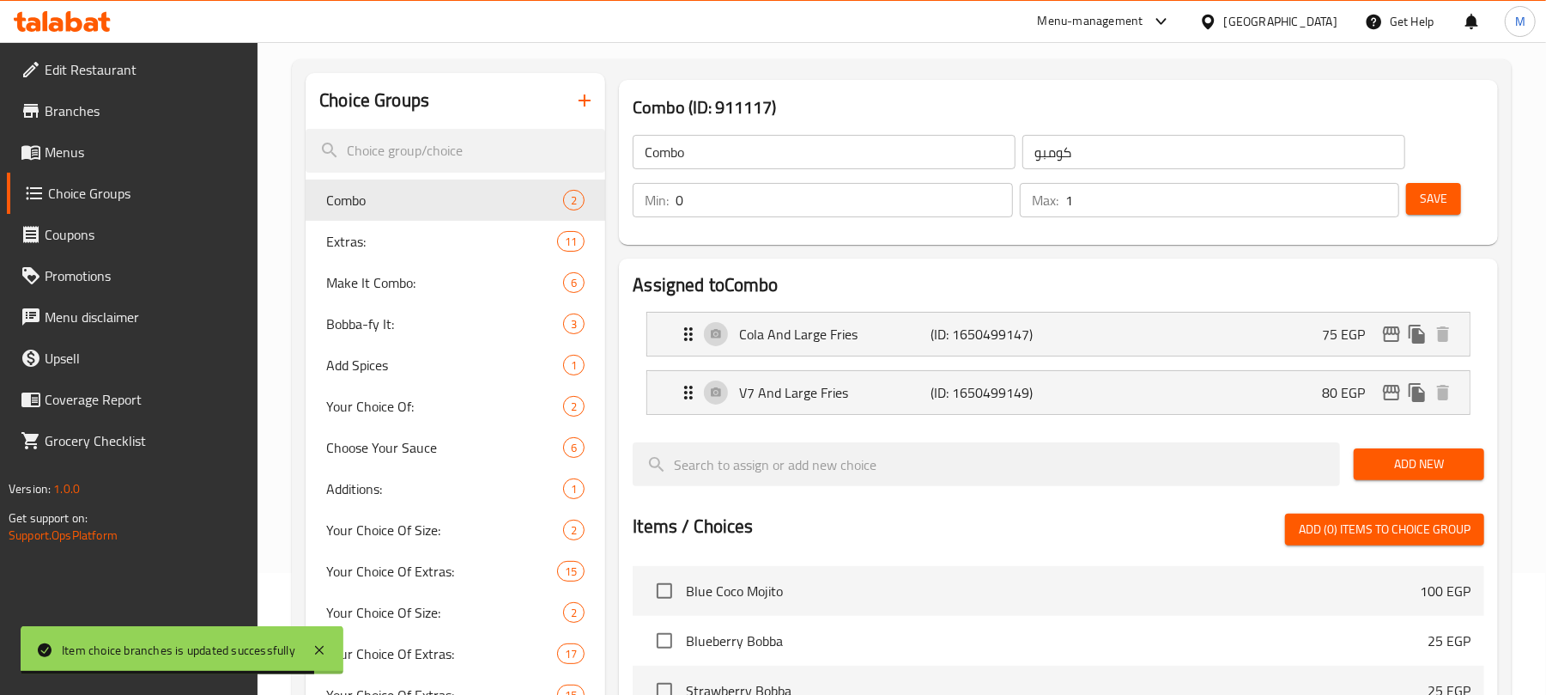
click at [65, 148] on span "Menus" at bounding box center [145, 152] width 200 height 21
click at [88, 149] on span "Menus" at bounding box center [145, 152] width 200 height 21
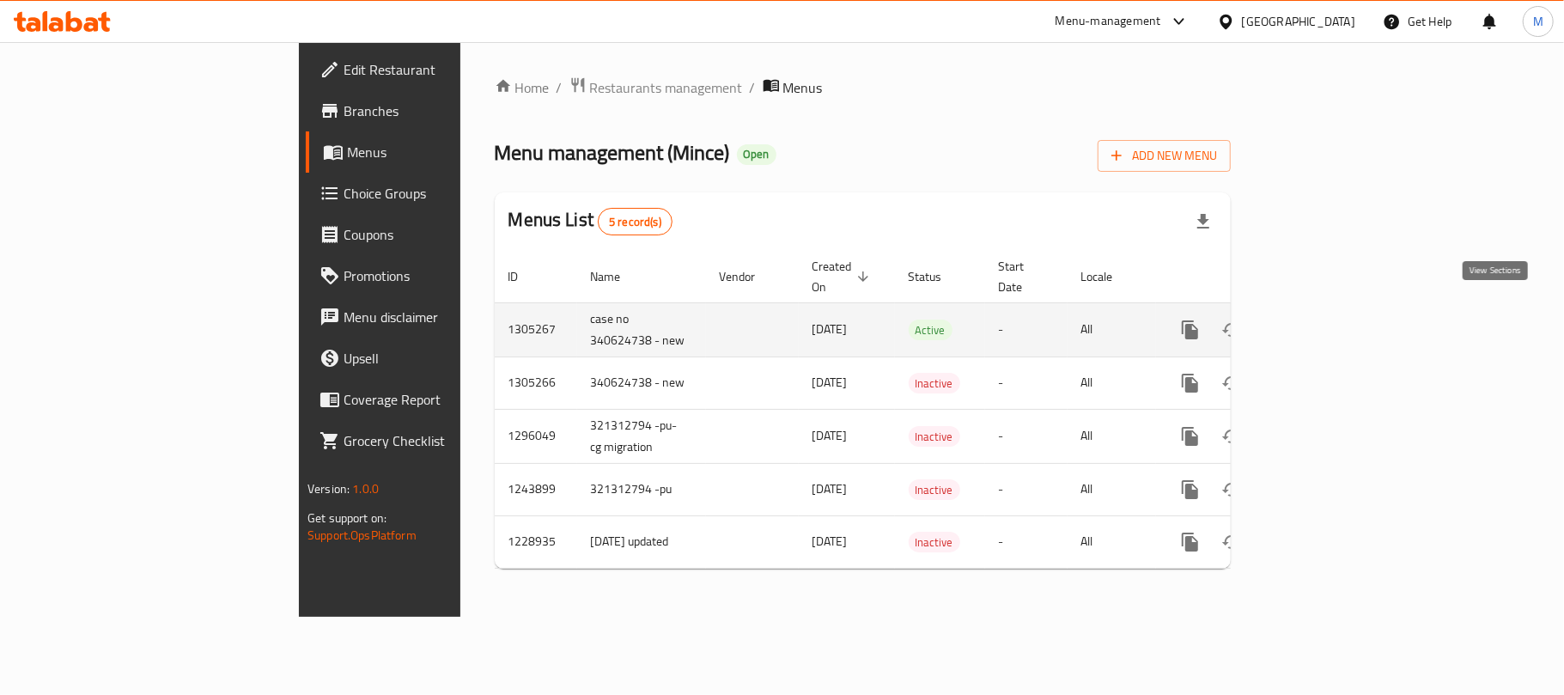
click at [1324, 319] on icon "enhanced table" at bounding box center [1313, 329] width 21 height 21
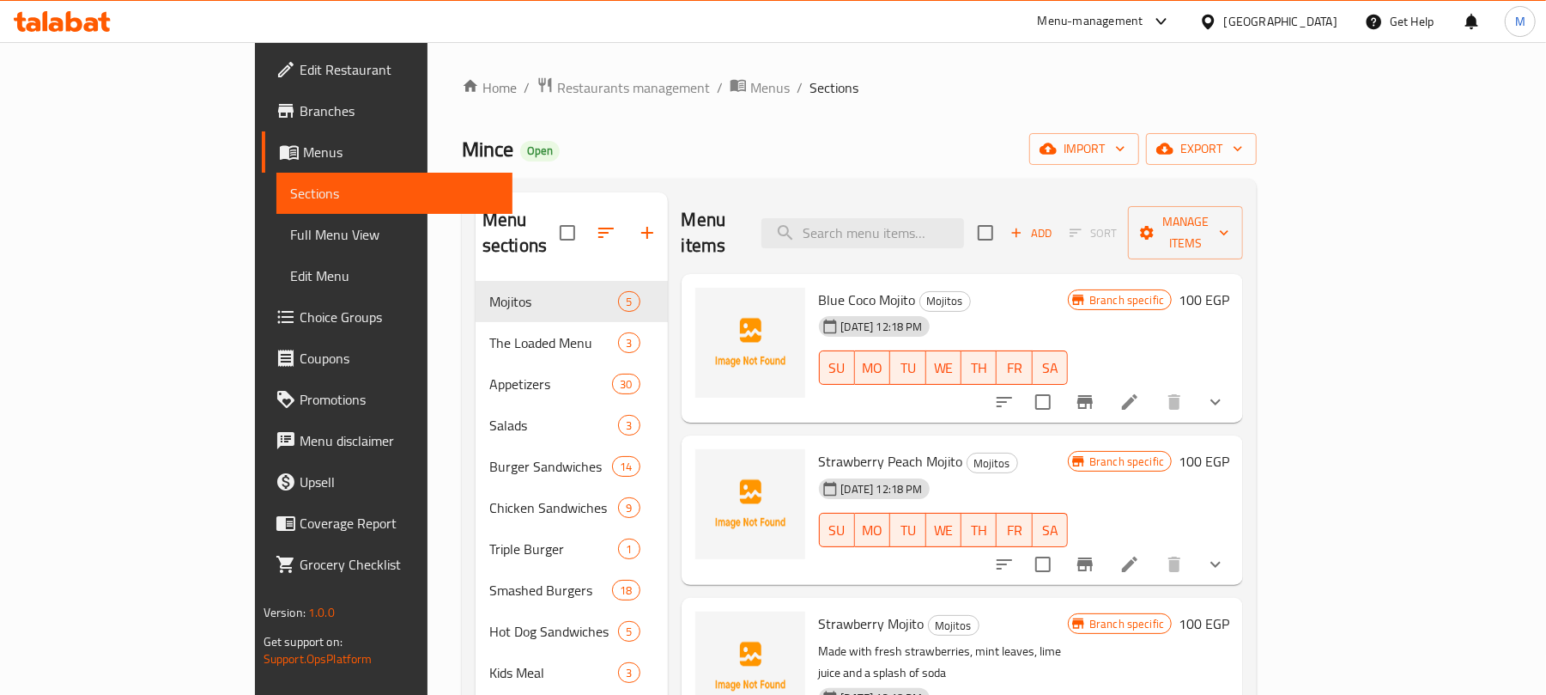
click at [691, 172] on div "Home / Restaurants management / Menus / Sections Mince Open import export Menu …" at bounding box center [859, 488] width 795 height 824
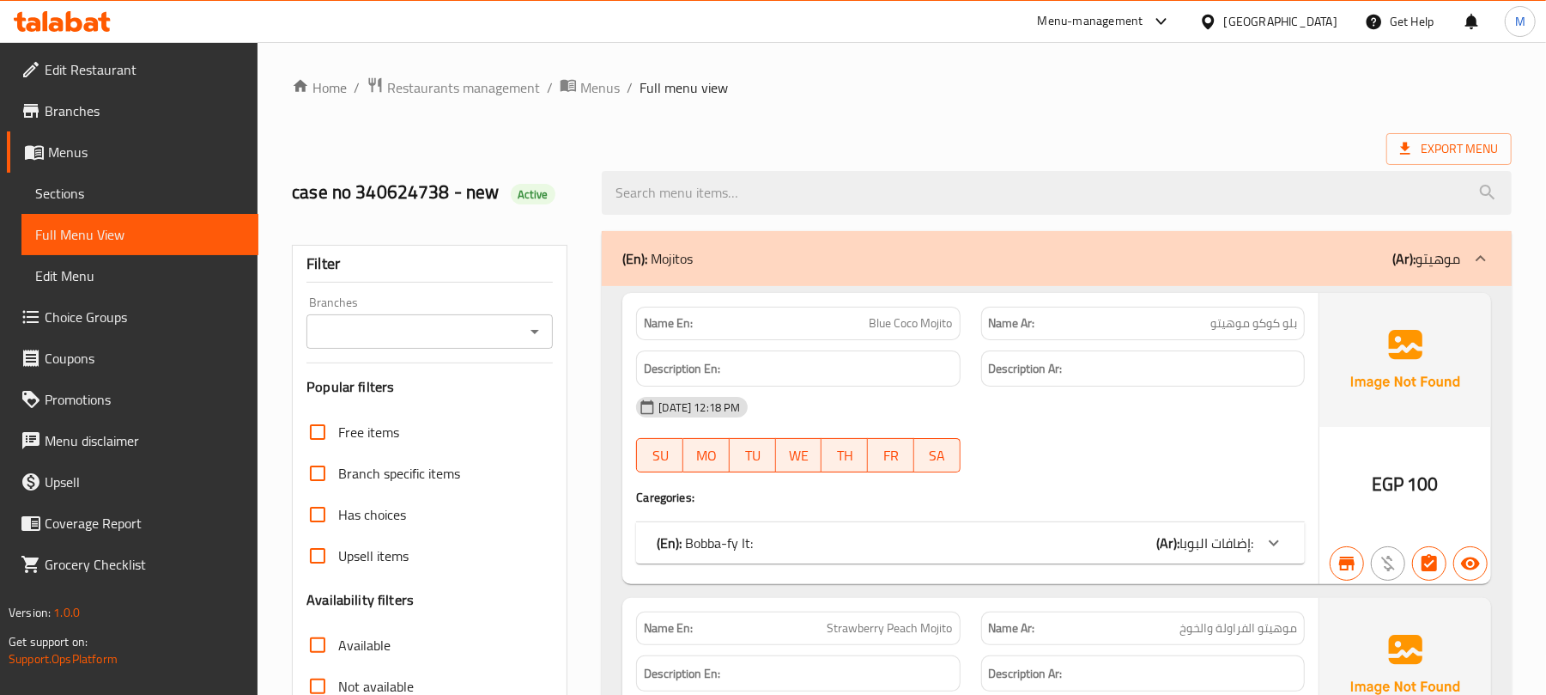
click at [540, 335] on icon "Open" at bounding box center [535, 331] width 21 height 21
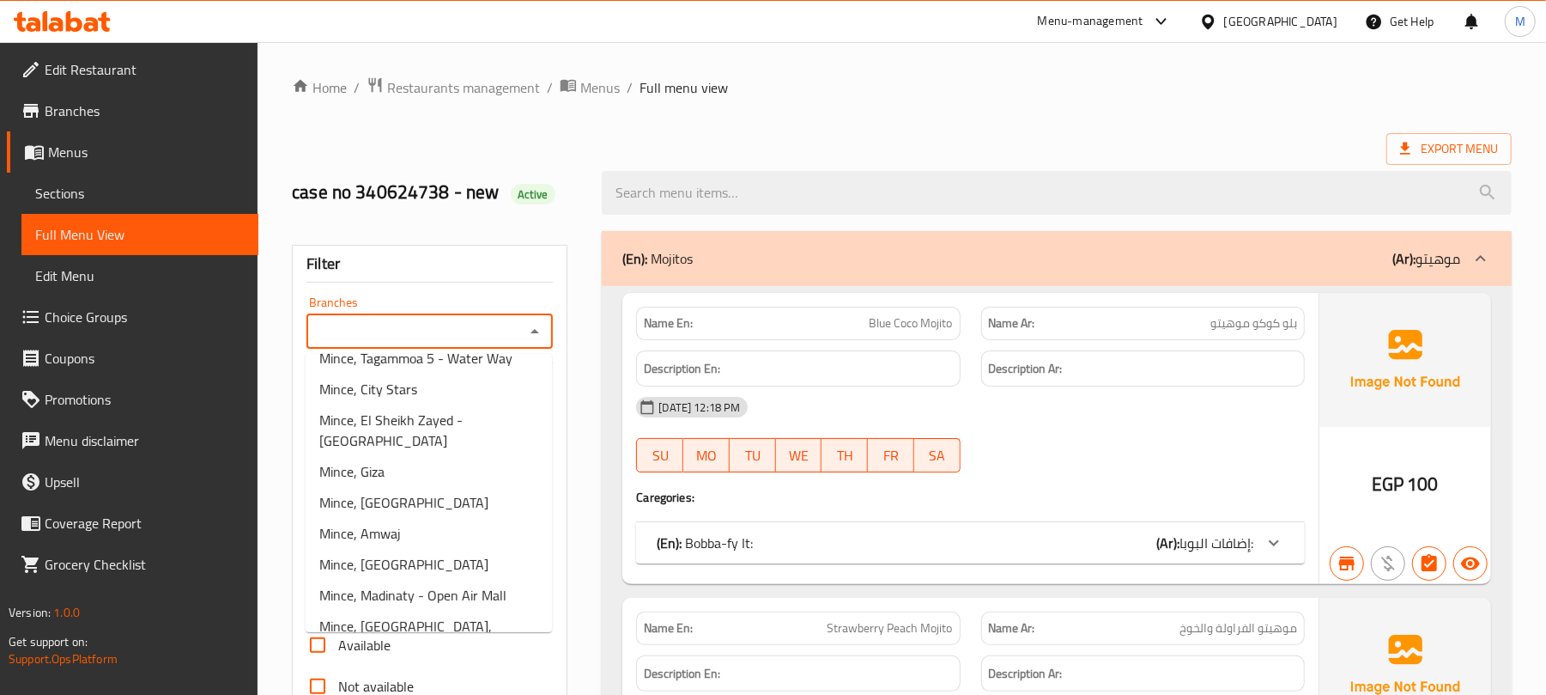
scroll to position [343, 0]
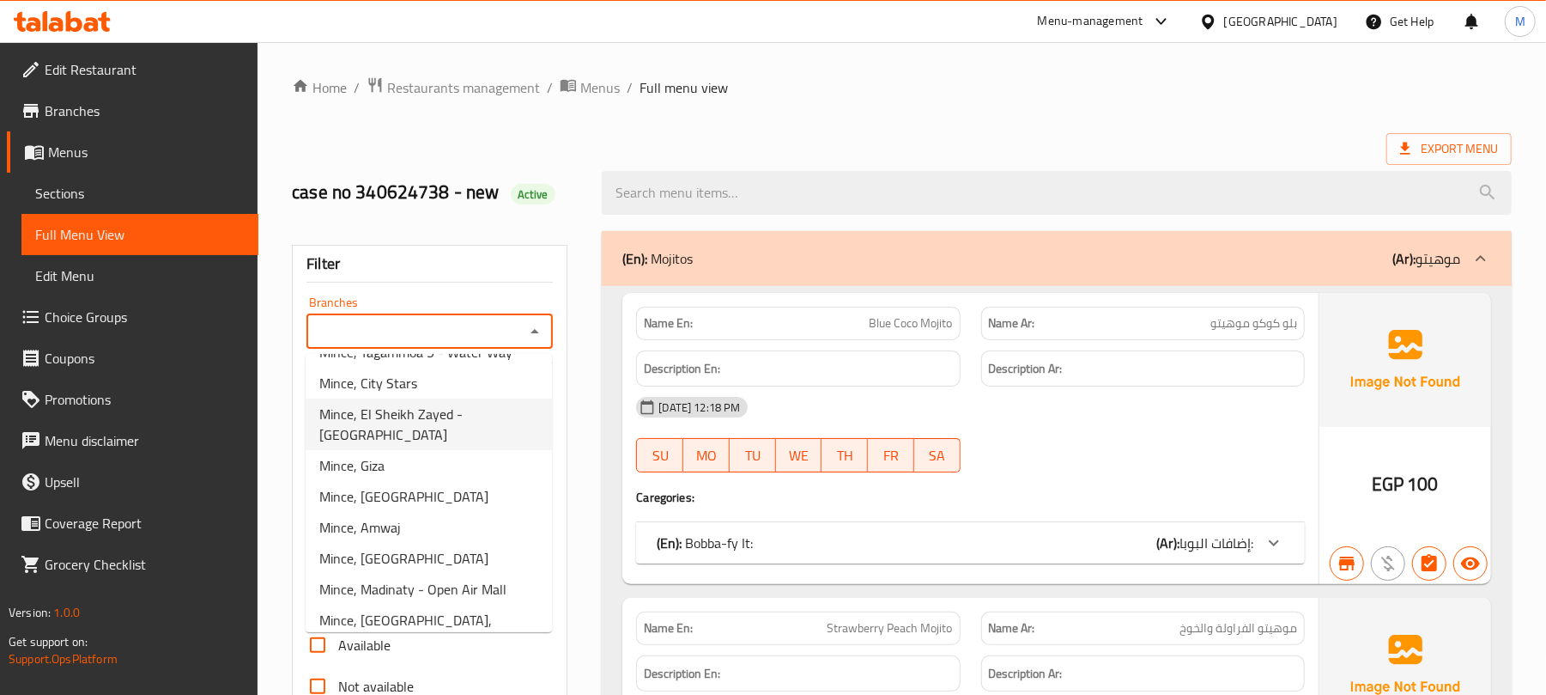
click at [468, 445] on span "Mince, El Sheikh Zayed - [GEOGRAPHIC_DATA]" at bounding box center [428, 424] width 219 height 41
type input "Mince, El Sheikh Zayed - [GEOGRAPHIC_DATA]"
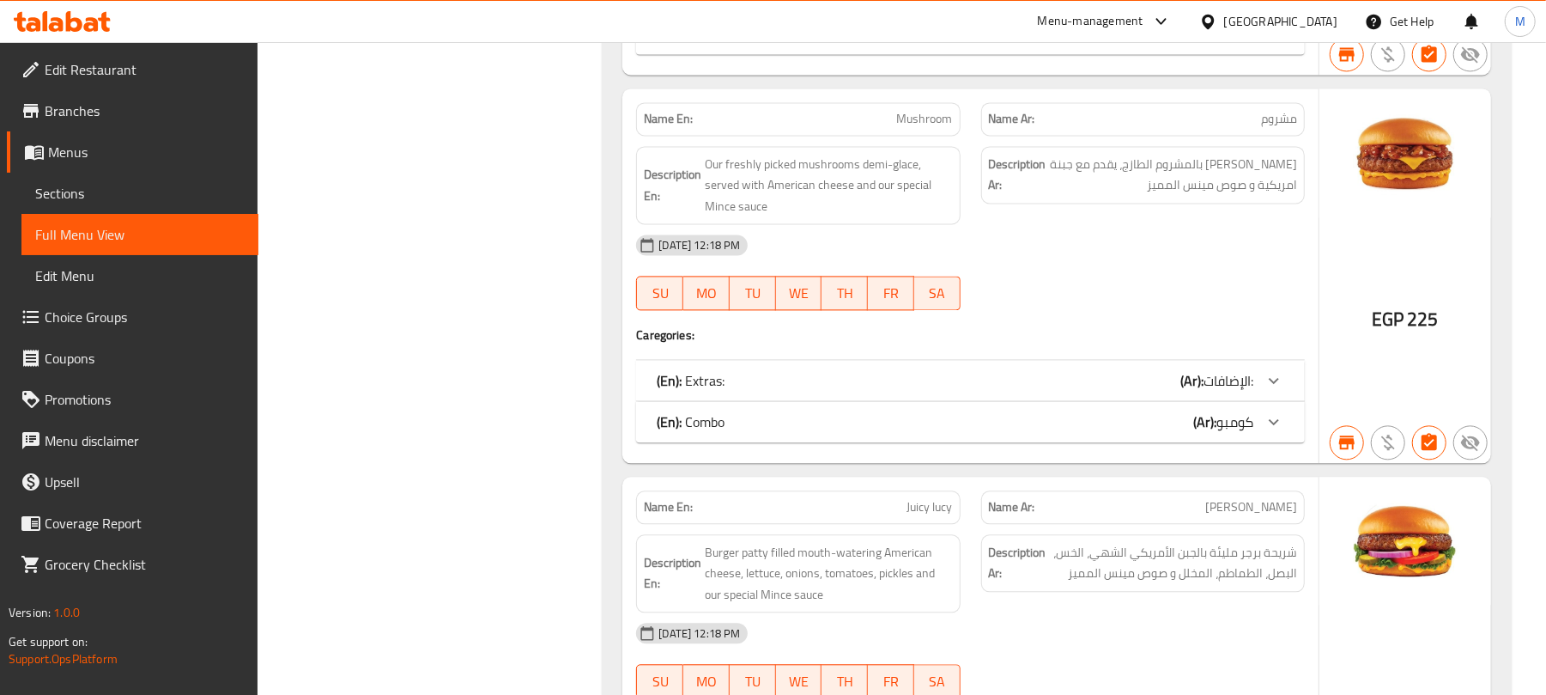
scroll to position [16601, 0]
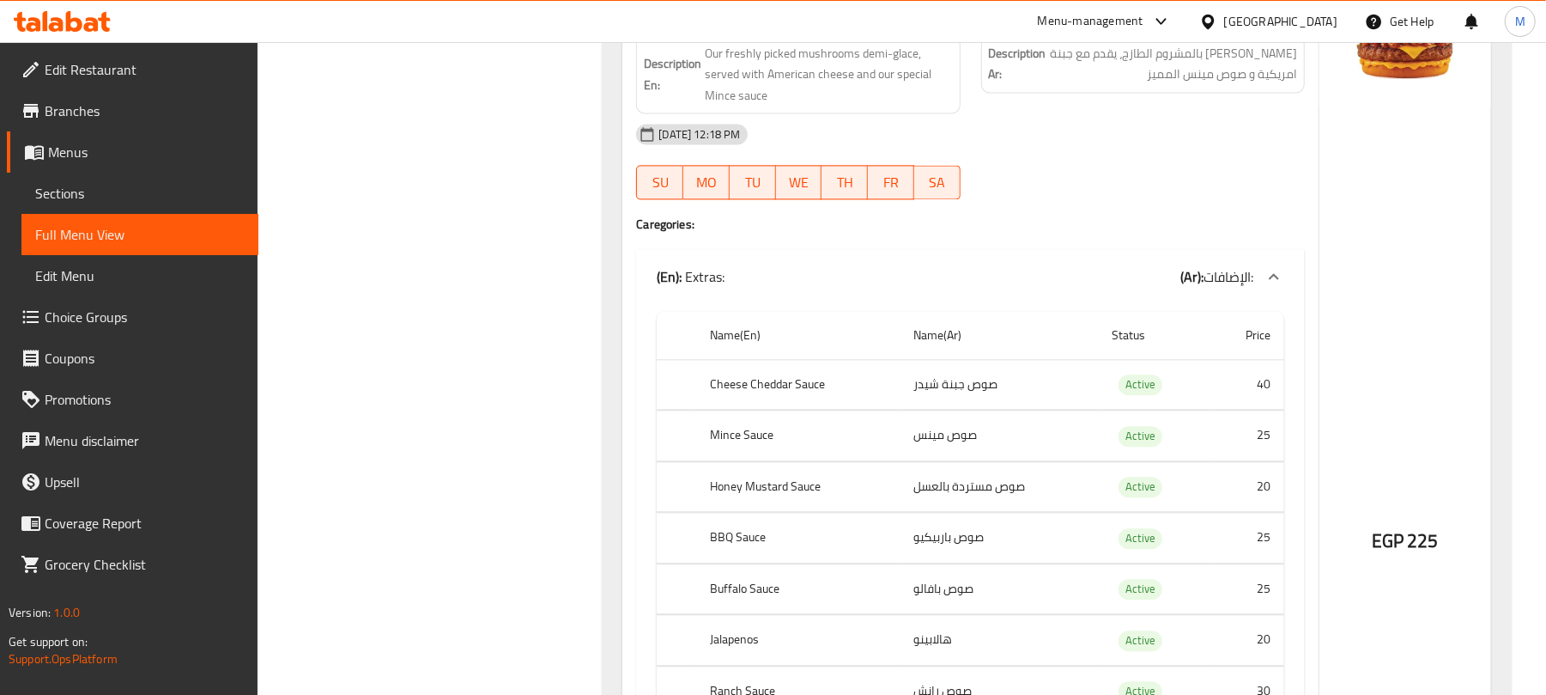
scroll to position [16715, 0]
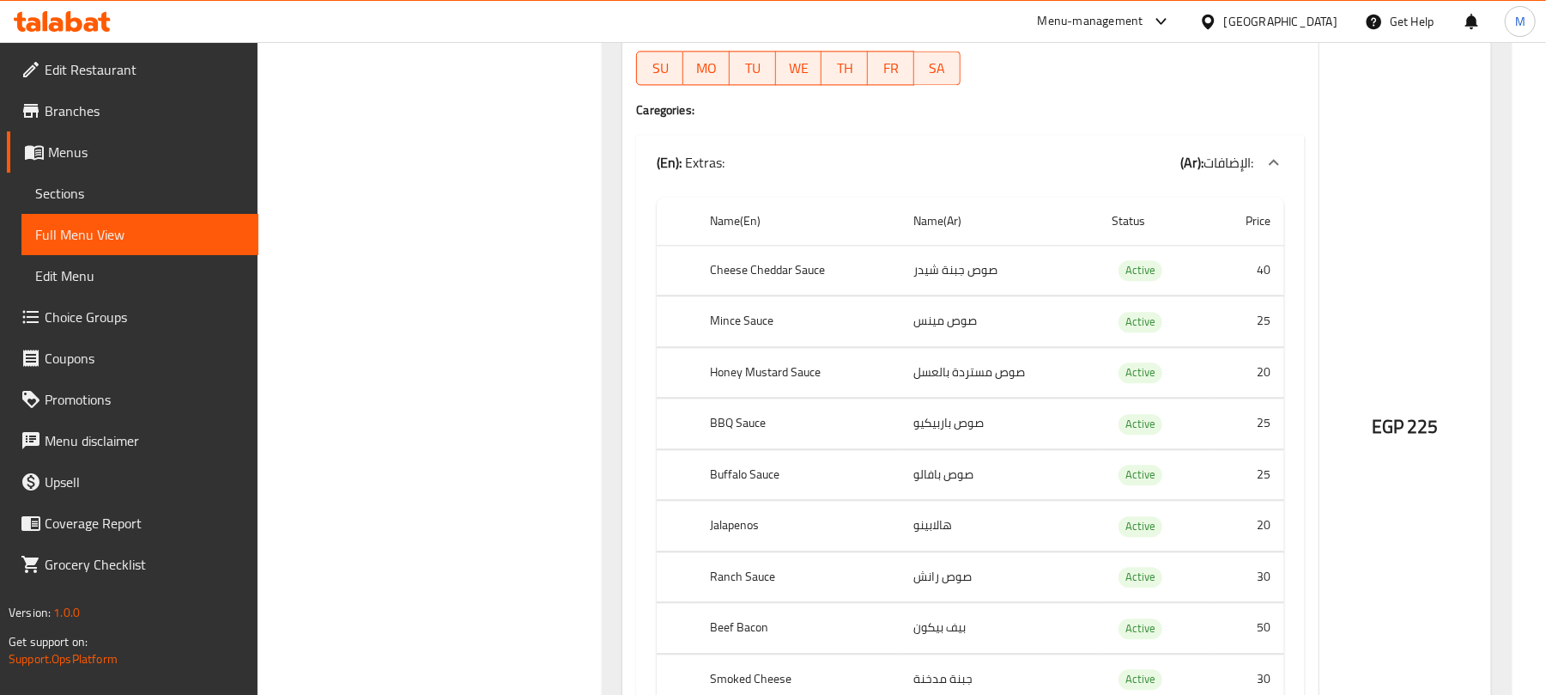
click at [808, 398] on th "Honey Mustard Sauce" at bounding box center [798, 372] width 204 height 51
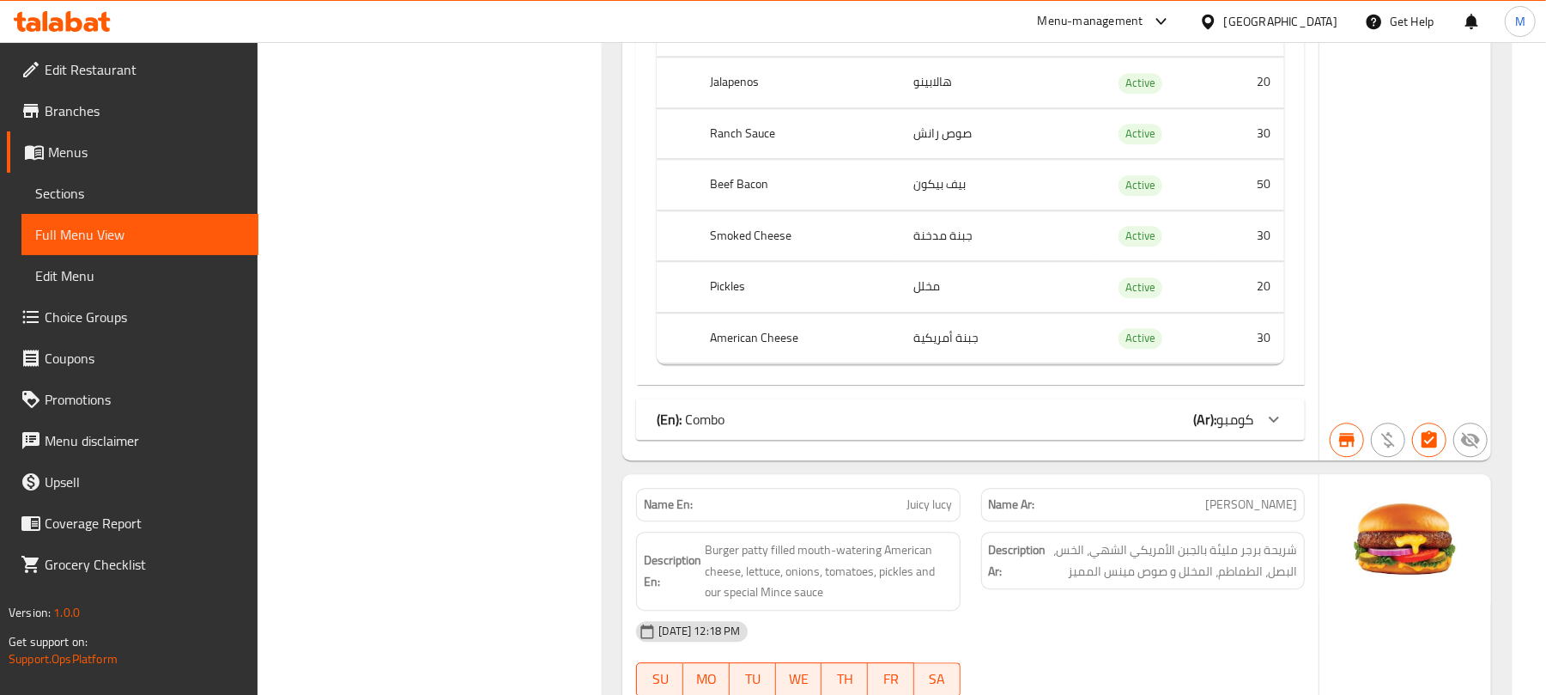
scroll to position [17288, 0]
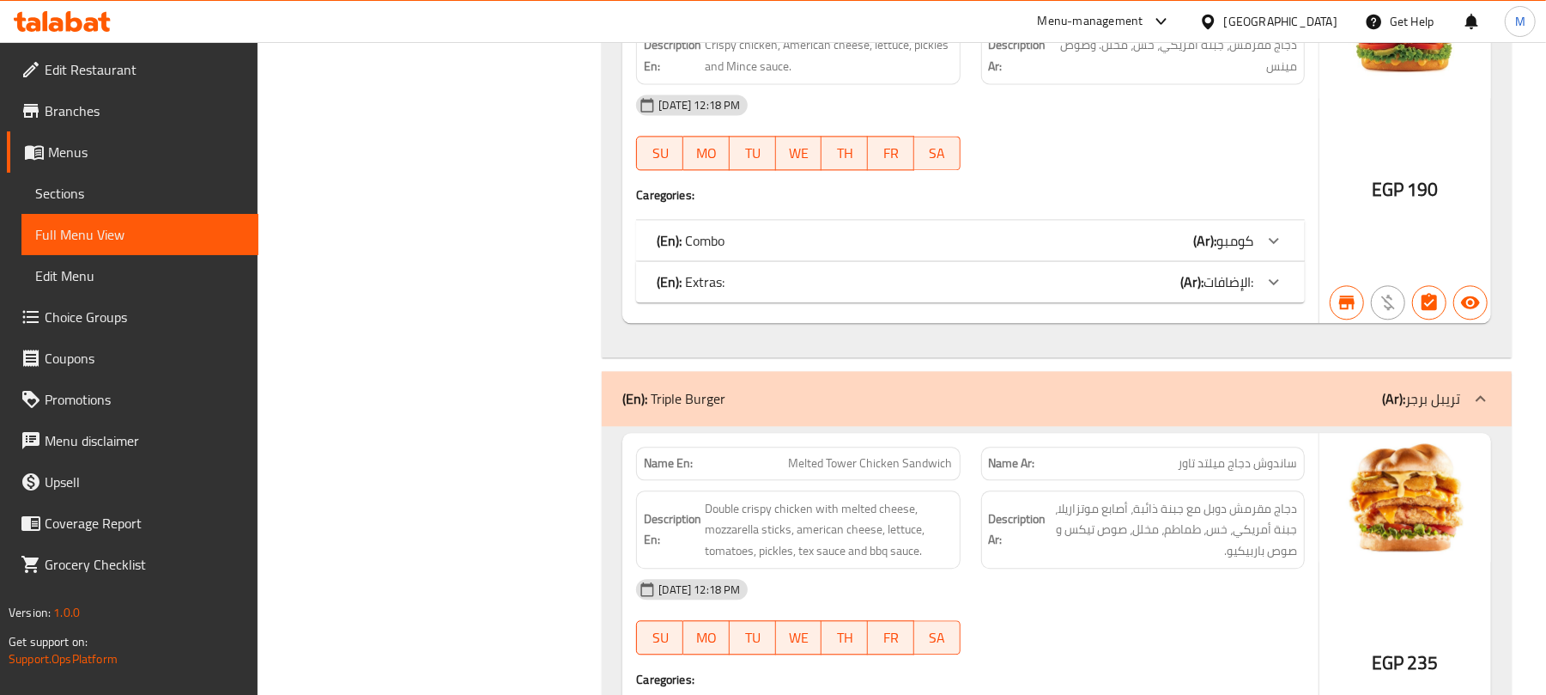
scroll to position [21295, 0]
